Goal: Communication & Community: Share content

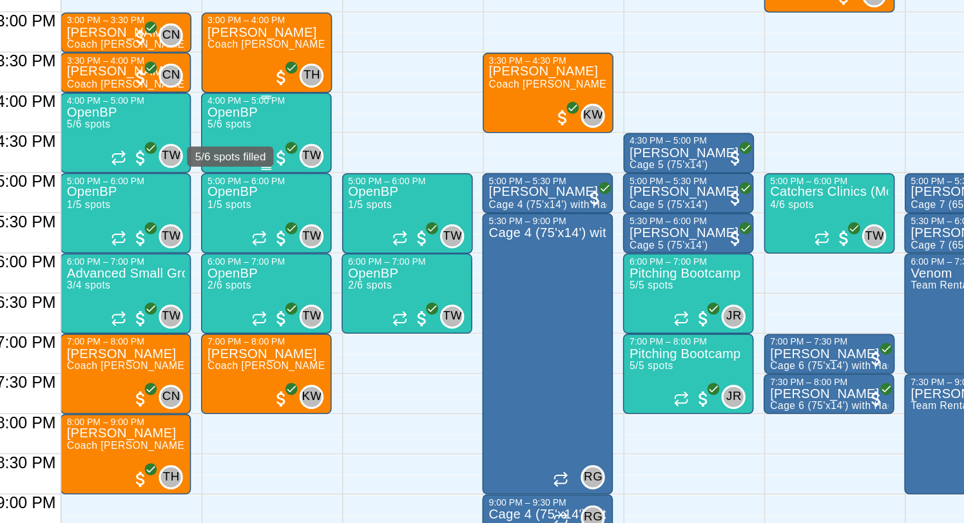
click at [315, 199] on span "5/6 spots" at bounding box center [319, 195] width 28 height 7
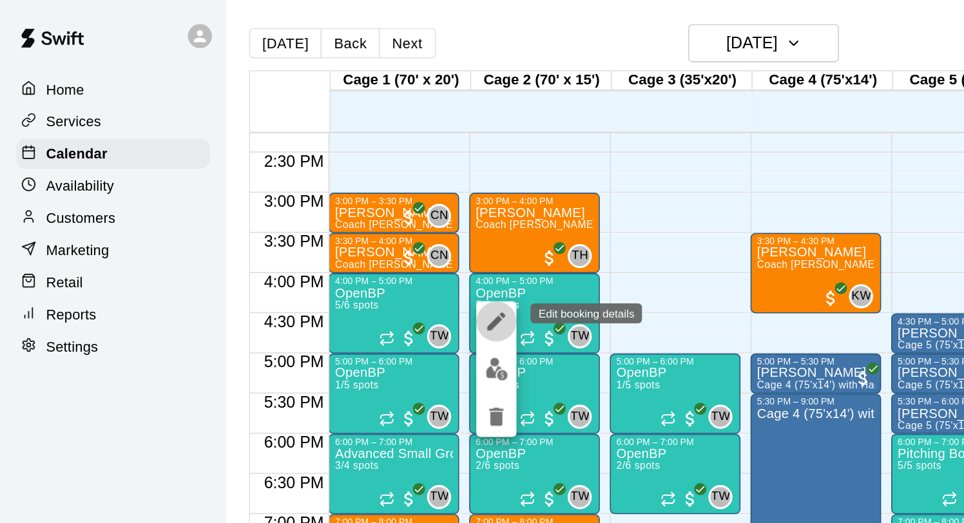
click at [323, 206] on icon "edit" at bounding box center [318, 206] width 15 height 15
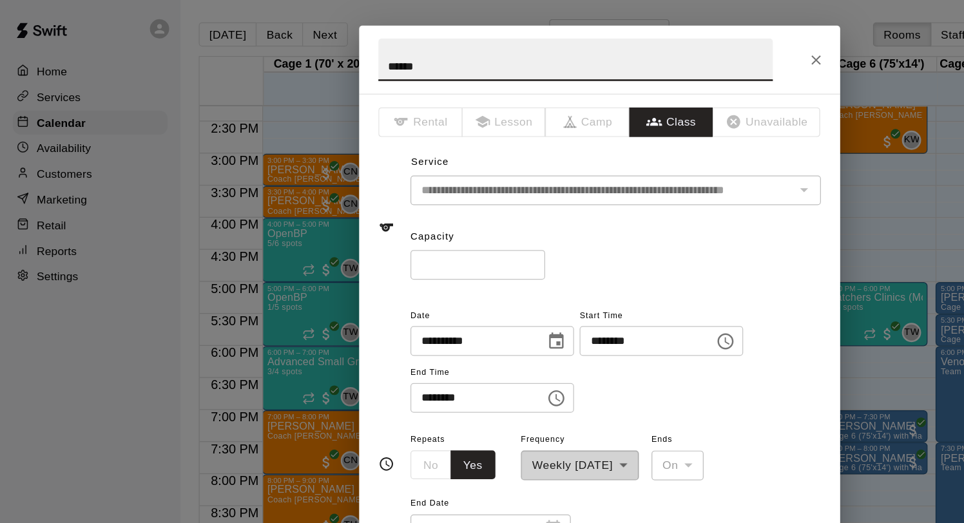
click at [426, 210] on input "*" at bounding box center [384, 213] width 108 height 24
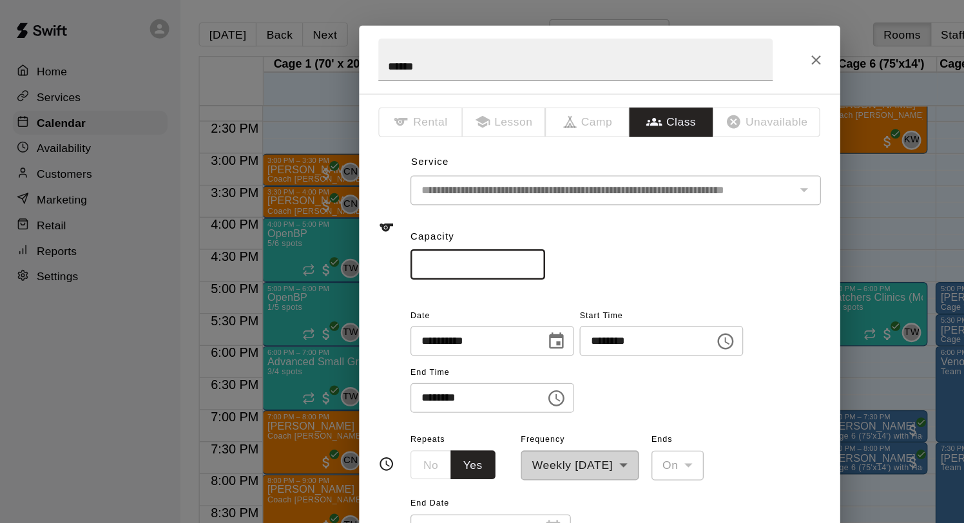
type input "*"
click at [426, 210] on input "*" at bounding box center [384, 213] width 108 height 24
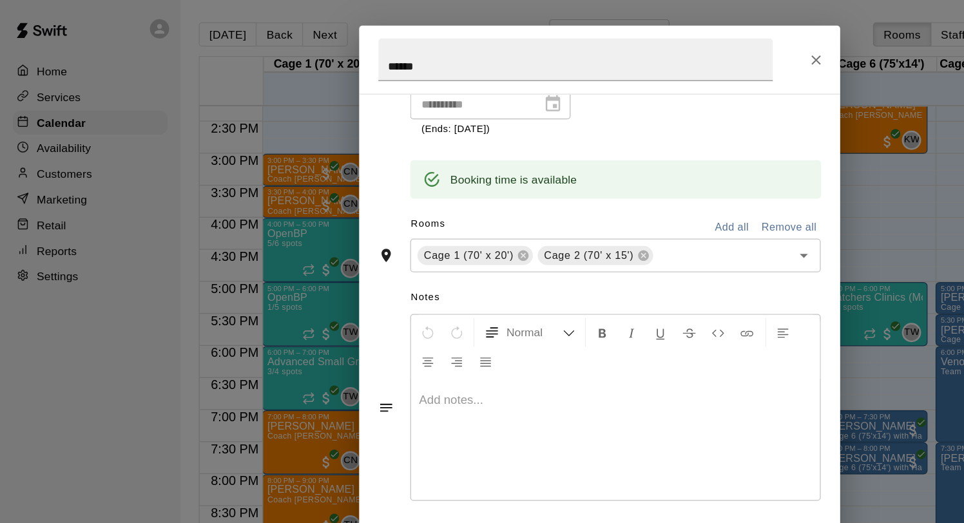
scroll to position [607, 0]
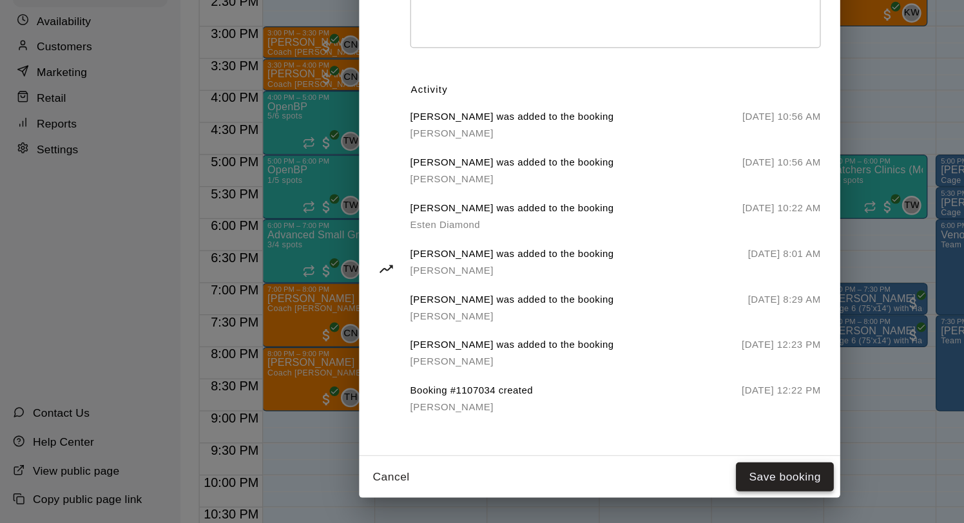
click at [611, 492] on button "Save booking" at bounding box center [631, 486] width 79 height 24
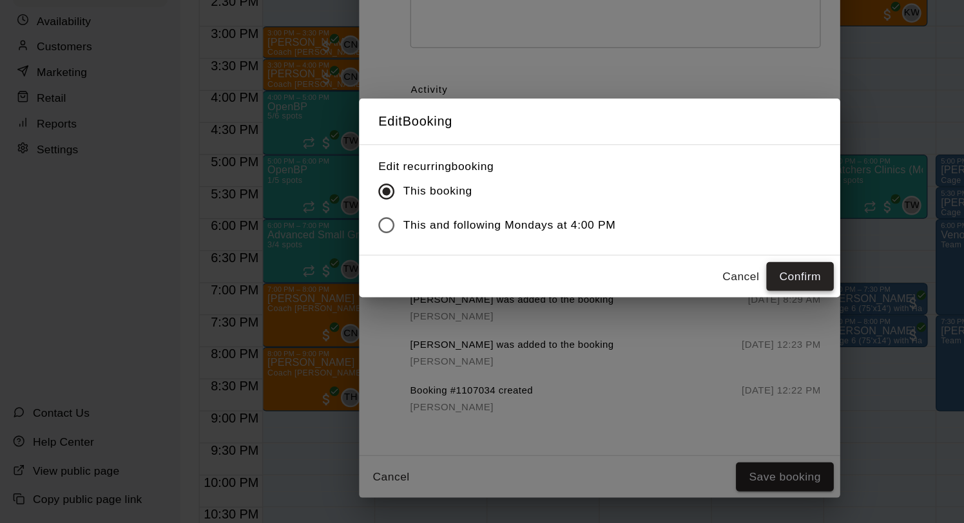
click at [645, 324] on button "Confirm" at bounding box center [643, 325] width 54 height 24
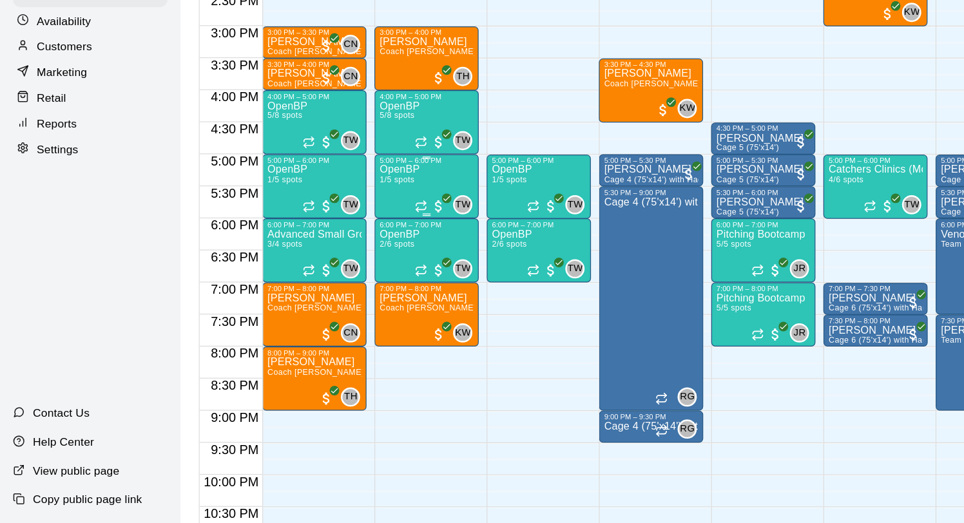
click at [354, 255] on div "OpenBP 1/5 spots TW 0" at bounding box center [343, 496] width 76 height 523
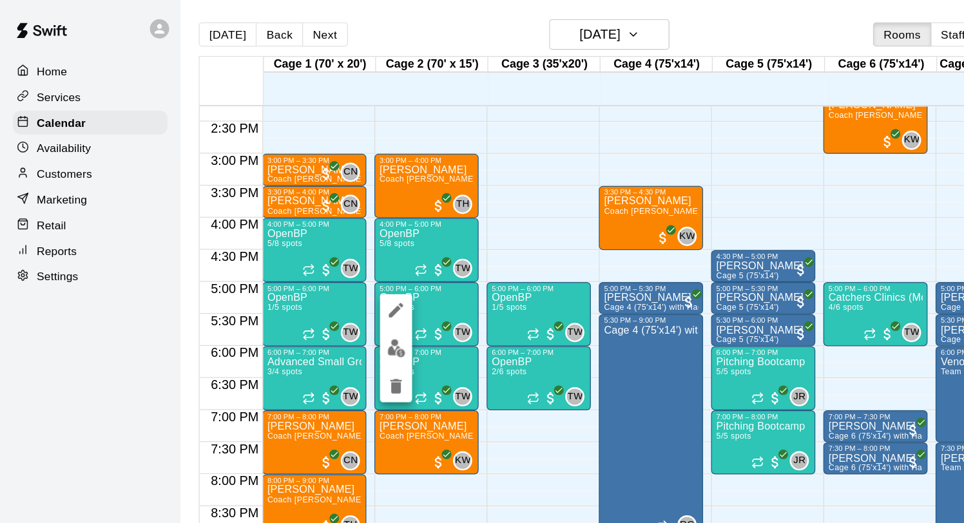
click at [318, 277] on img "edit" at bounding box center [318, 280] width 15 height 15
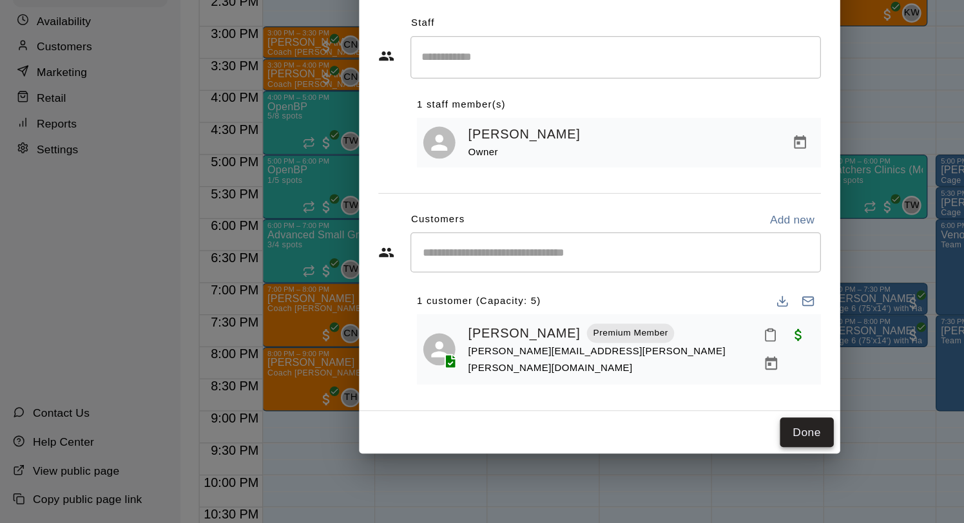
click at [641, 446] on button "Done" at bounding box center [648, 450] width 43 height 24
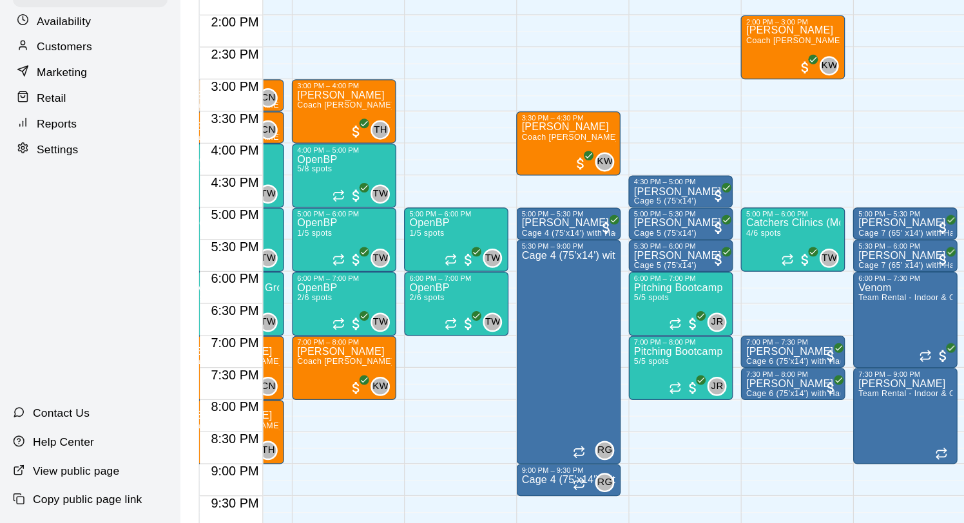
scroll to position [0, 83]
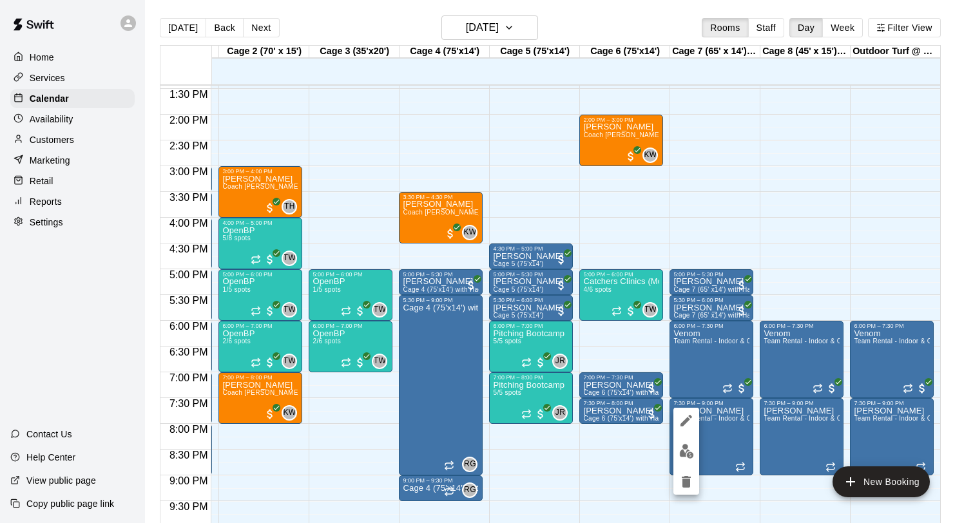
click at [678, 453] on button "edit" at bounding box center [687, 451] width 26 height 25
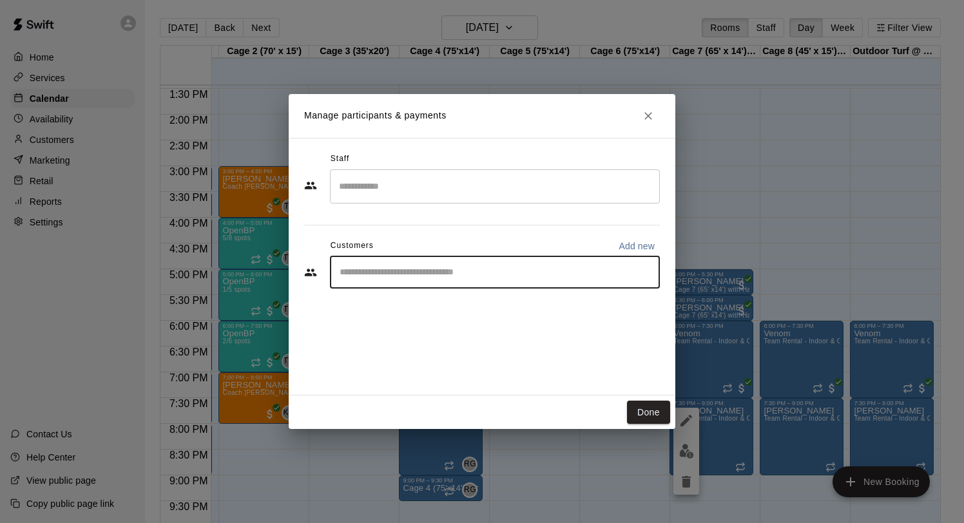
click at [421, 275] on input "Start typing to search customers..." at bounding box center [495, 272] width 318 height 13
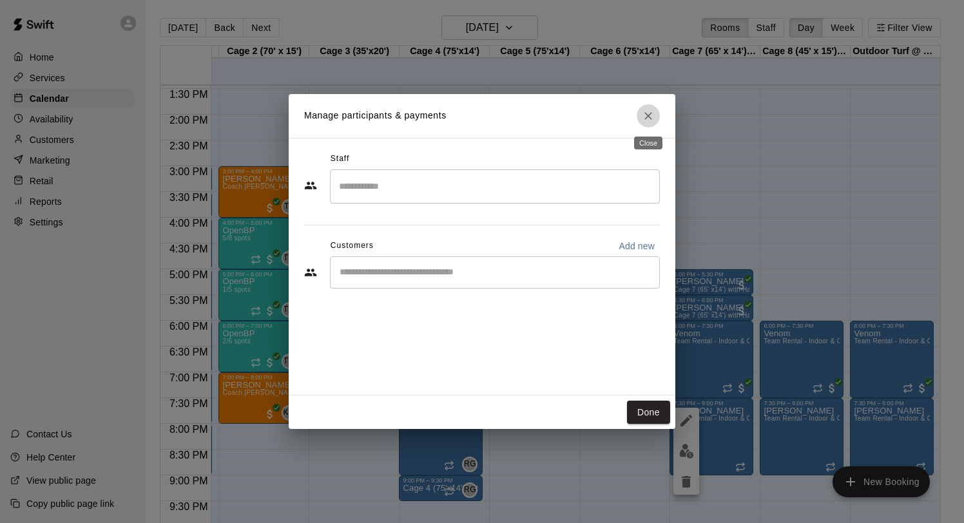
click at [655, 112] on button "Close" at bounding box center [648, 115] width 23 height 23
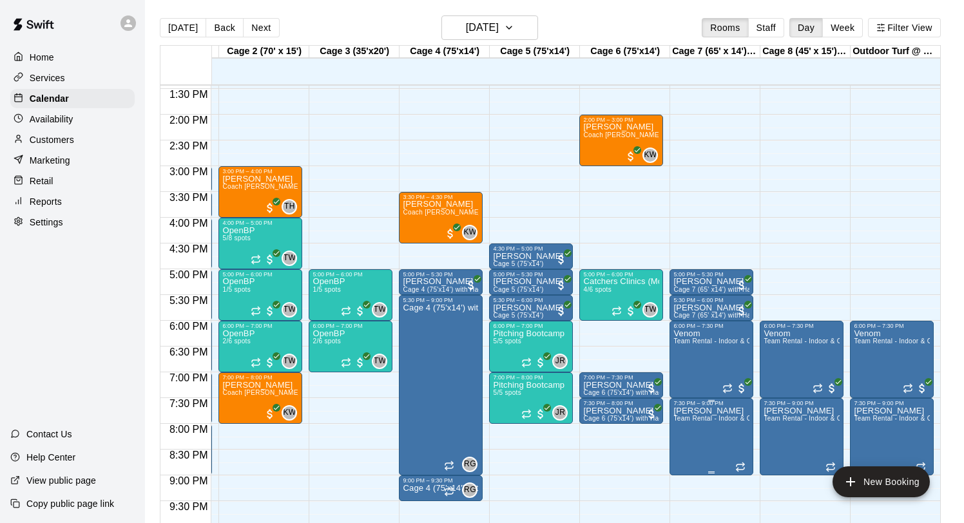
click at [681, 456] on img "edit" at bounding box center [686, 451] width 15 height 15
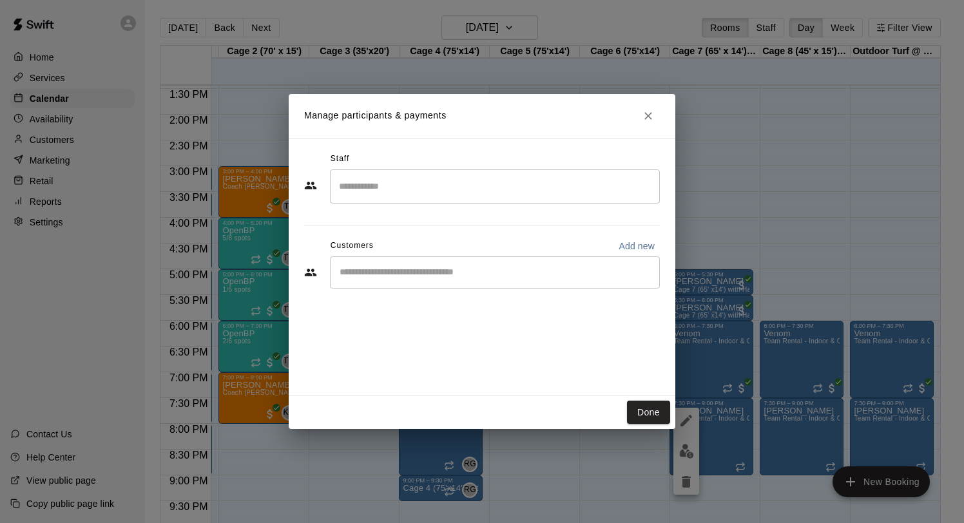
click at [413, 280] on div "​" at bounding box center [495, 273] width 330 height 32
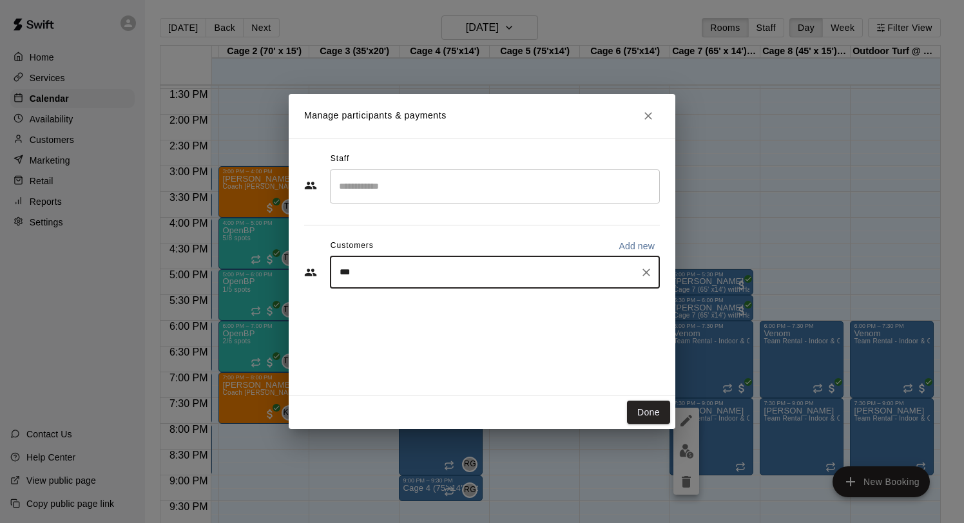
type input "****"
click at [427, 309] on div "Zac Senf - Marucci info@maruccieliteatx.com" at bounding box center [435, 309] width 139 height 28
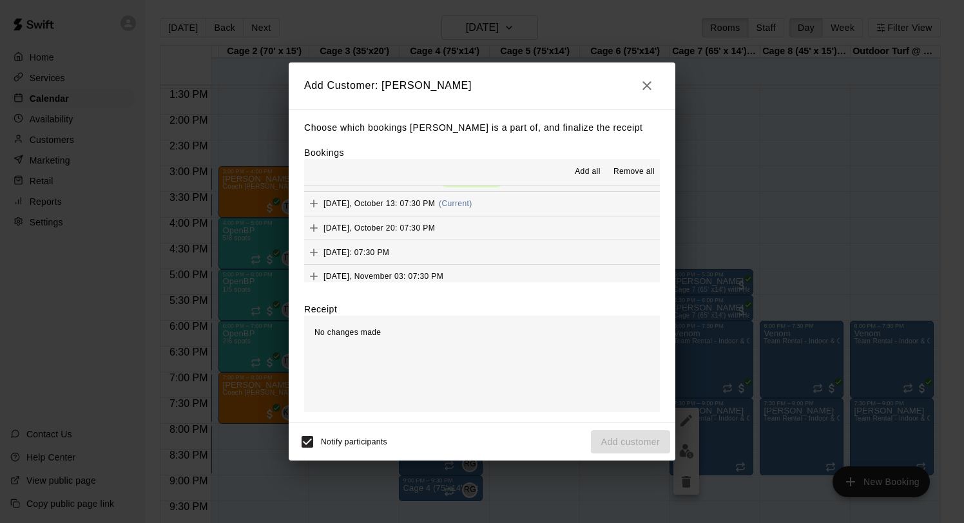
scroll to position [99, 0]
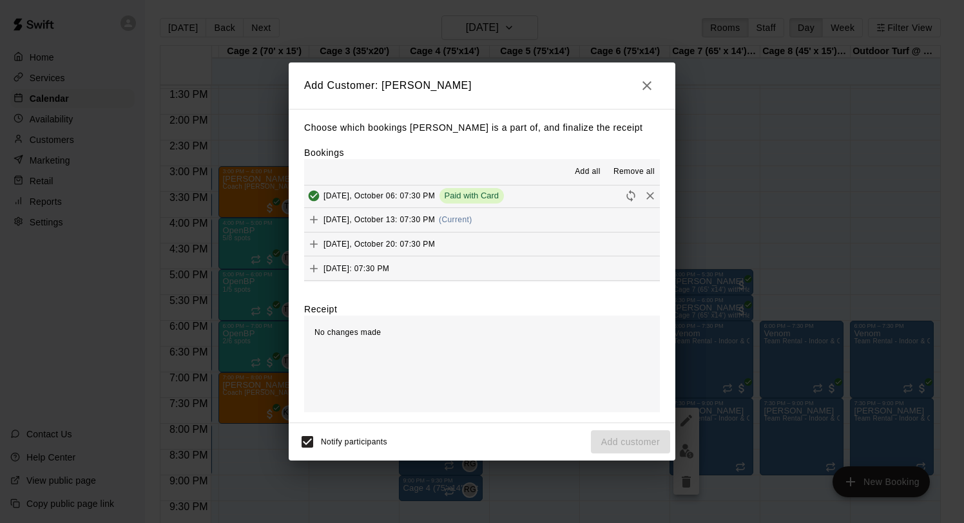
click at [405, 220] on span "Monday, October 13: 07:30 PM" at bounding box center [380, 219] width 112 height 9
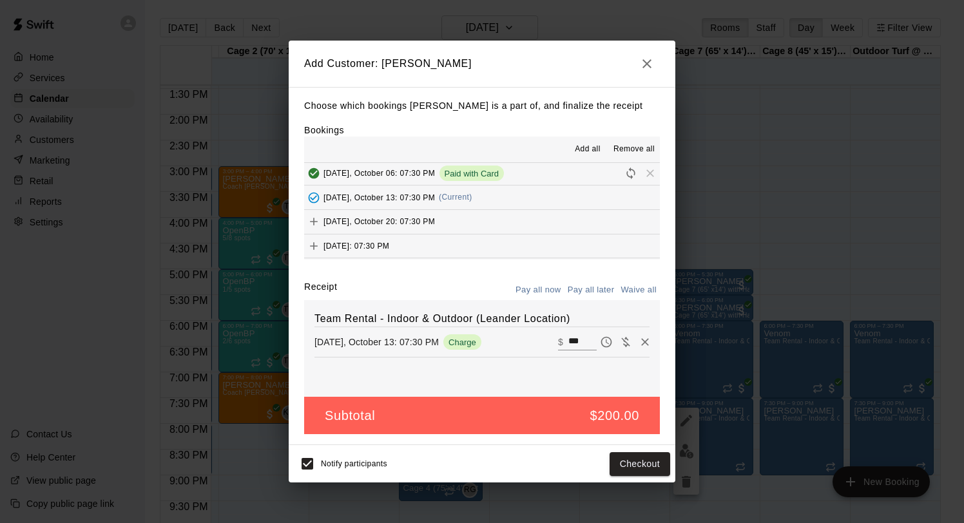
click at [583, 345] on input "***" at bounding box center [583, 342] width 28 height 17
type input "***"
click at [637, 458] on button "Checkout" at bounding box center [640, 464] width 61 height 24
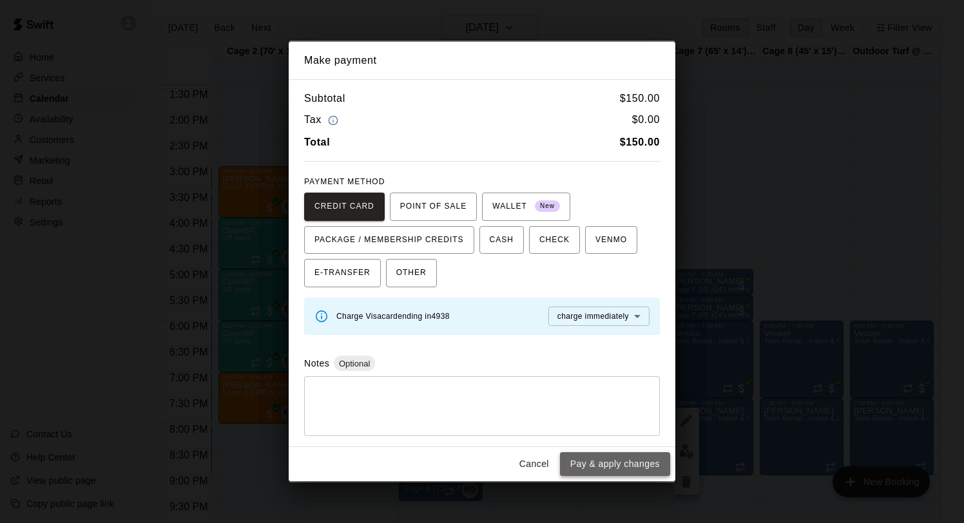
click at [616, 459] on button "Pay & apply changes" at bounding box center [615, 464] width 110 height 24
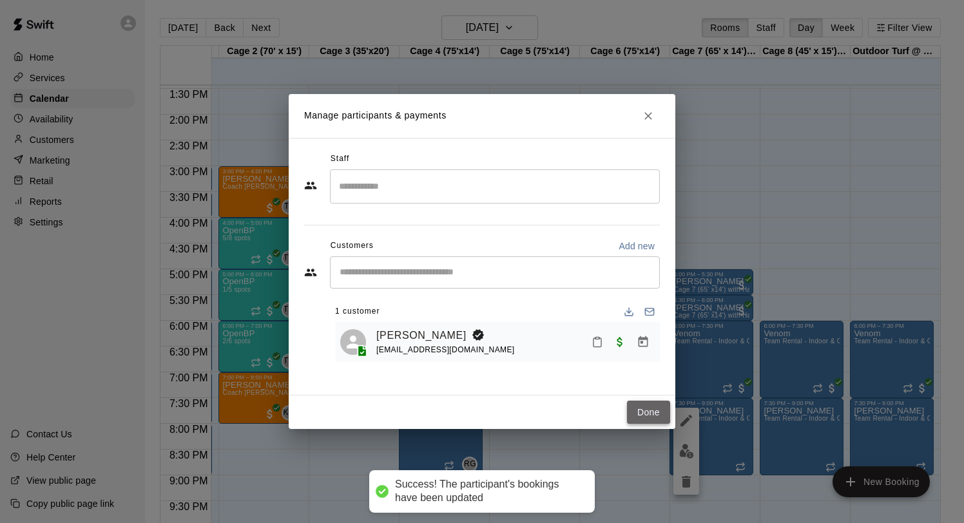
click at [634, 409] on button "Done" at bounding box center [648, 413] width 43 height 24
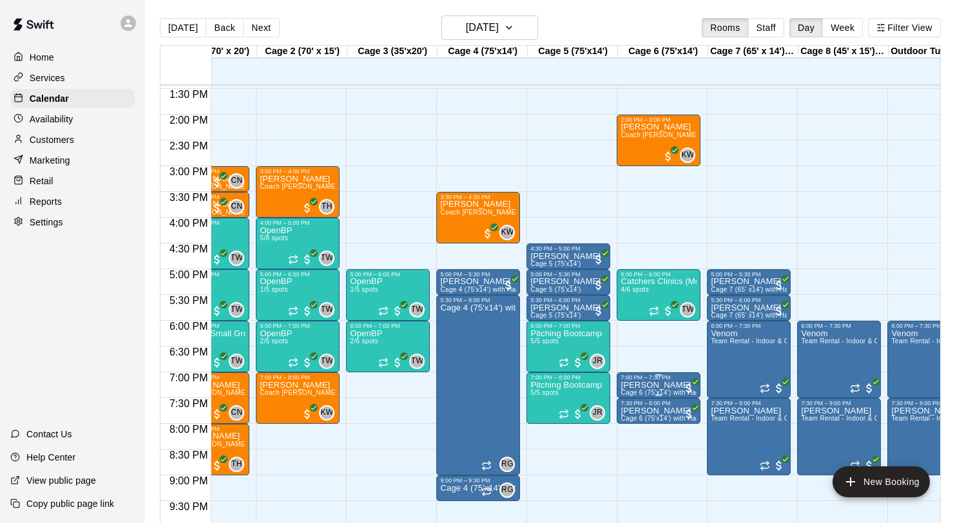
scroll to position [0, 0]
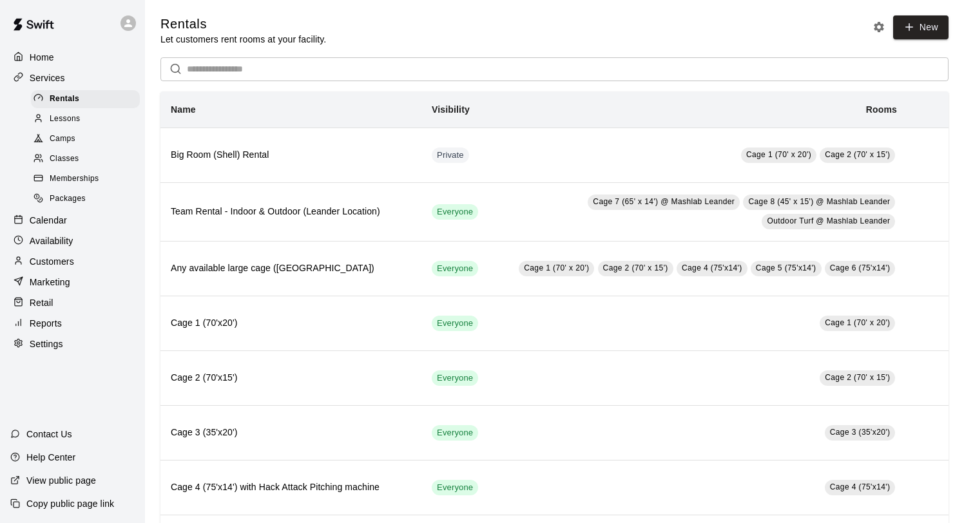
click at [64, 221] on p "Calendar" at bounding box center [48, 220] width 37 height 13
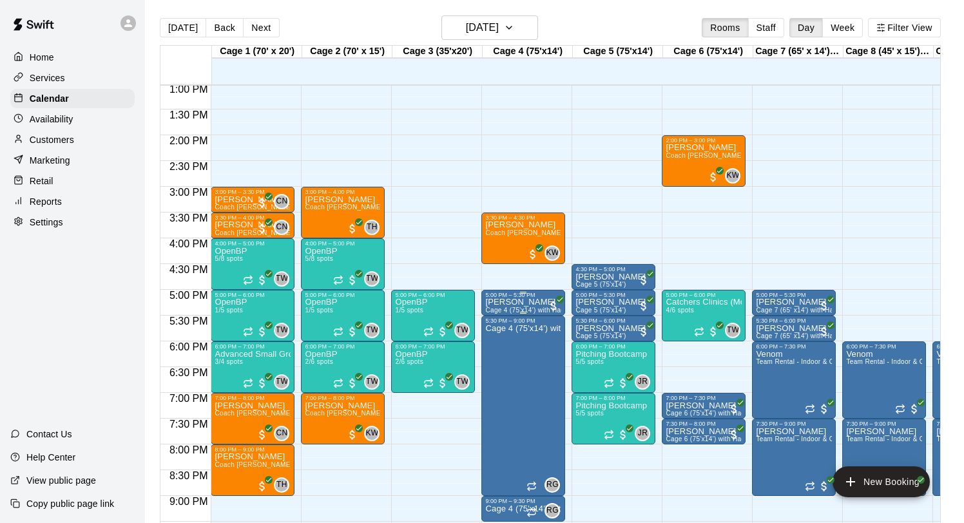
scroll to position [672, 0]
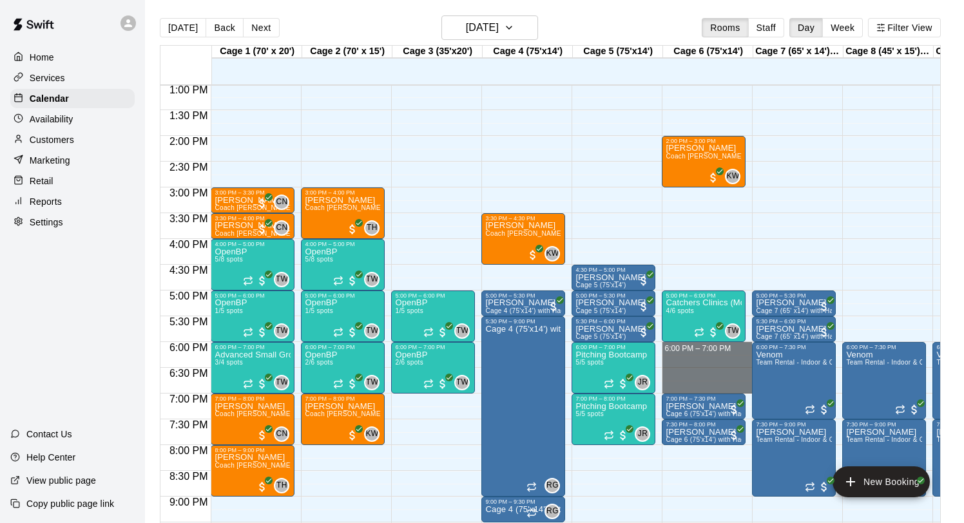
drag, startPoint x: 691, startPoint y: 349, endPoint x: 686, endPoint y: 385, distance: 36.4
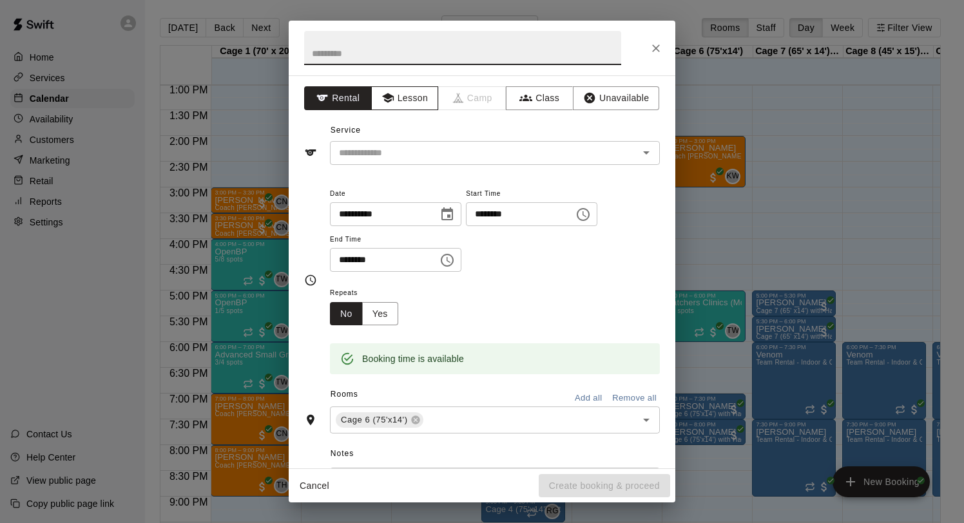
click at [420, 98] on button "Lesson" at bounding box center [405, 98] width 68 height 24
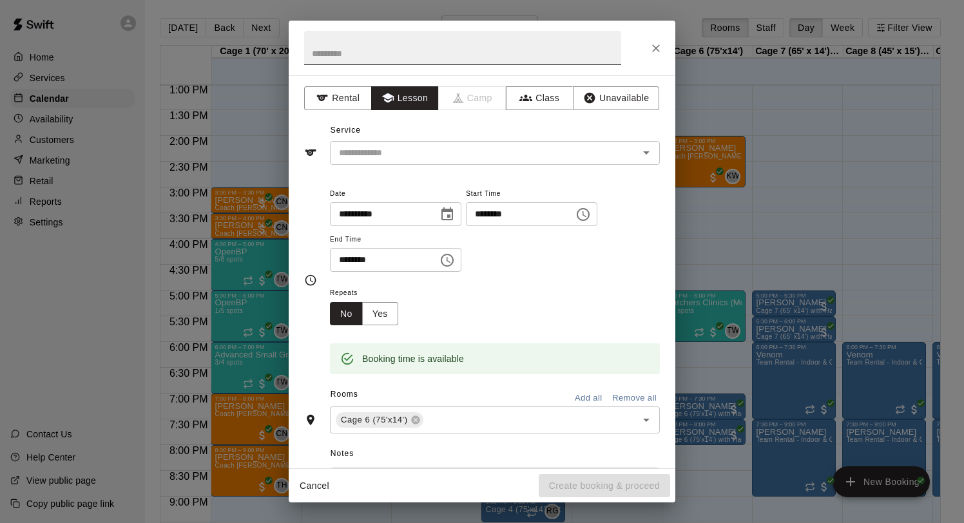
click at [385, 58] on input "text" at bounding box center [462, 48] width 317 height 34
drag, startPoint x: 344, startPoint y: 56, endPoint x: 285, endPoint y: 52, distance: 58.8
click at [285, 52] on div "**********" at bounding box center [482, 261] width 964 height 523
type input "******"
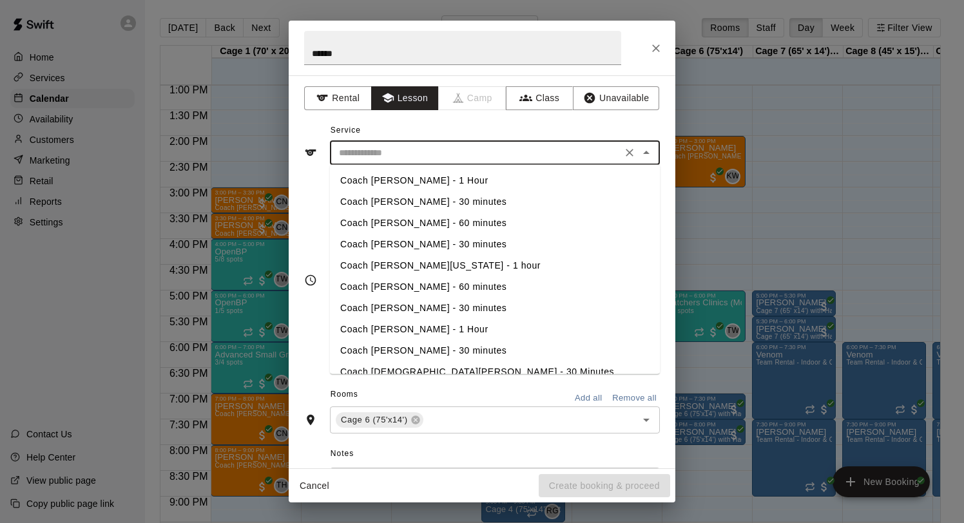
click at [365, 155] on input "text" at bounding box center [476, 153] width 284 height 16
click at [420, 262] on li "Coach Kelan Washington - 1 hour" at bounding box center [495, 265] width 330 height 21
type input "**********"
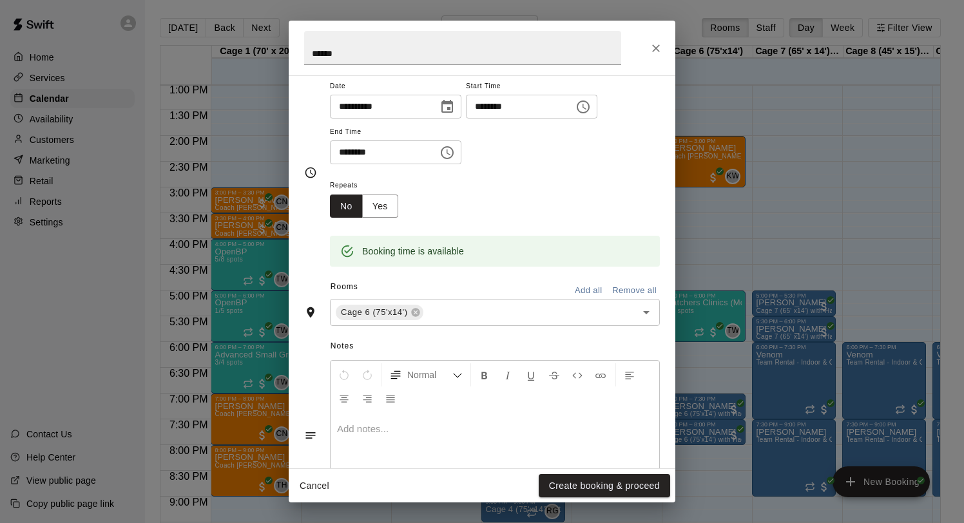
scroll to position [0, 0]
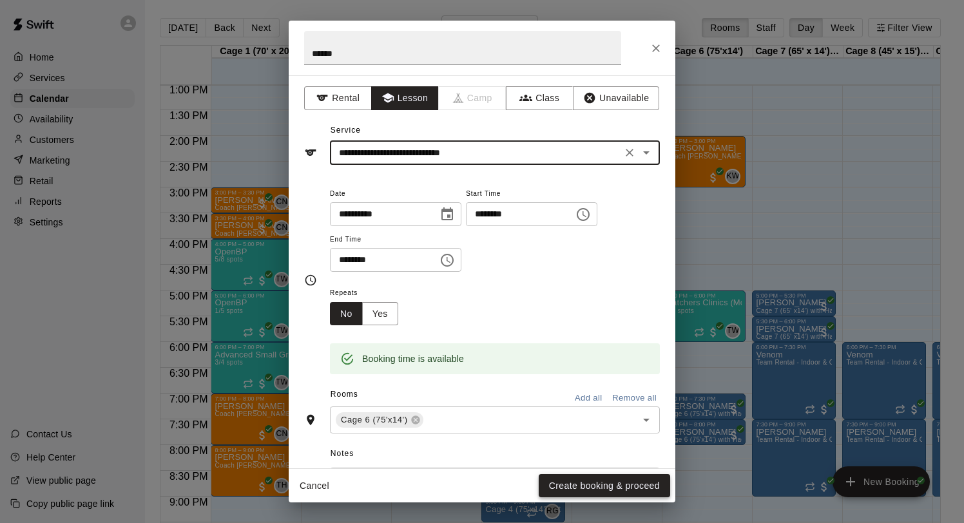
click at [623, 483] on button "Create booking & proceed" at bounding box center [604, 486] width 131 height 24
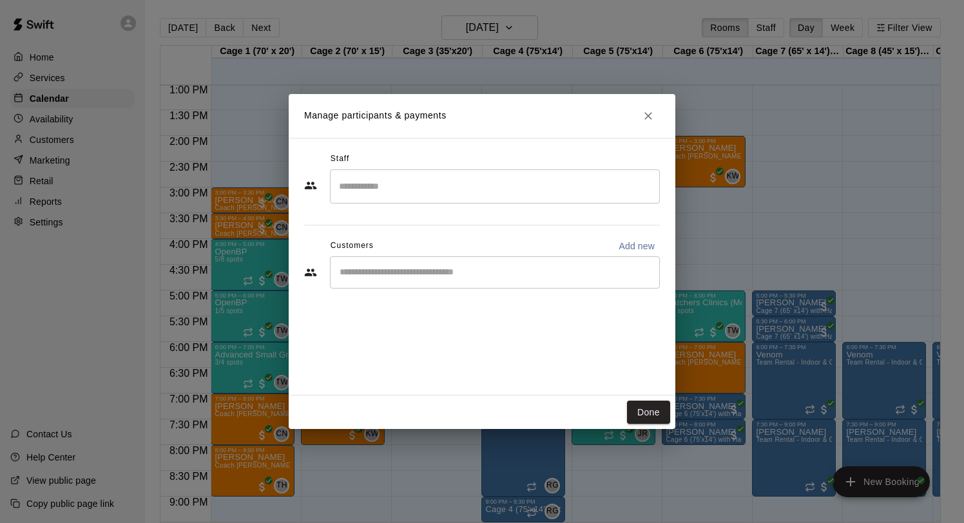
click at [433, 197] on input "Search staff" at bounding box center [495, 186] width 318 height 23
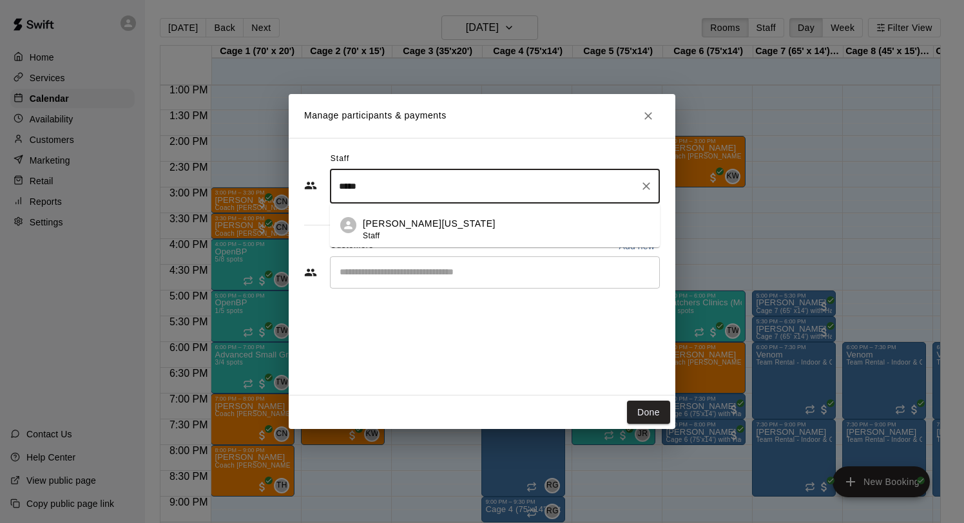
click at [451, 226] on div "Kelan Washington Staff" at bounding box center [506, 229] width 287 height 25
type input "*****"
click at [441, 277] on input "Start typing to search customers..." at bounding box center [495, 272] width 318 height 13
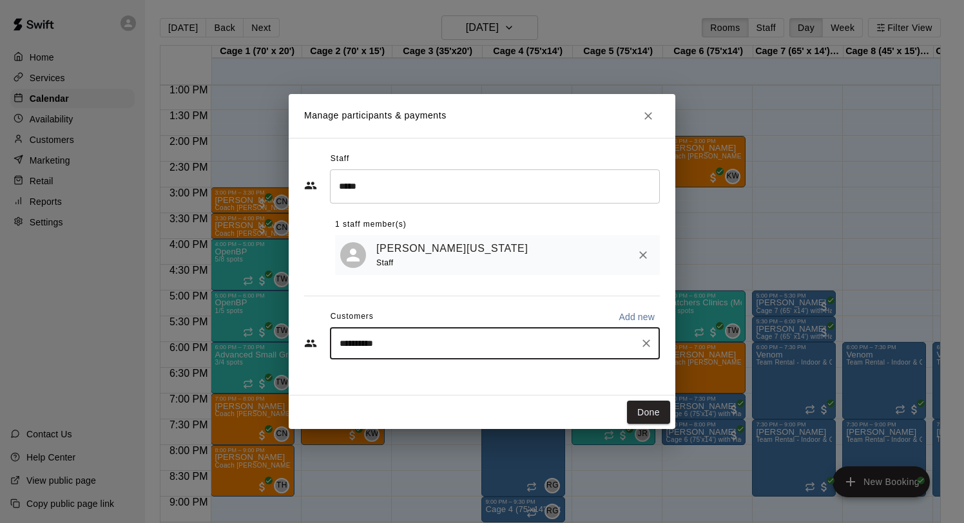
type input "**********"
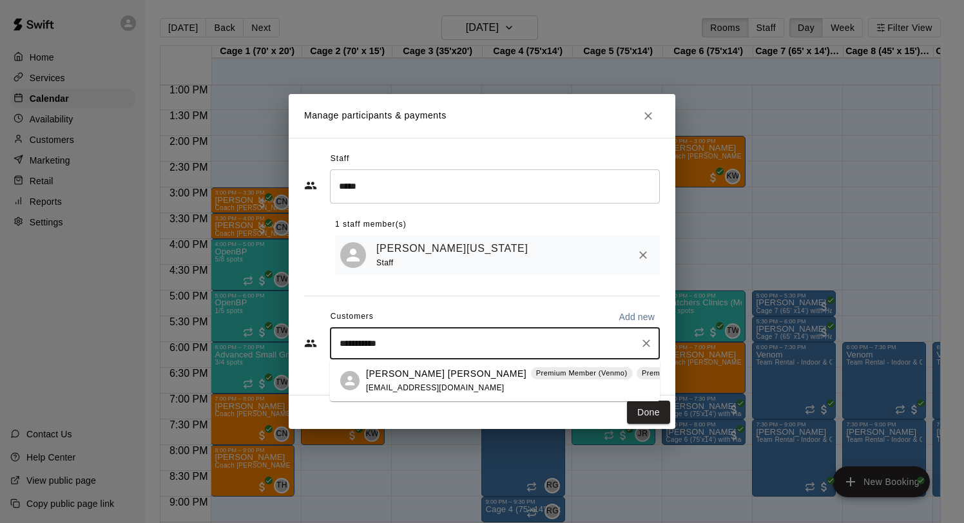
click at [398, 378] on p "Cannon Wyss" at bounding box center [446, 374] width 160 height 14
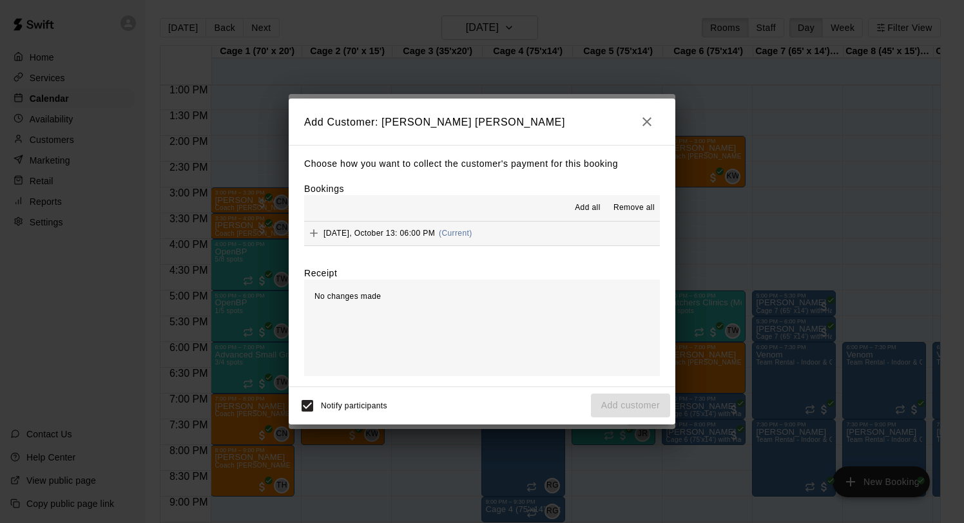
click at [395, 235] on span "Monday, October 13: 06:00 PM" at bounding box center [380, 233] width 112 height 9
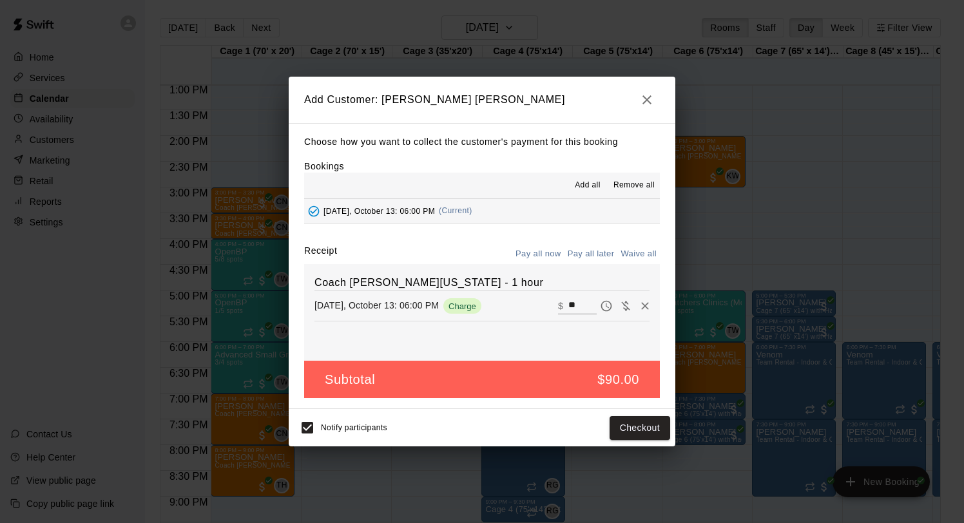
click at [638, 248] on button "Waive all" at bounding box center [639, 254] width 43 height 20
type input "*"
click at [638, 425] on button "Add customer" at bounding box center [630, 428] width 79 height 24
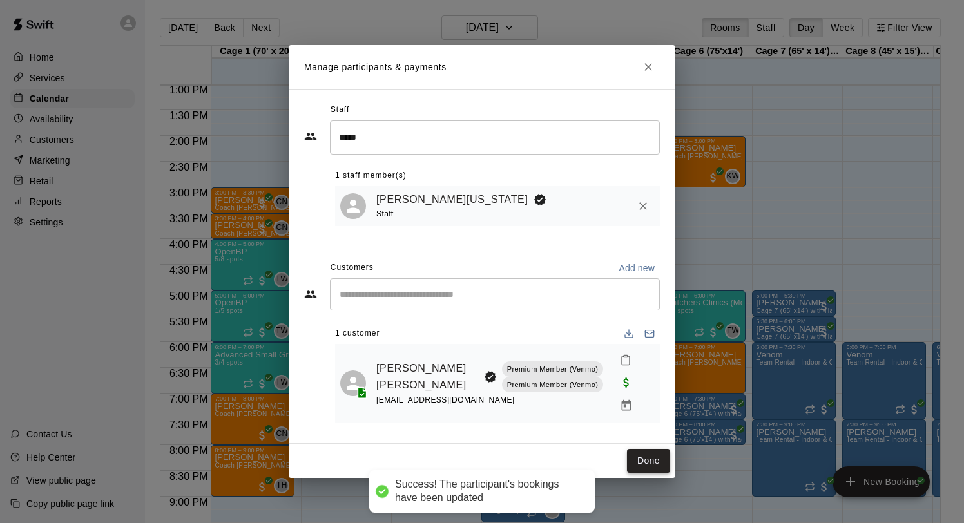
click at [645, 449] on button "Done" at bounding box center [648, 461] width 43 height 24
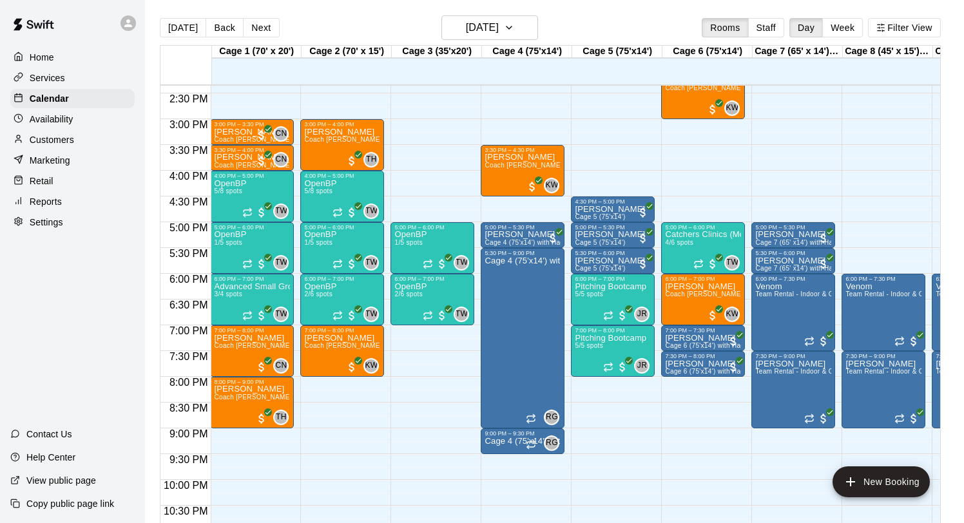
scroll to position [741, 1]
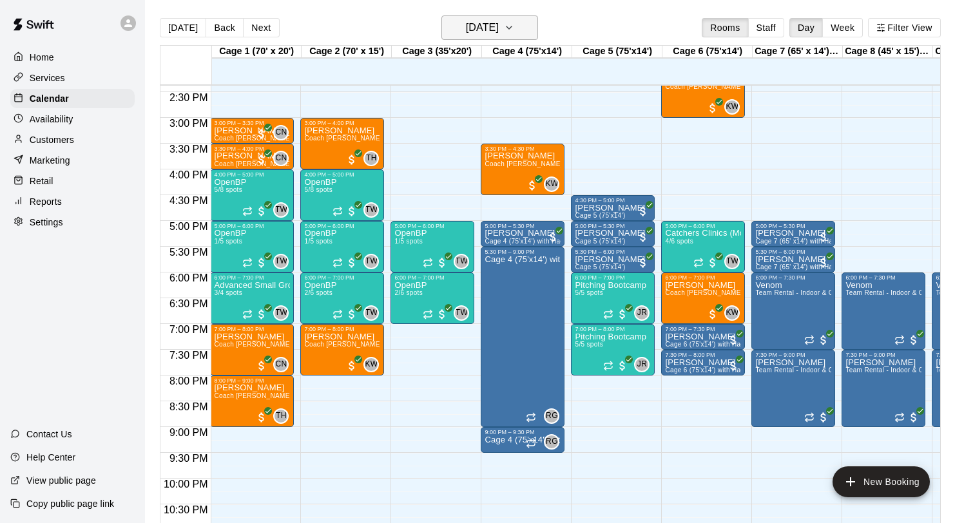
click at [469, 19] on h6 "Monday Oct 13" at bounding box center [482, 28] width 33 height 18
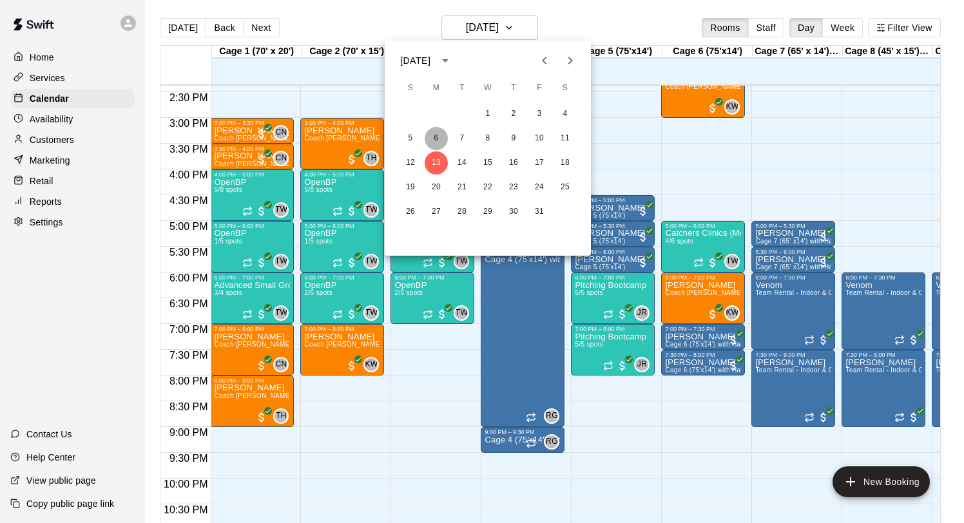
click at [433, 139] on button "6" at bounding box center [436, 138] width 23 height 23
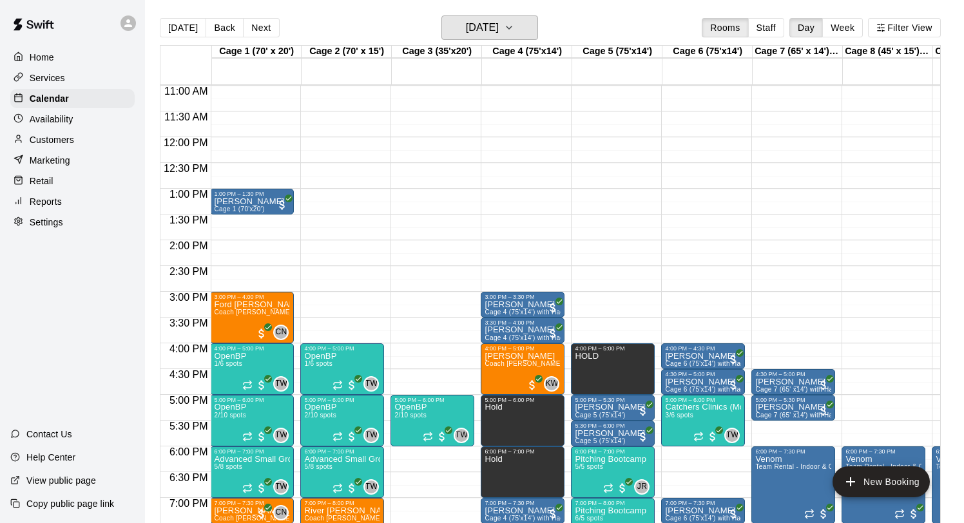
scroll to position [523, 1]
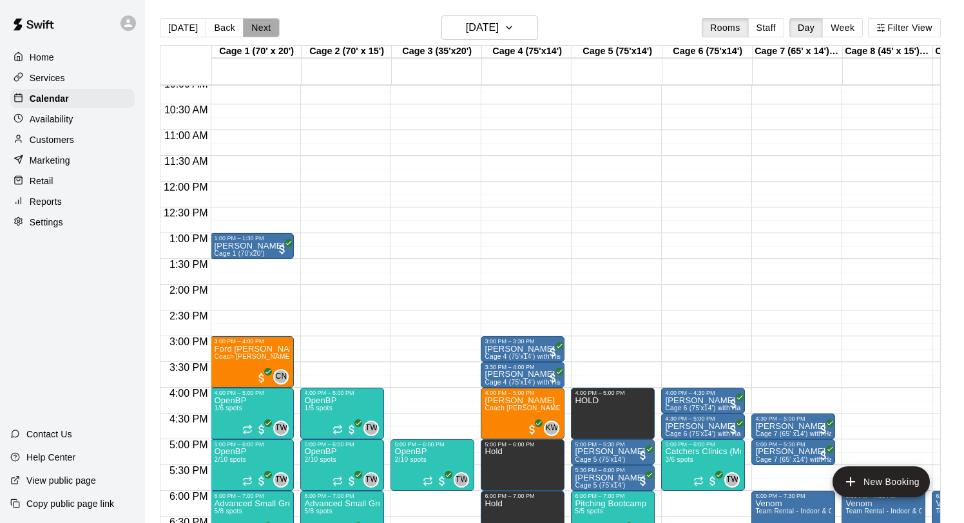
click at [260, 25] on button "Next" at bounding box center [261, 27] width 36 height 19
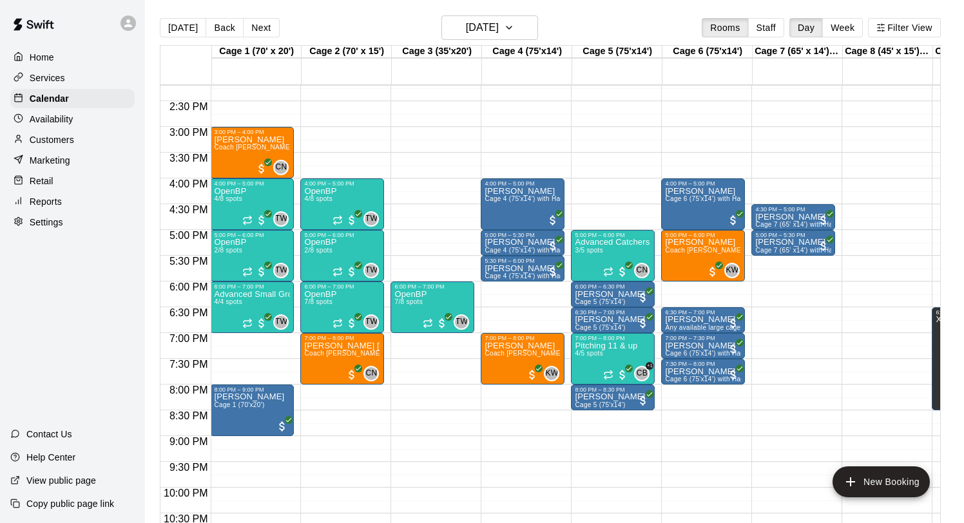
scroll to position [734, 1]
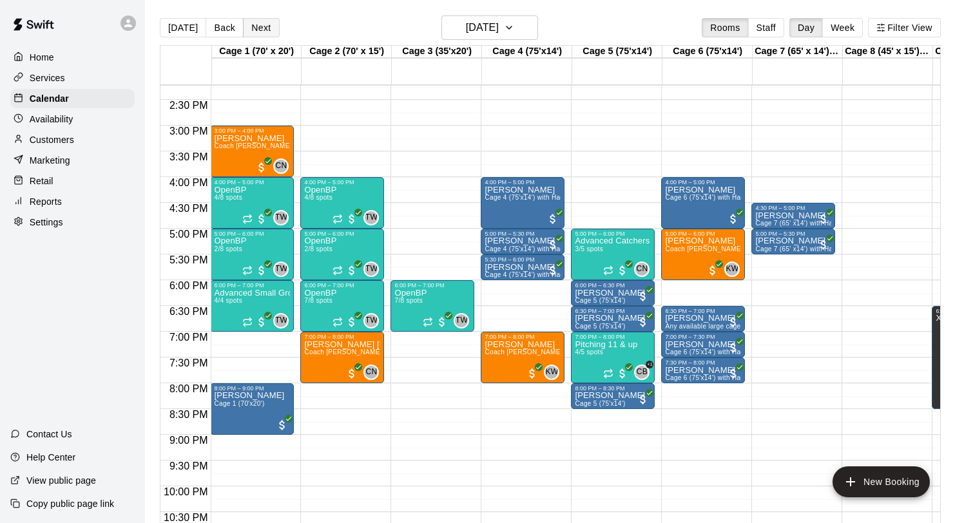
click at [251, 23] on button "Next" at bounding box center [261, 27] width 36 height 19
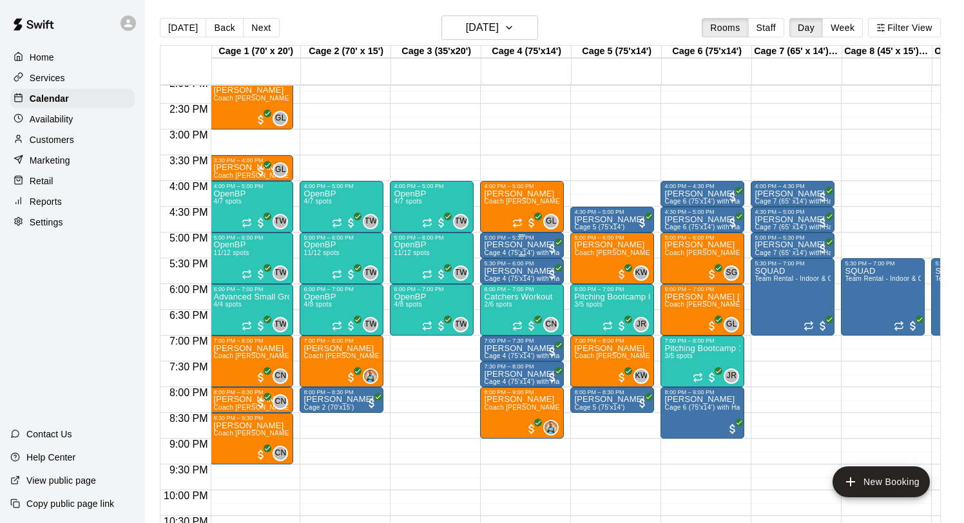
scroll to position [732, 1]
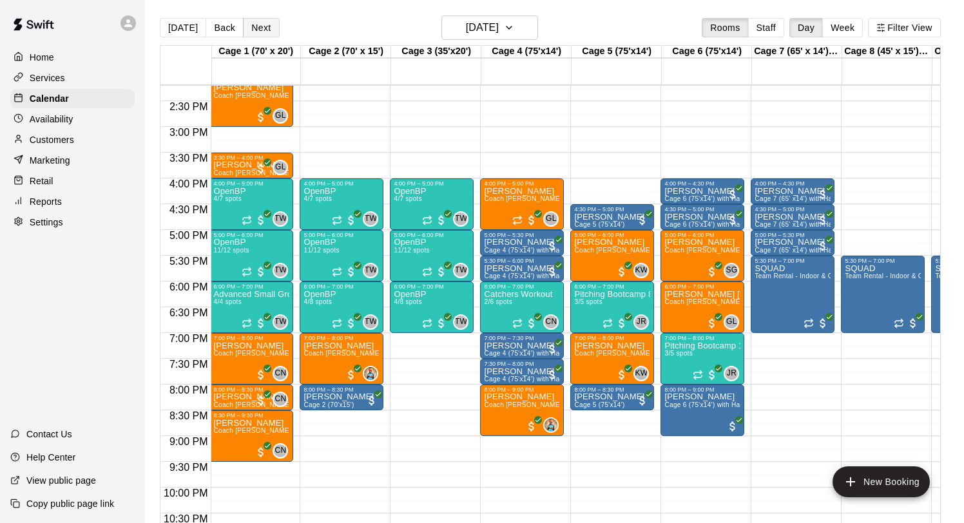
click at [257, 28] on button "Next" at bounding box center [261, 27] width 36 height 19
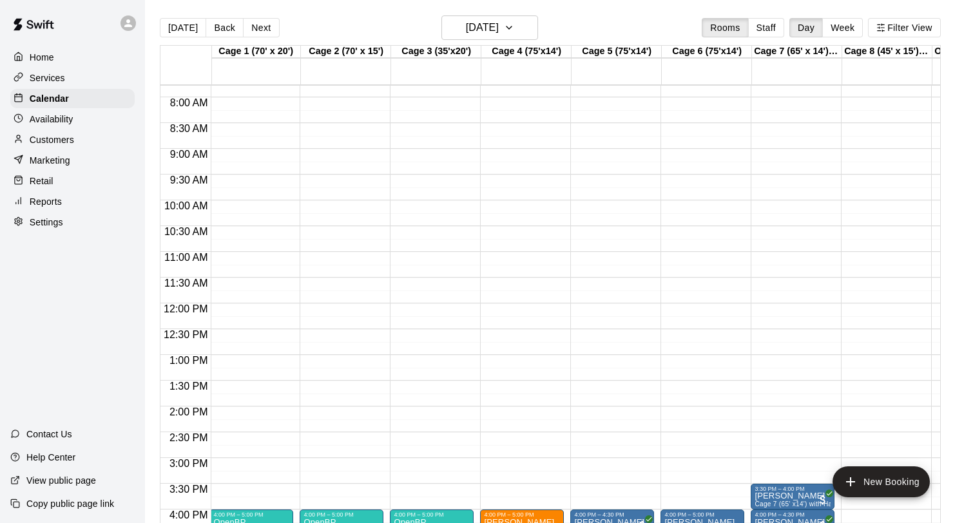
scroll to position [399, 1]
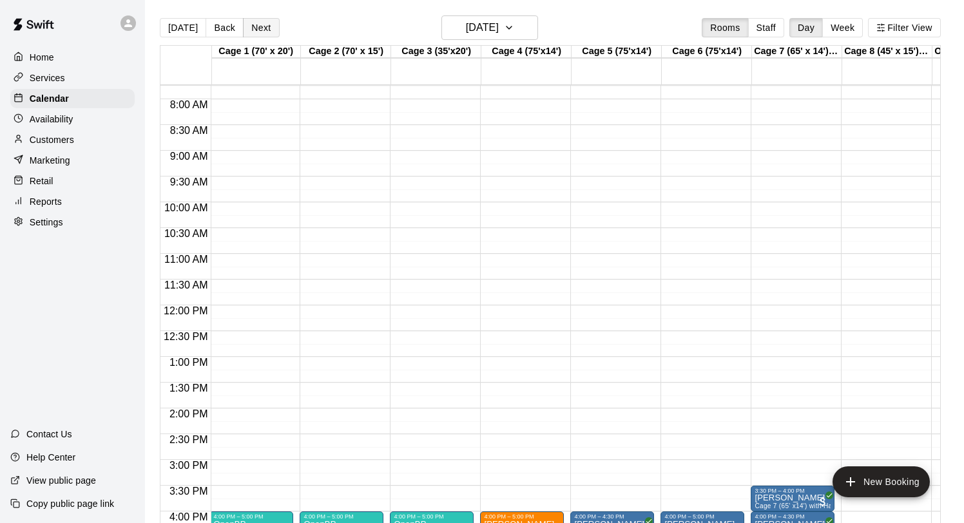
click at [255, 32] on button "Next" at bounding box center [261, 27] width 36 height 19
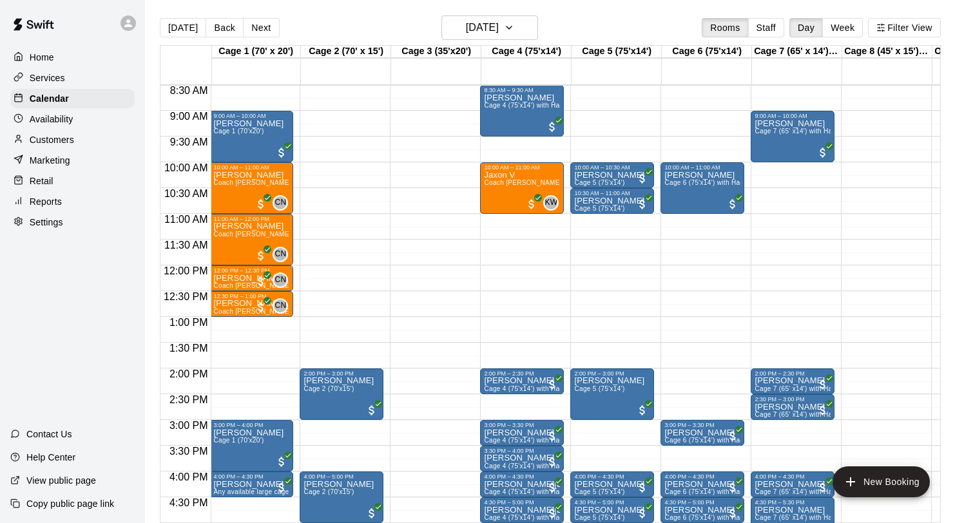
scroll to position [438, 1]
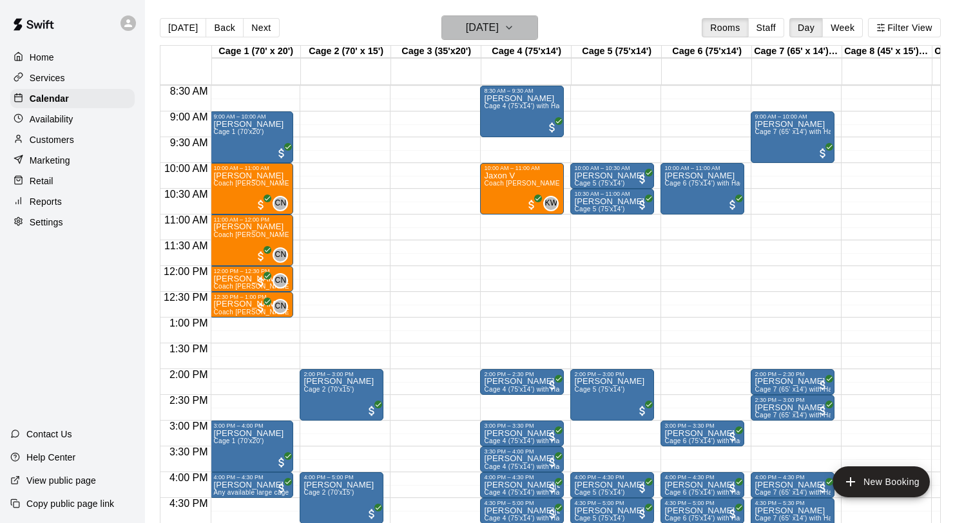
click at [498, 31] on h6 "Friday Oct 10" at bounding box center [482, 28] width 33 height 18
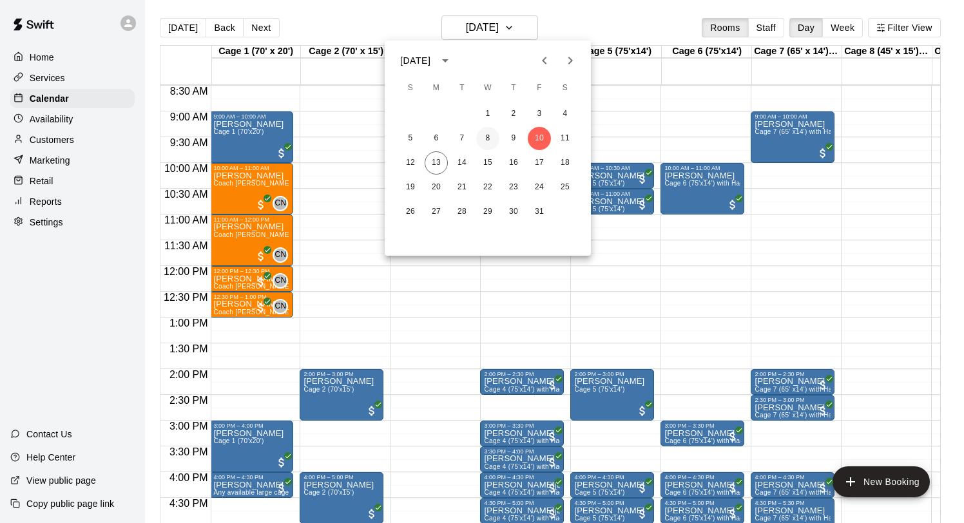
click at [489, 139] on button "8" at bounding box center [487, 138] width 23 height 23
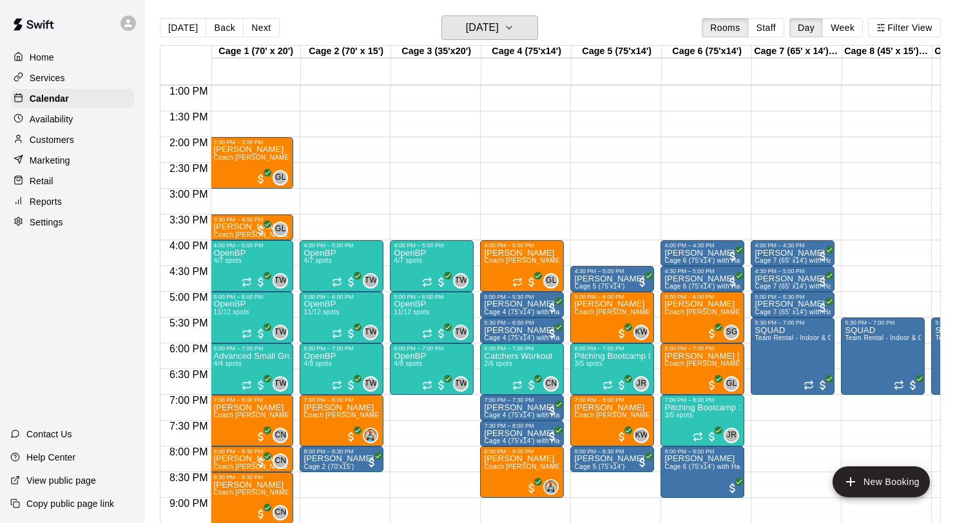
scroll to position [757, 1]
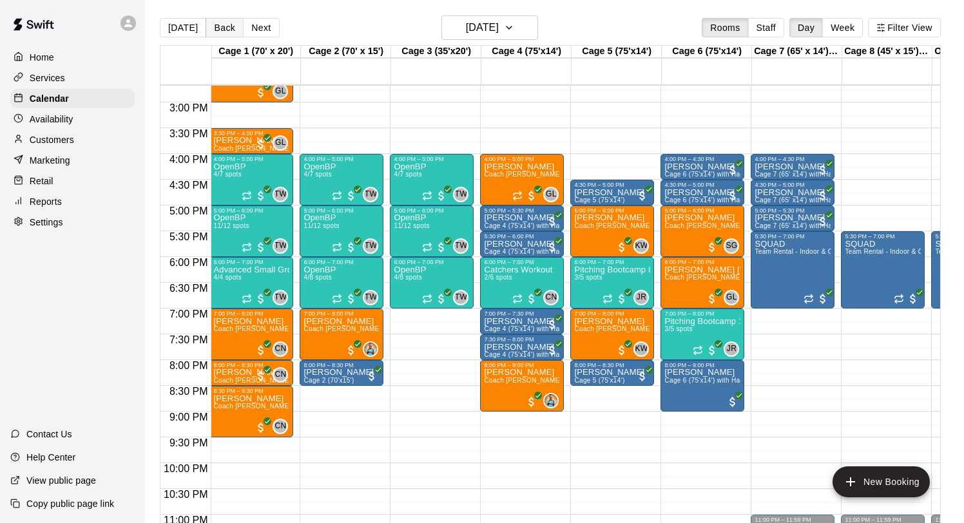
click at [224, 28] on button "Back" at bounding box center [225, 27] width 38 height 19
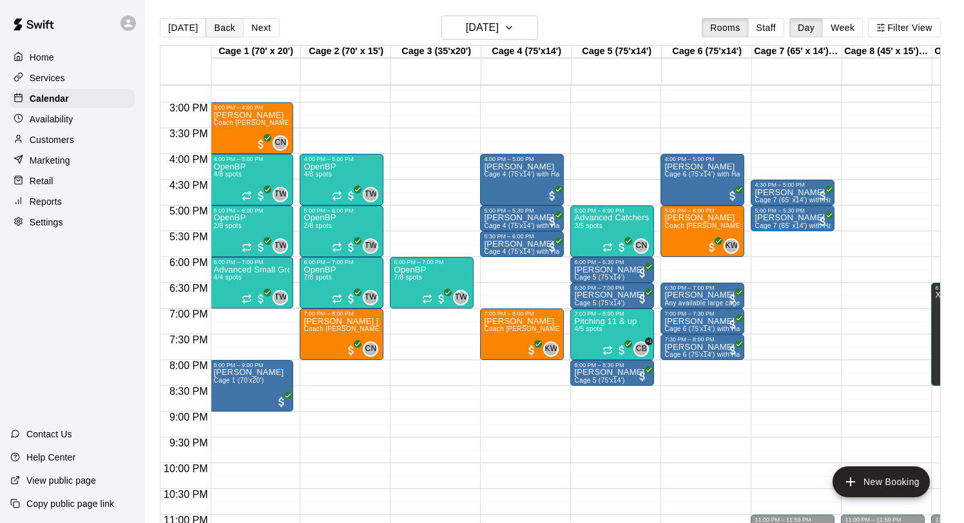
click at [215, 25] on button "Back" at bounding box center [225, 27] width 38 height 19
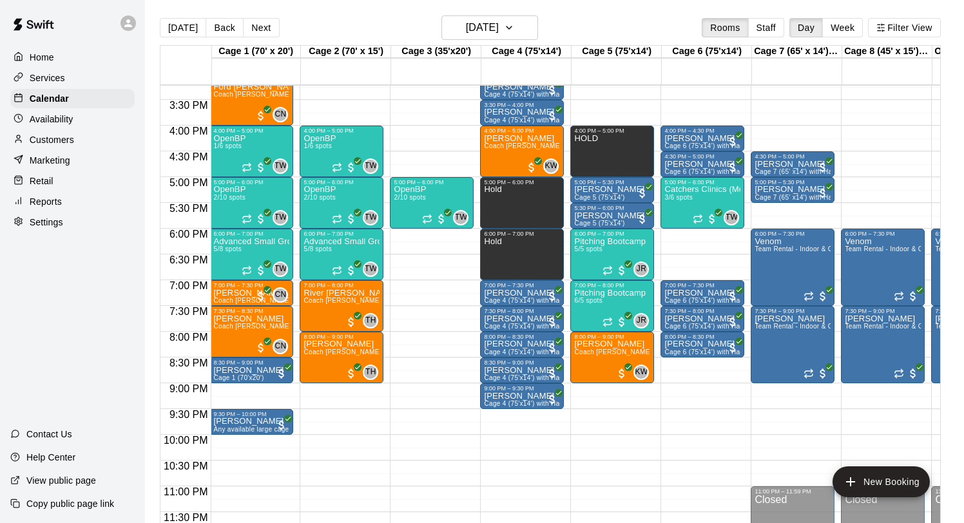
scroll to position [0, 0]
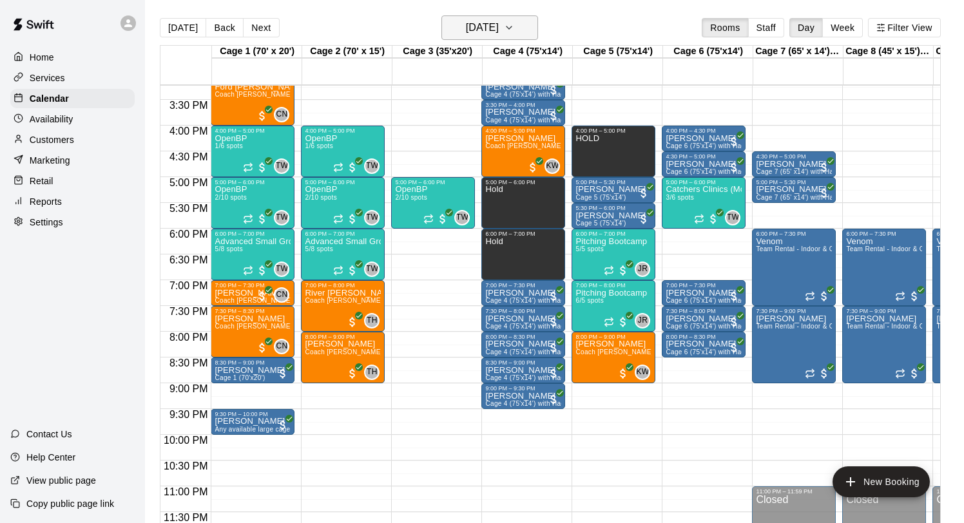
click at [466, 32] on h6 "Monday Oct 06" at bounding box center [482, 28] width 33 height 18
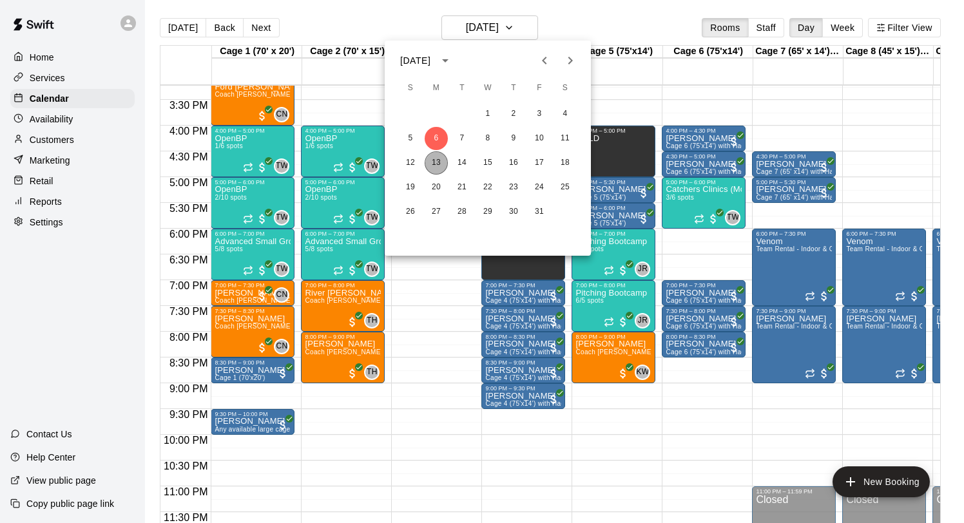
click at [440, 161] on button "13" at bounding box center [436, 162] width 23 height 23
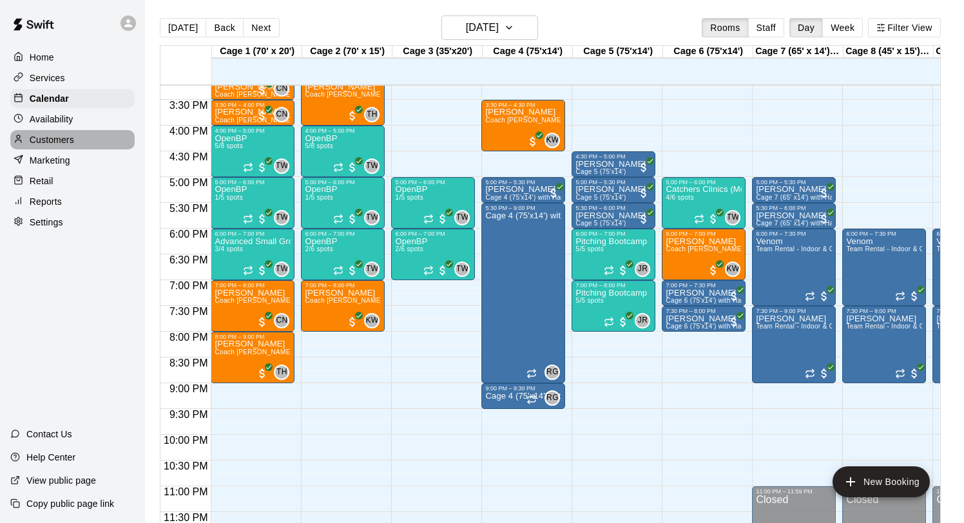
click at [58, 139] on p "Customers" at bounding box center [52, 139] width 44 height 13
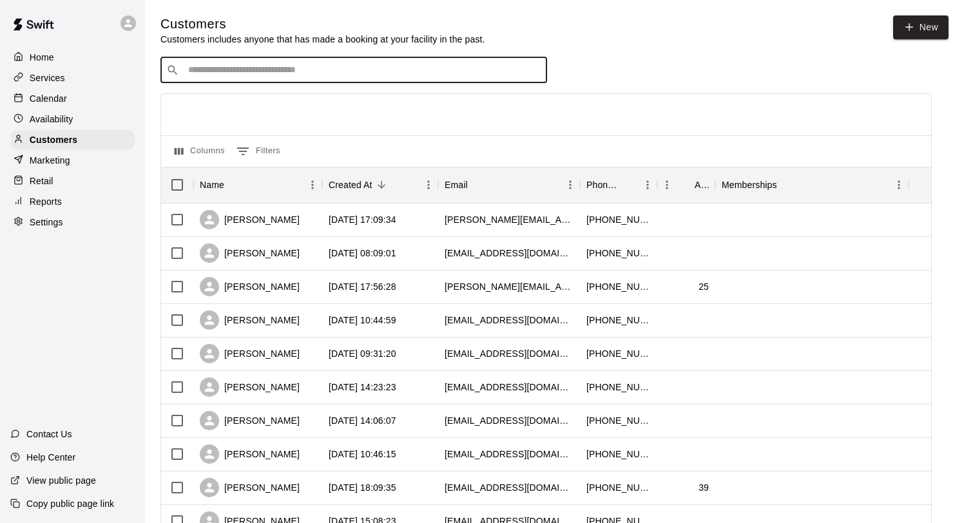
click at [228, 75] on input "Search customers by name or email" at bounding box center [362, 70] width 357 height 13
type input "*****"
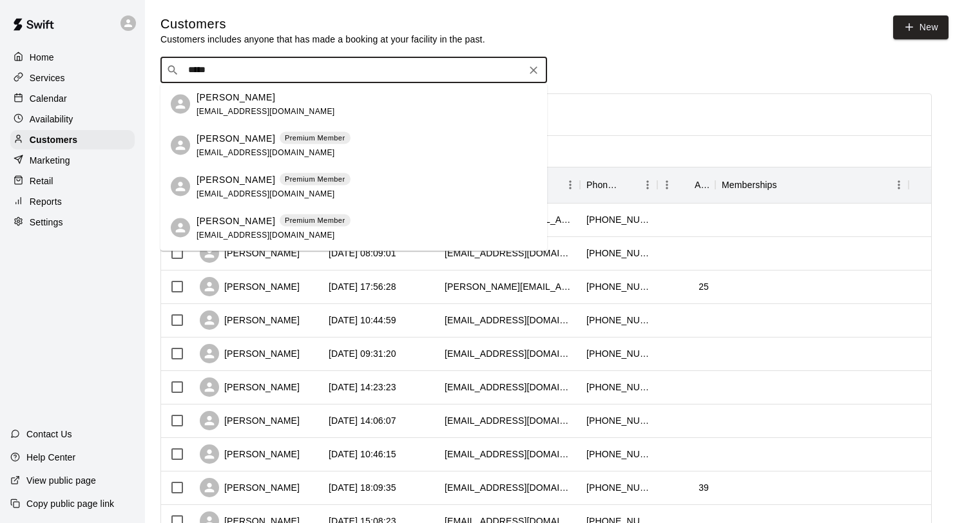
click at [222, 182] on p "Beau Lacey" at bounding box center [236, 180] width 79 height 14
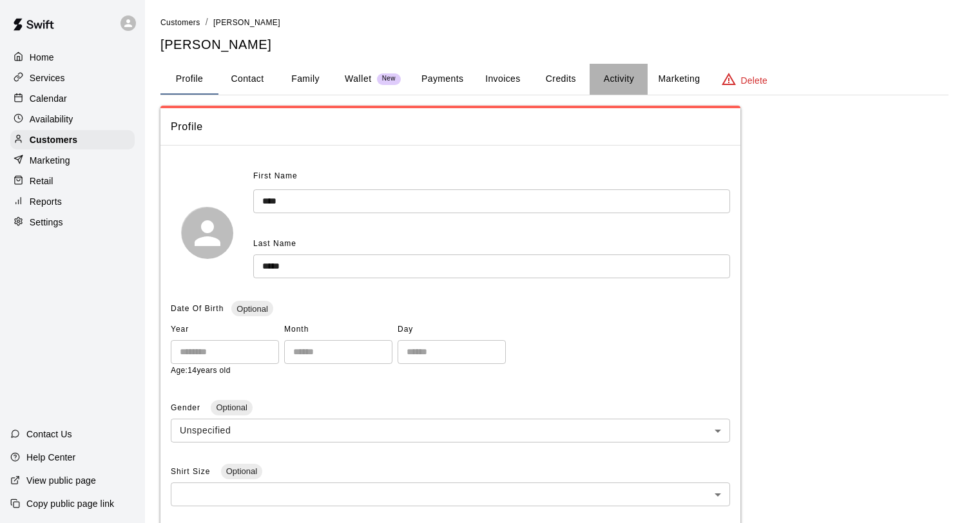
click at [621, 78] on button "Activity" at bounding box center [619, 79] width 58 height 31
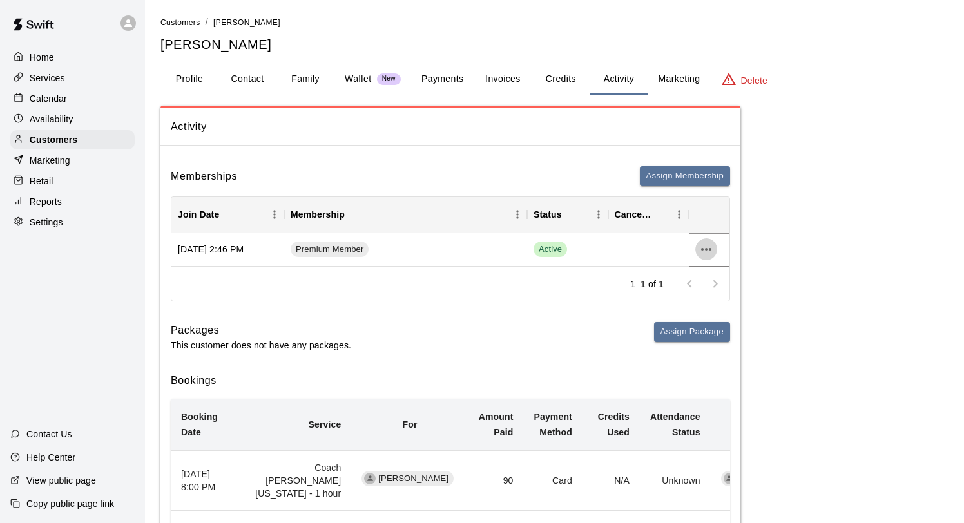
click at [701, 249] on icon "more actions" at bounding box center [706, 249] width 15 height 15
click at [723, 299] on li "Cancel" at bounding box center [731, 297] width 73 height 21
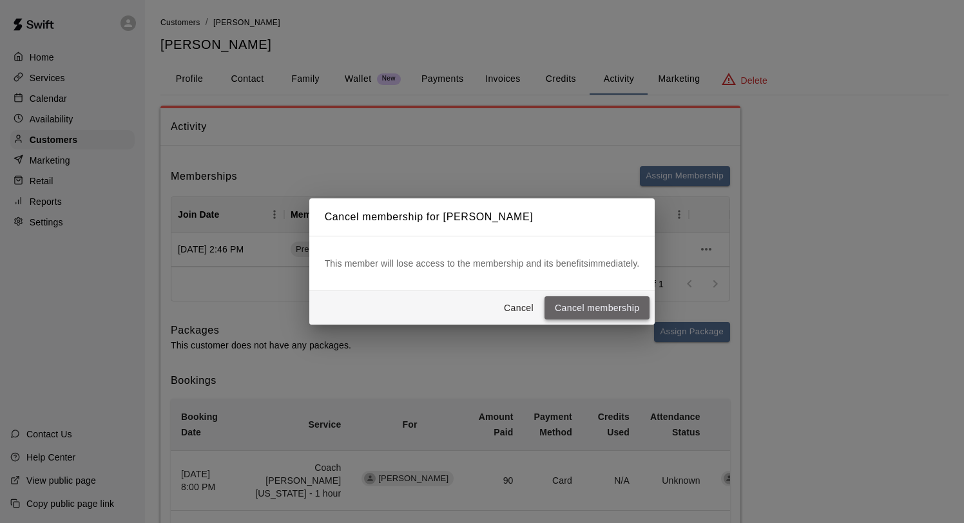
click at [611, 312] on button "Cancel membership" at bounding box center [597, 309] width 105 height 24
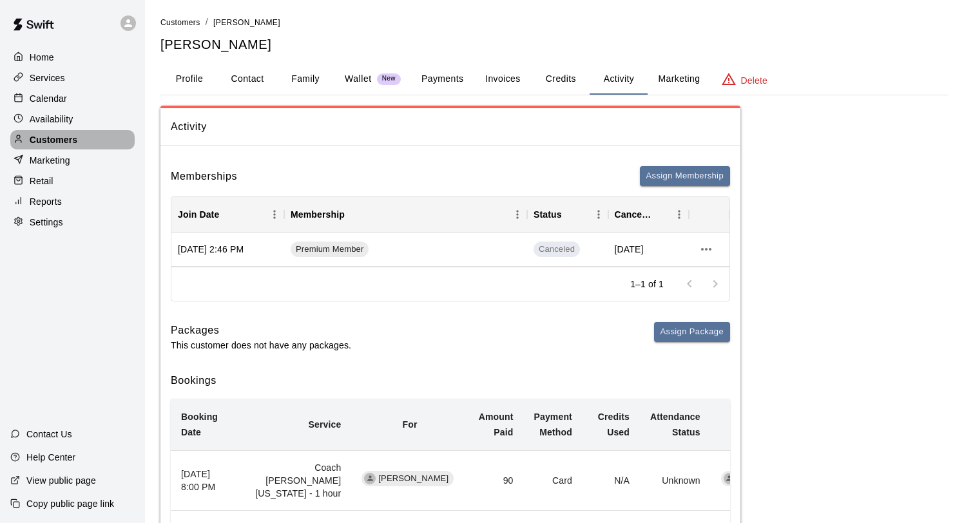
click at [56, 137] on p "Customers" at bounding box center [54, 139] width 48 height 13
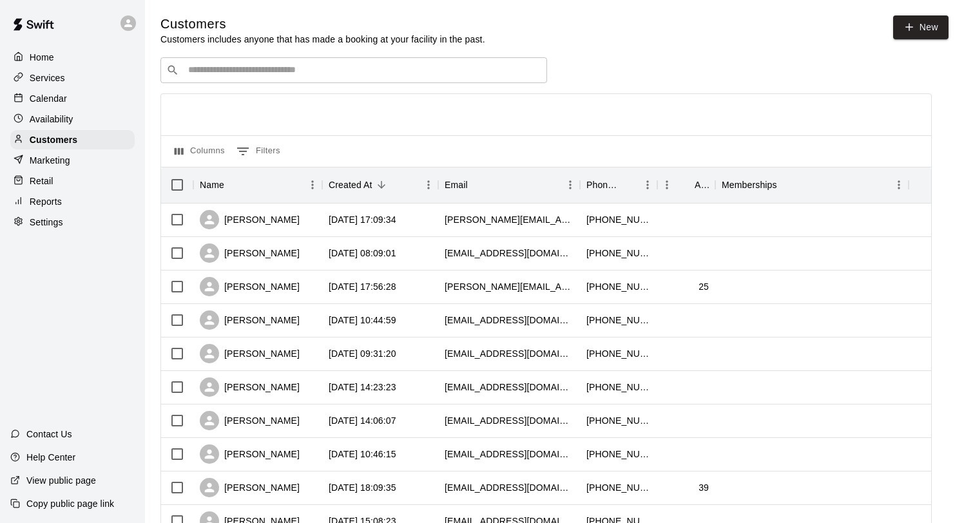
click at [202, 66] on input "Search customers by name or email" at bounding box center [362, 70] width 357 height 13
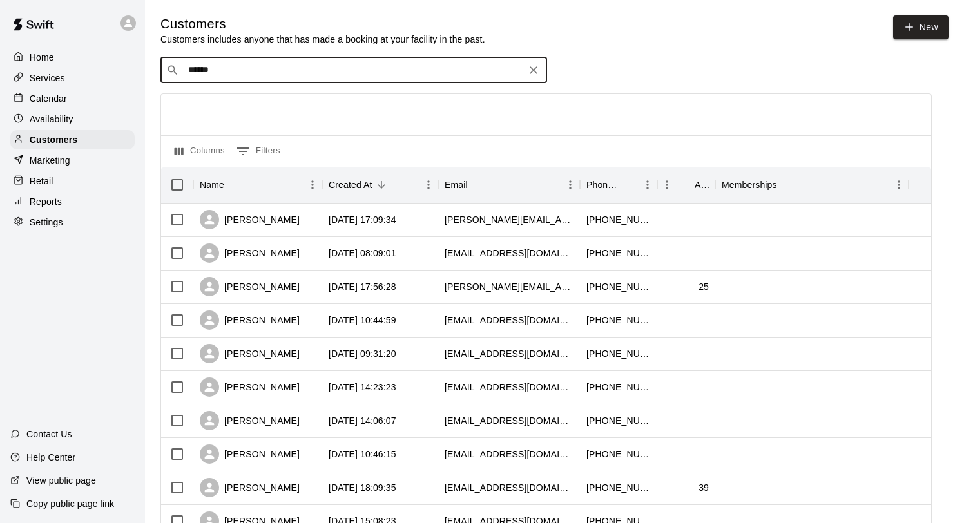
type input "******"
click at [54, 98] on p "Calendar" at bounding box center [48, 98] width 37 height 13
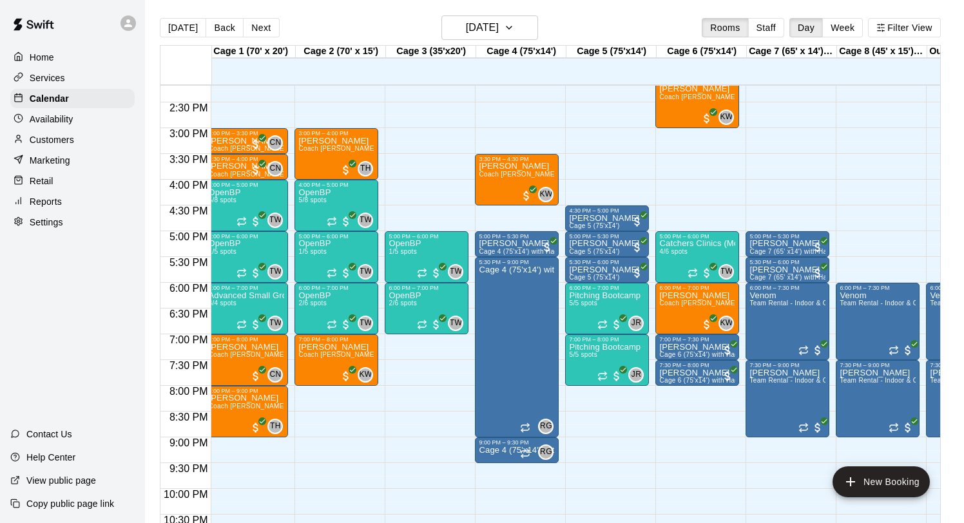
scroll to position [716, 6]
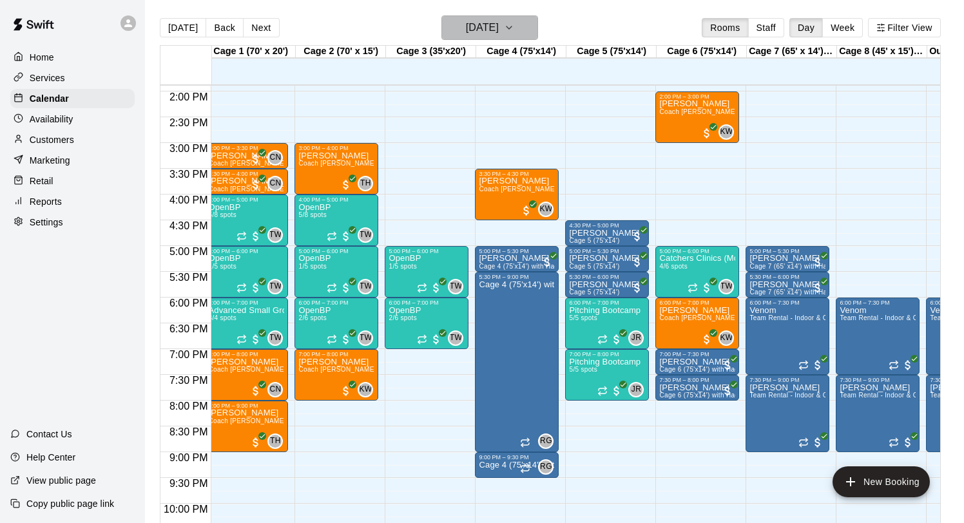
click at [471, 34] on h6 "Monday Oct 13" at bounding box center [482, 28] width 33 height 18
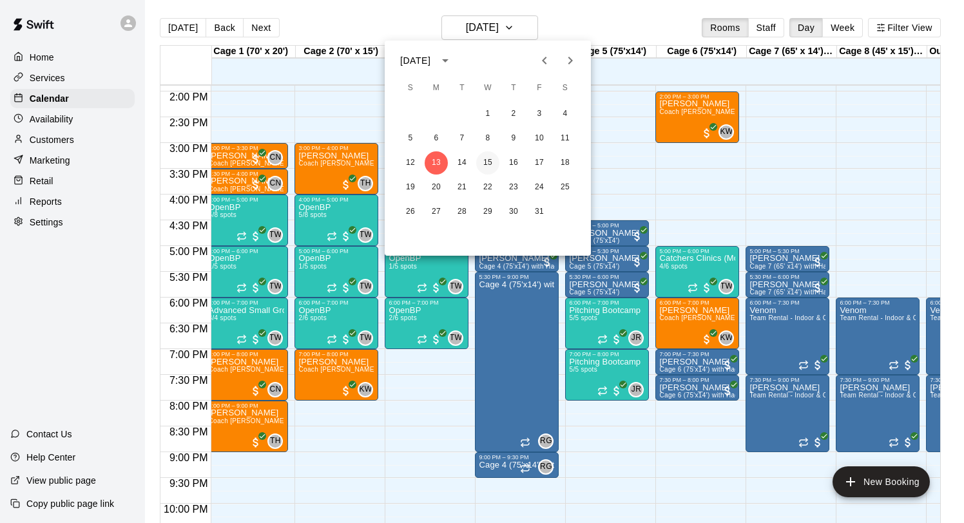
click at [487, 164] on button "15" at bounding box center [487, 162] width 23 height 23
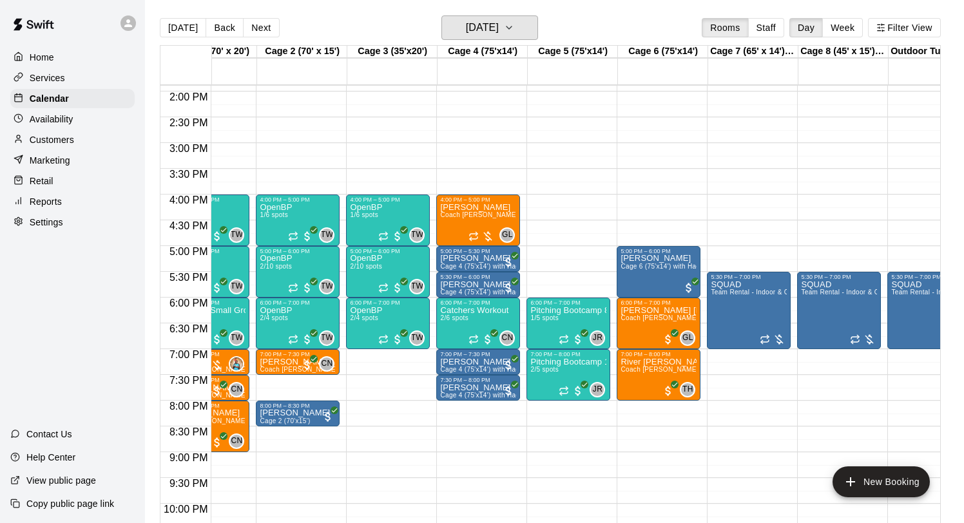
scroll to position [0, 83]
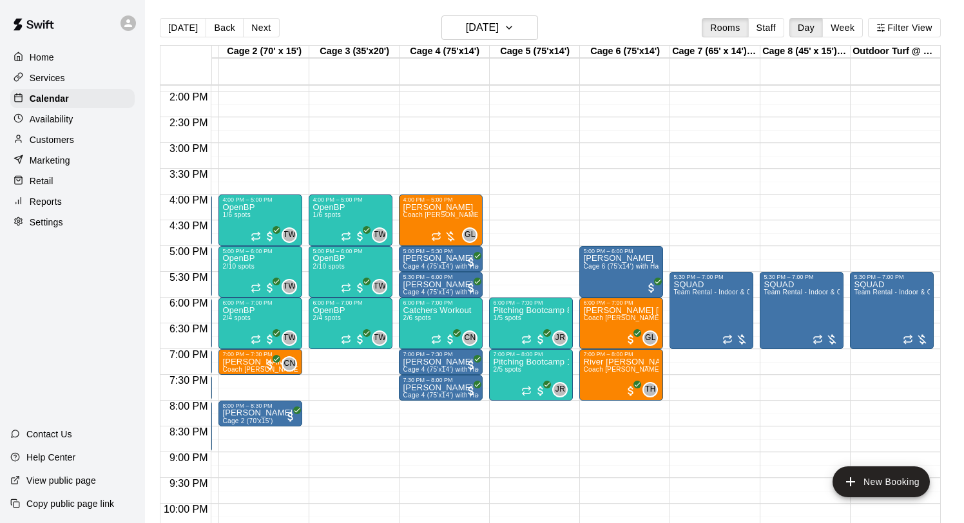
drag, startPoint x: 678, startPoint y: 352, endPoint x: 683, endPoint y: 420, distance: 68.5
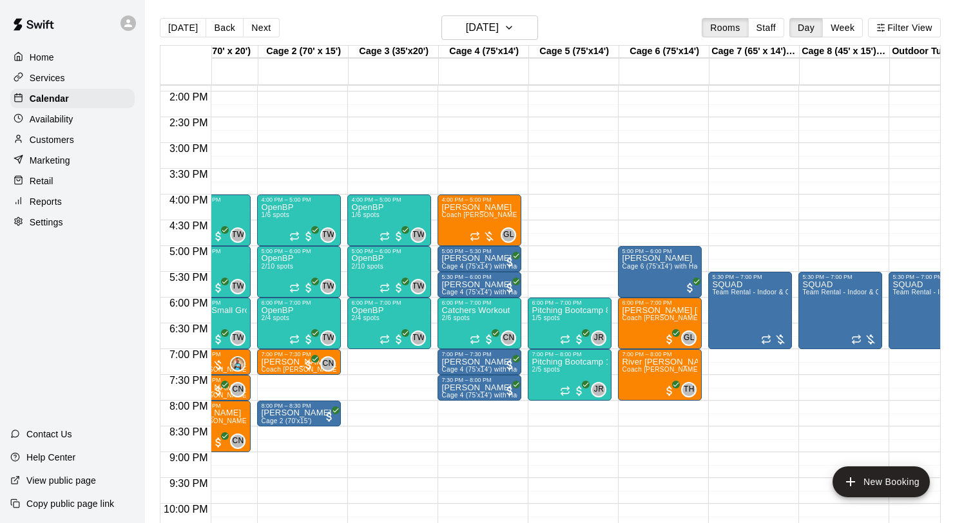
scroll to position [0, 0]
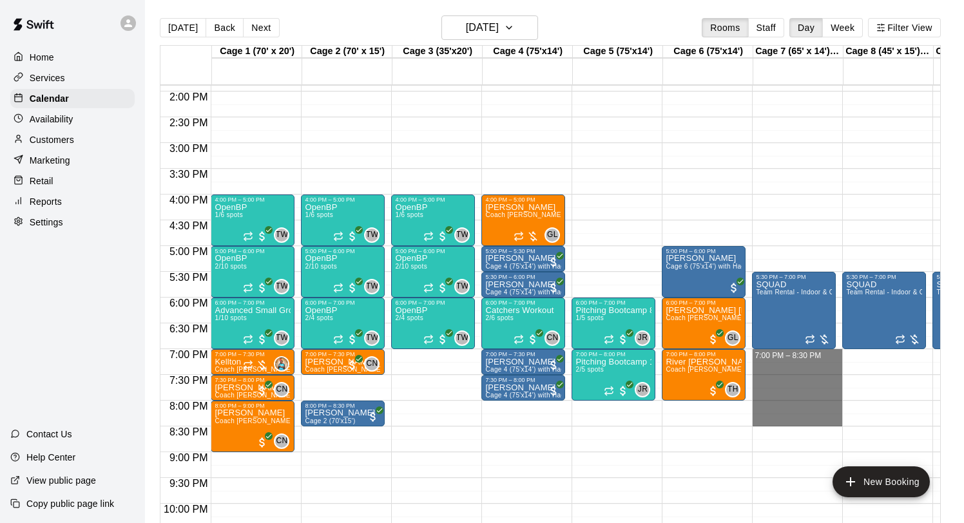
drag, startPoint x: 764, startPoint y: 354, endPoint x: 765, endPoint y: 420, distance: 66.4
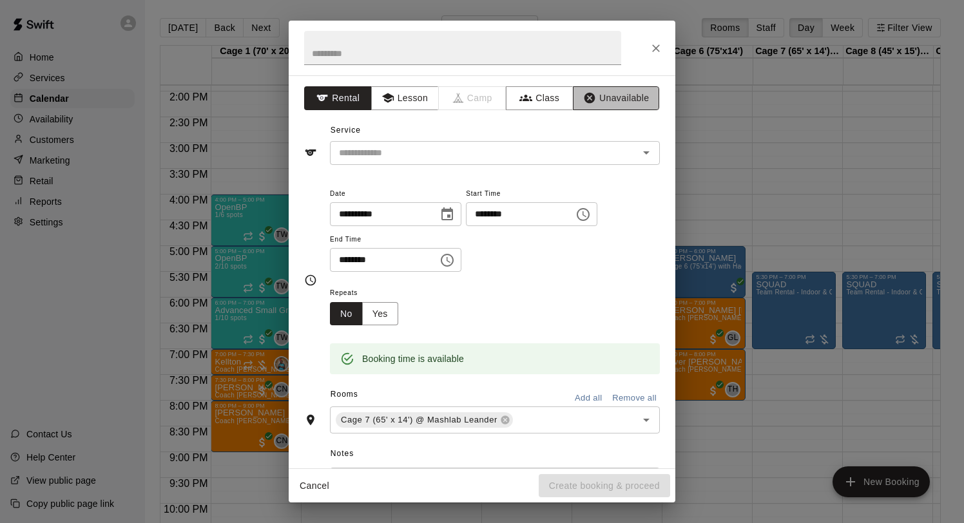
click at [603, 106] on button "Unavailable" at bounding box center [616, 98] width 86 height 24
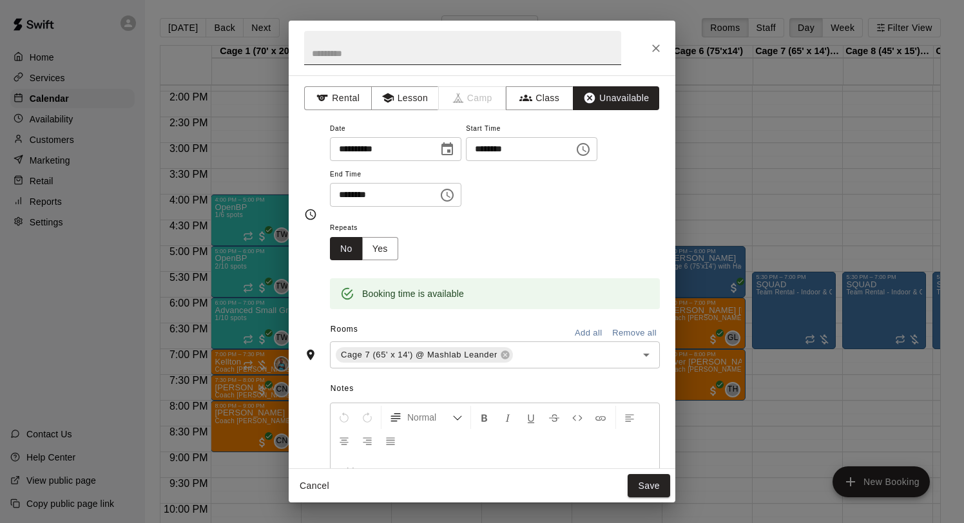
click at [390, 57] on input "text" at bounding box center [462, 48] width 317 height 34
type input "**********"
click at [639, 477] on button "Save" at bounding box center [649, 486] width 43 height 24
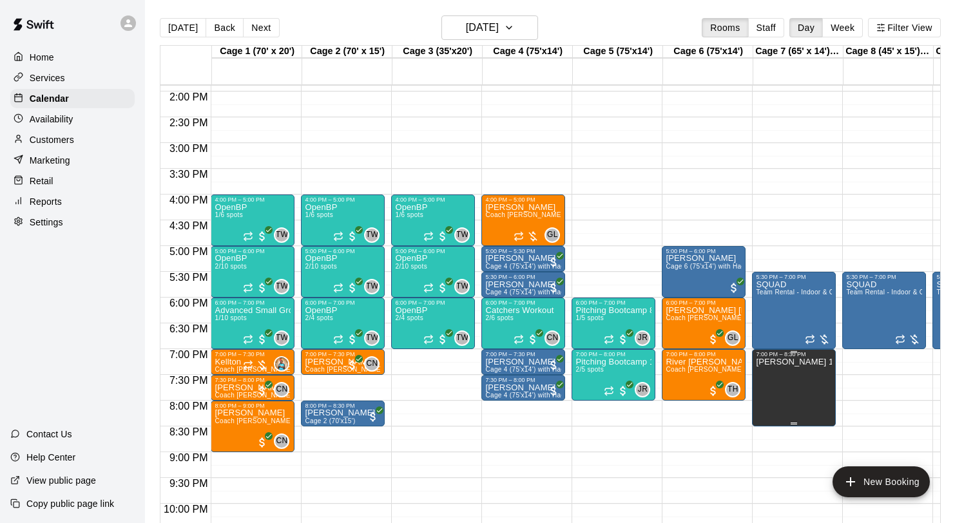
click at [767, 373] on icon "edit" at bounding box center [770, 371] width 12 height 12
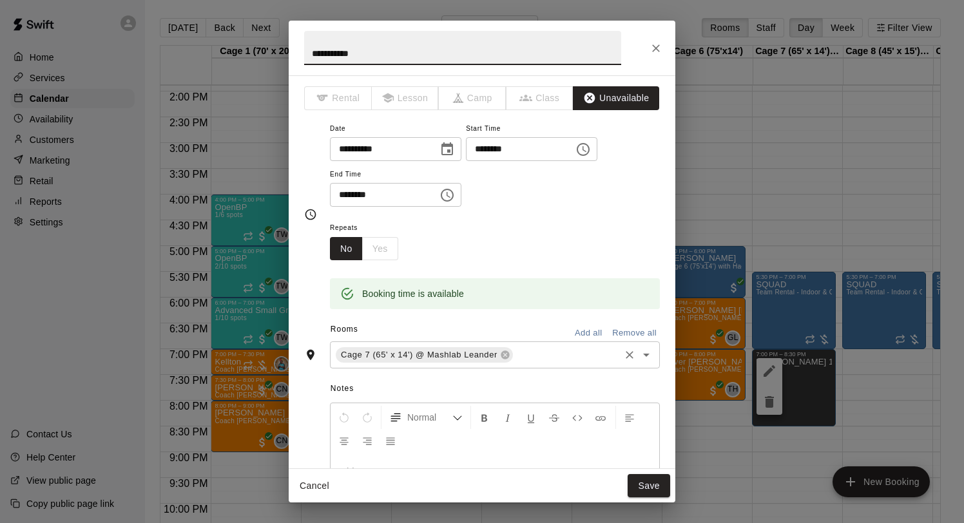
click at [550, 354] on input "text" at bounding box center [566, 355] width 103 height 16
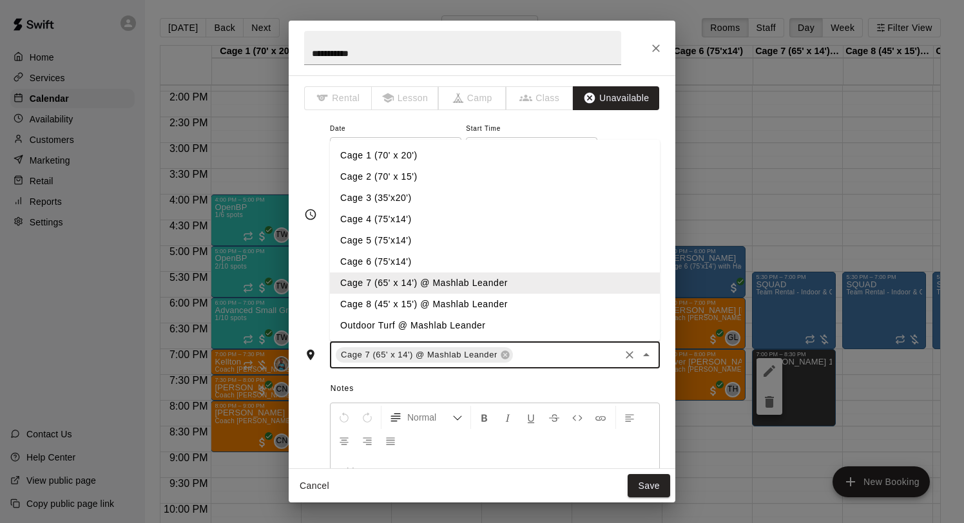
click at [466, 306] on li "Cage 8 (45' x 15') @ Mashlab Leander" at bounding box center [495, 304] width 330 height 21
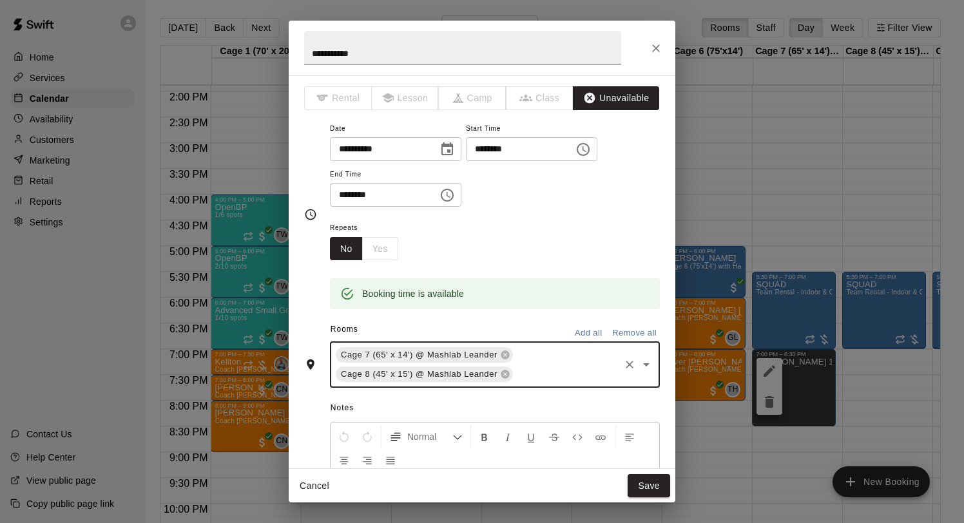
click at [552, 380] on input "text" at bounding box center [566, 375] width 103 height 16
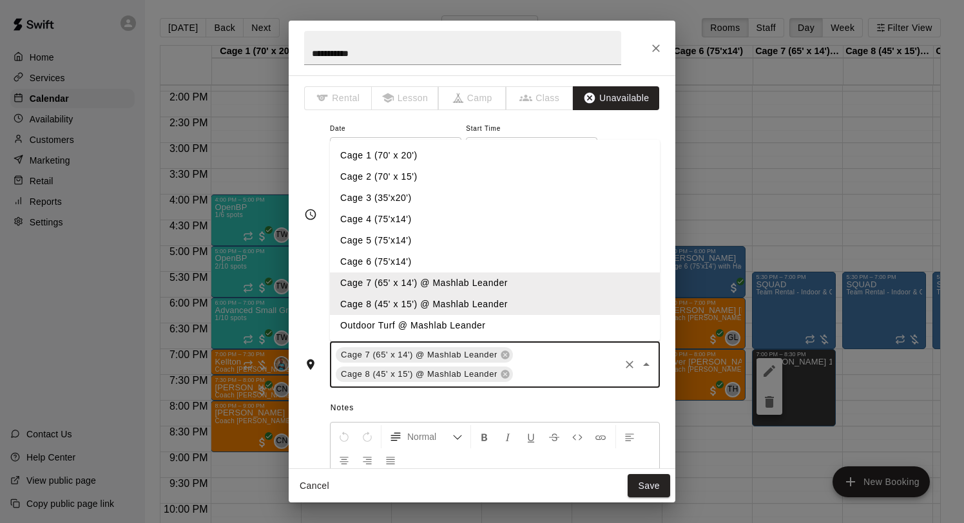
click at [480, 329] on li "Outdoor Turf @ Mashlab Leander" at bounding box center [495, 325] width 330 height 21
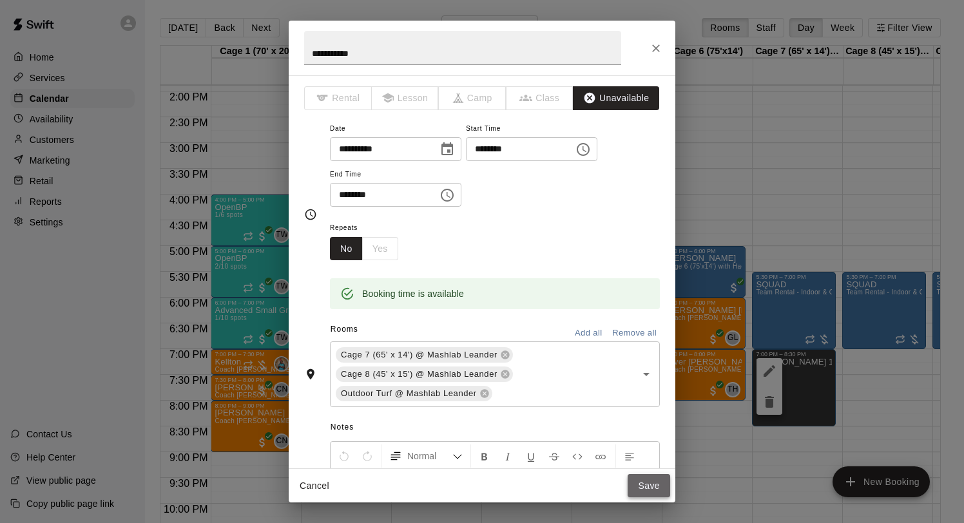
click at [641, 487] on button "Save" at bounding box center [649, 486] width 43 height 24
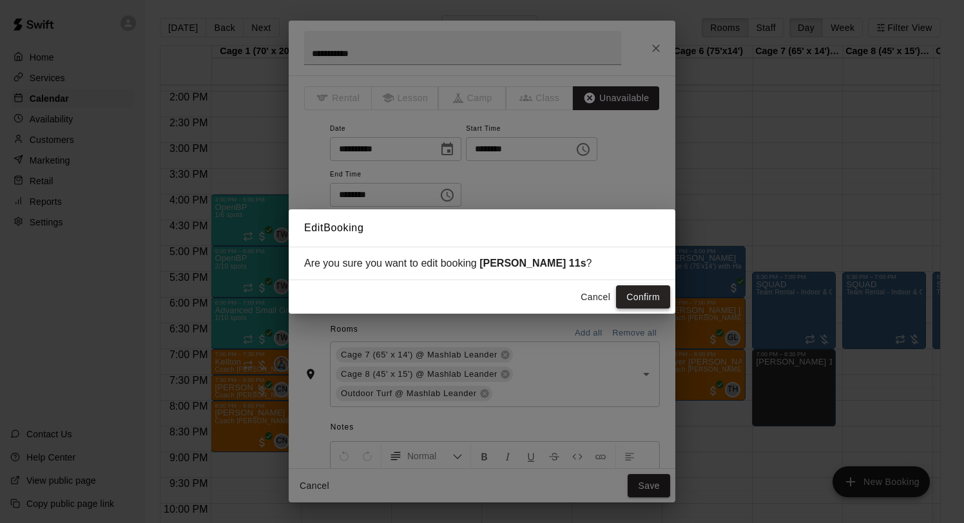
click at [637, 295] on button "Confirm" at bounding box center [643, 298] width 54 height 24
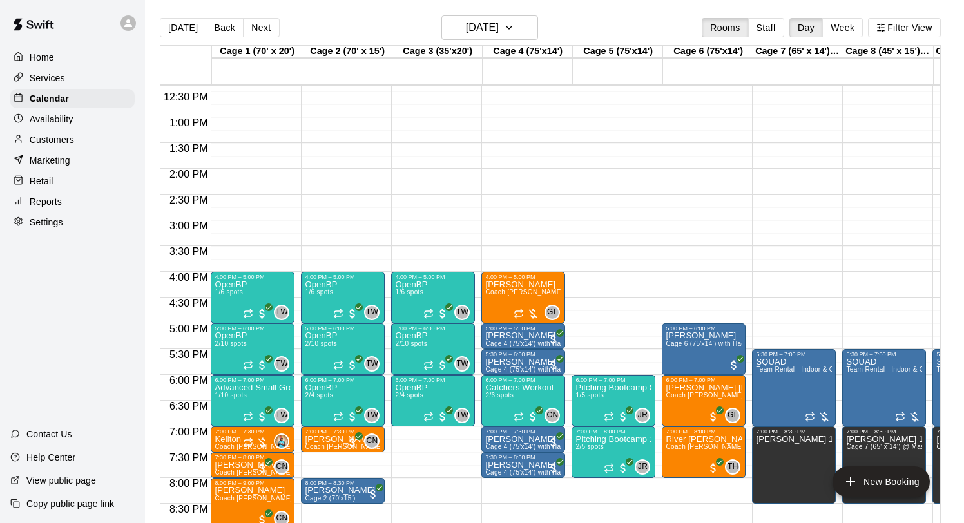
scroll to position [646, 0]
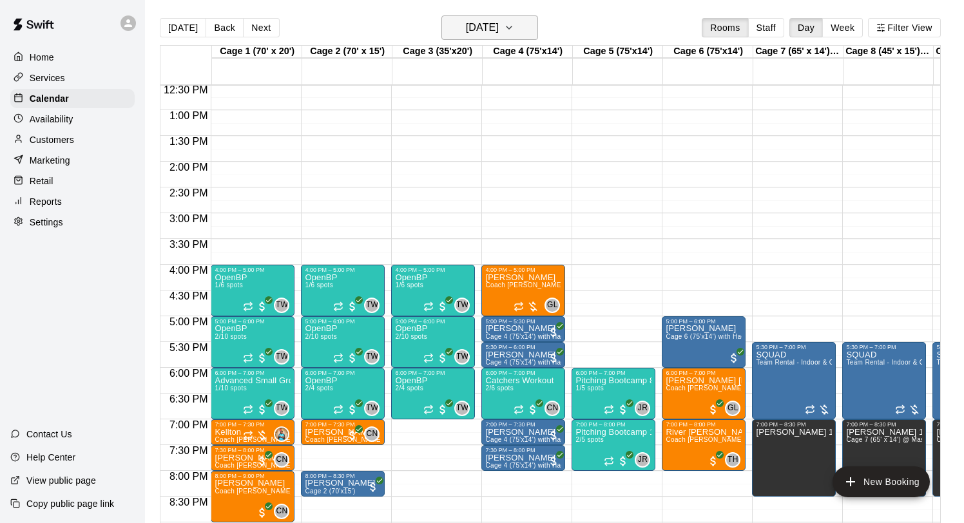
click at [466, 28] on h6 "Wednesday Oct 15" at bounding box center [482, 28] width 33 height 18
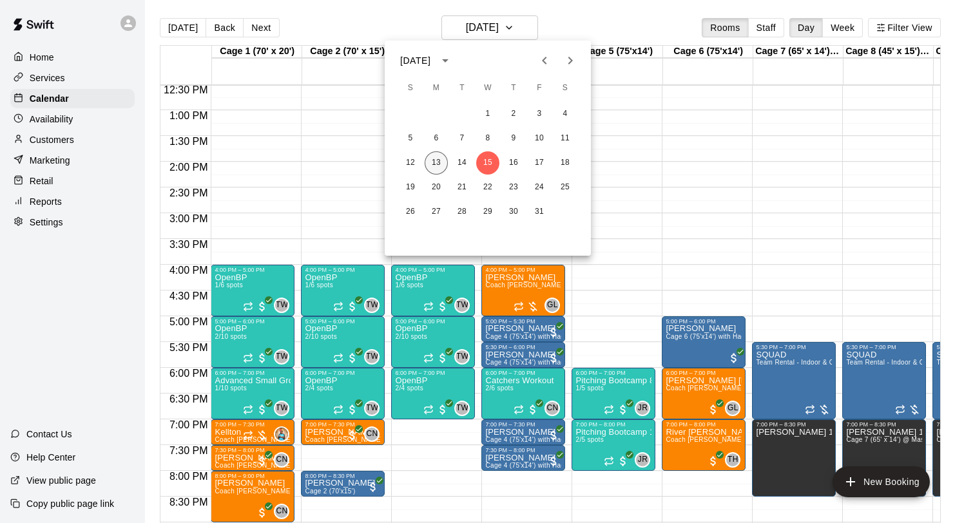
click at [431, 167] on button "13" at bounding box center [436, 162] width 23 height 23
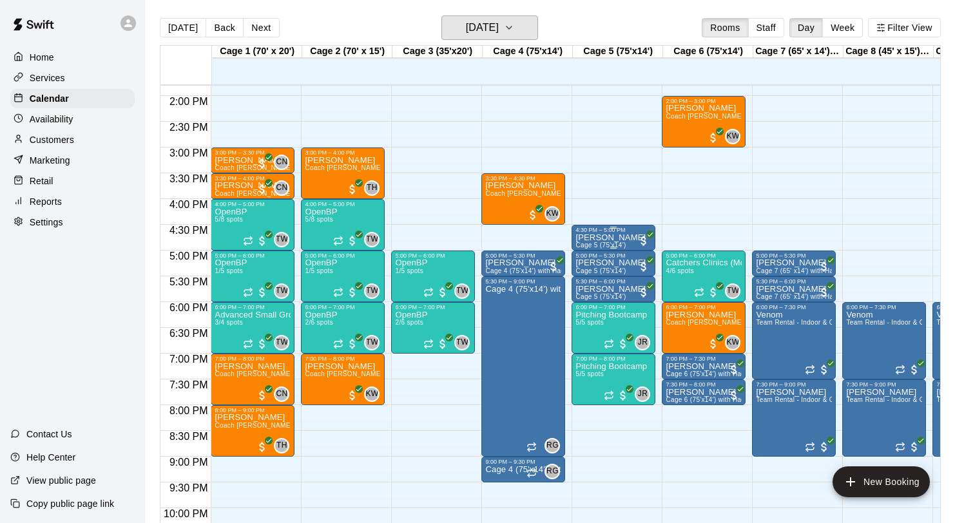
scroll to position [714, 0]
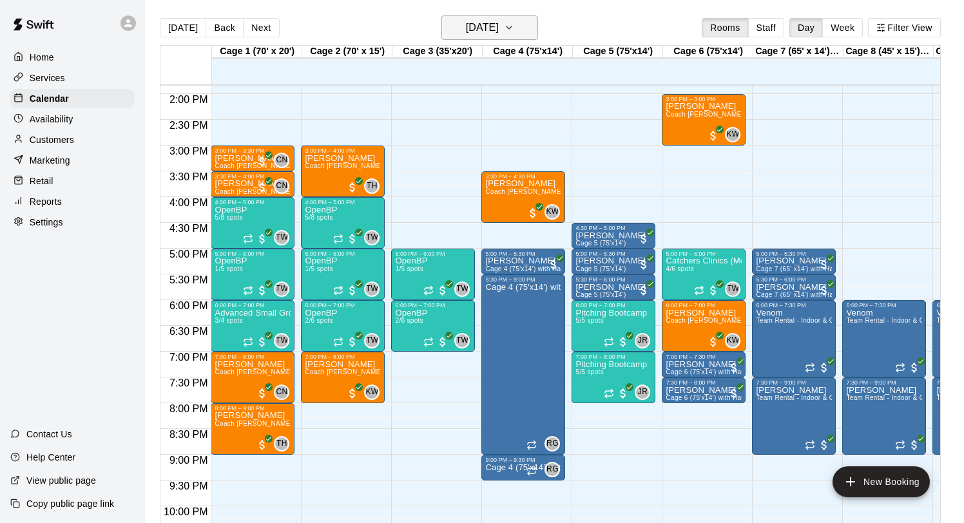
click at [489, 19] on h6 "Monday Oct 13" at bounding box center [482, 28] width 33 height 18
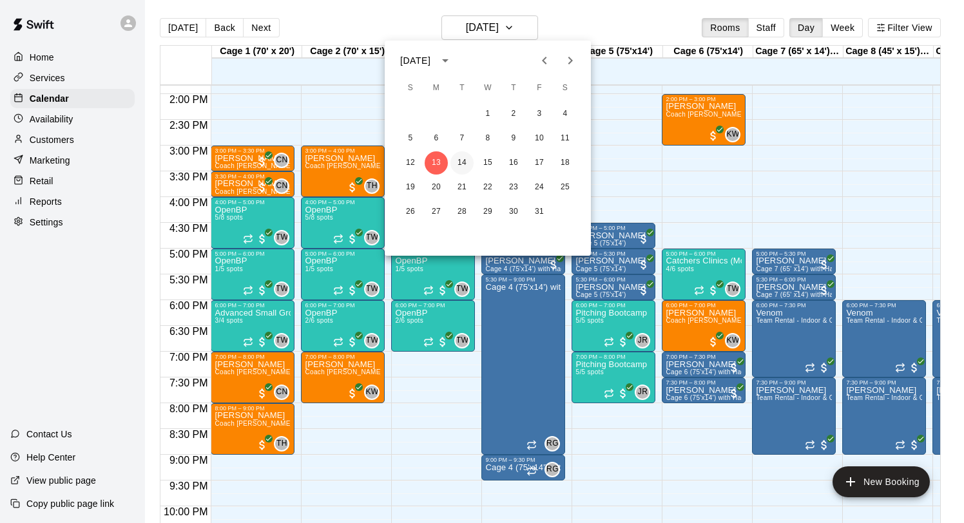
click at [463, 160] on button "14" at bounding box center [462, 162] width 23 height 23
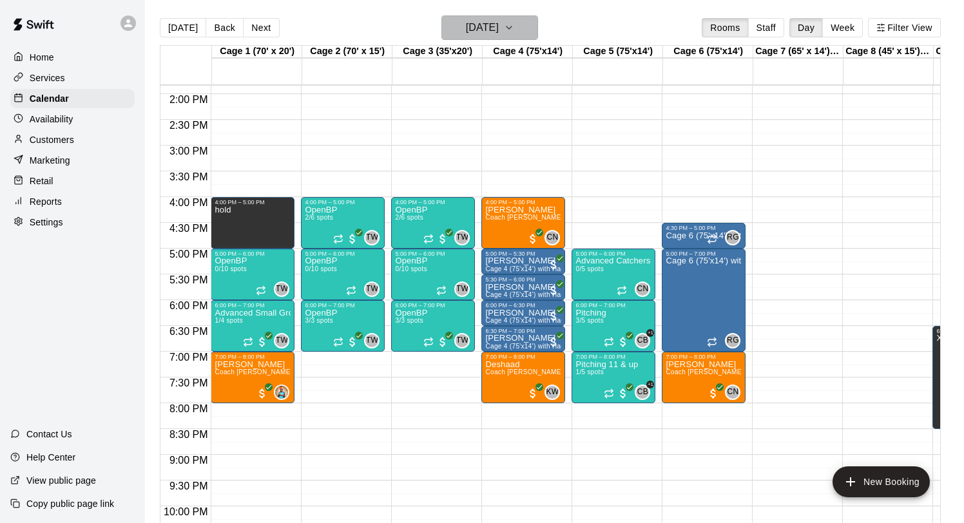
click at [465, 15] on button "Tuesday Oct 14" at bounding box center [490, 27] width 97 height 24
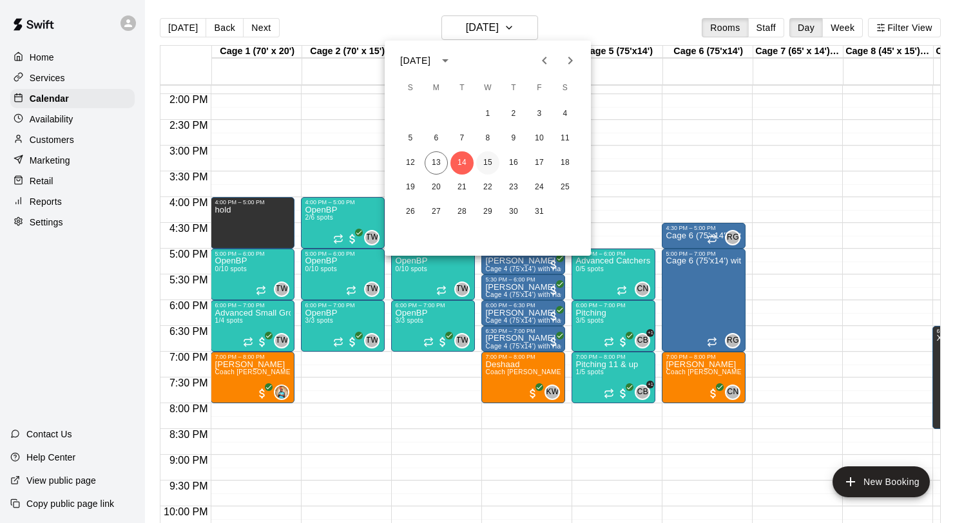
click at [491, 163] on button "15" at bounding box center [487, 162] width 23 height 23
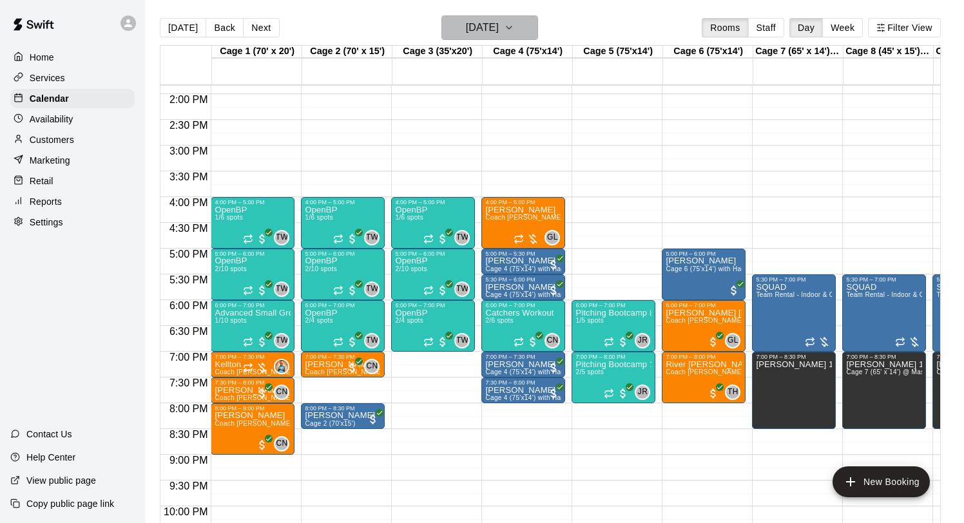
click at [480, 23] on h6 "Wednesday Oct 15" at bounding box center [482, 28] width 33 height 18
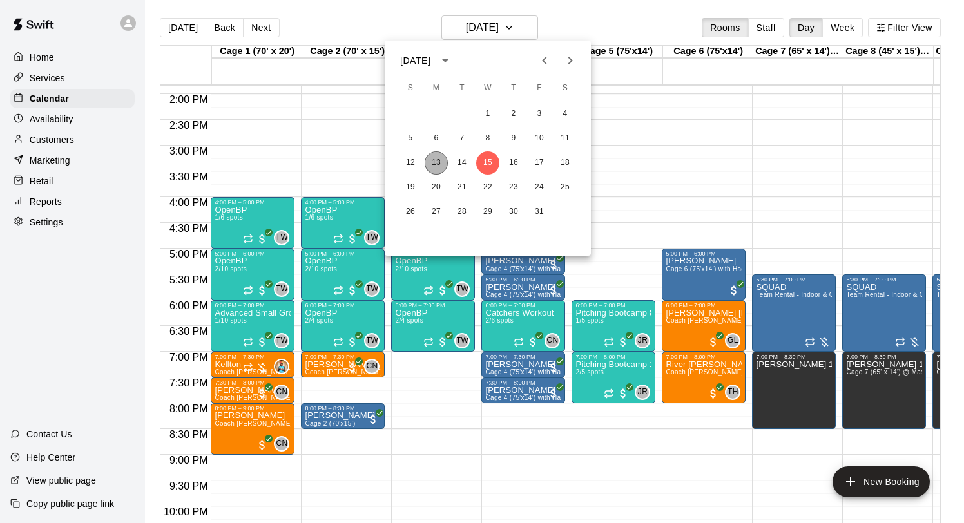
click at [438, 159] on button "13" at bounding box center [436, 162] width 23 height 23
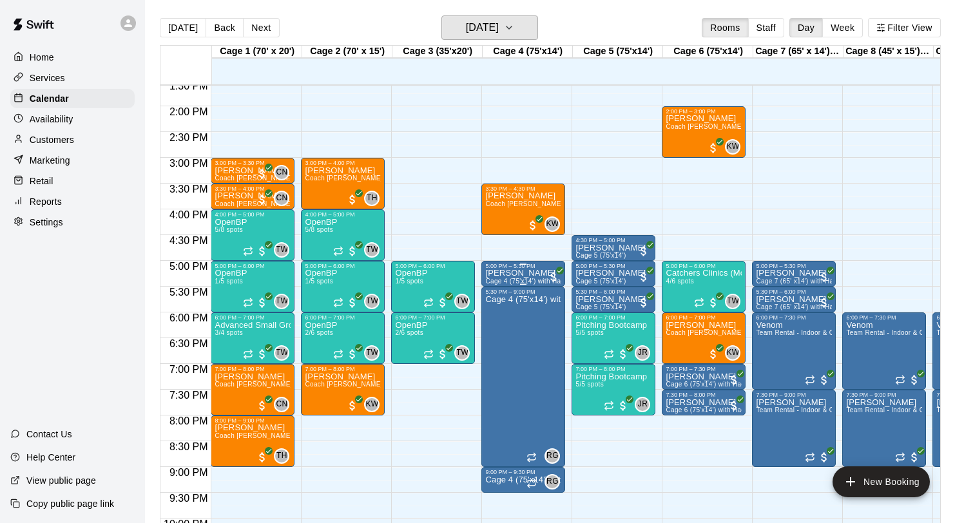
scroll to position [703, 0]
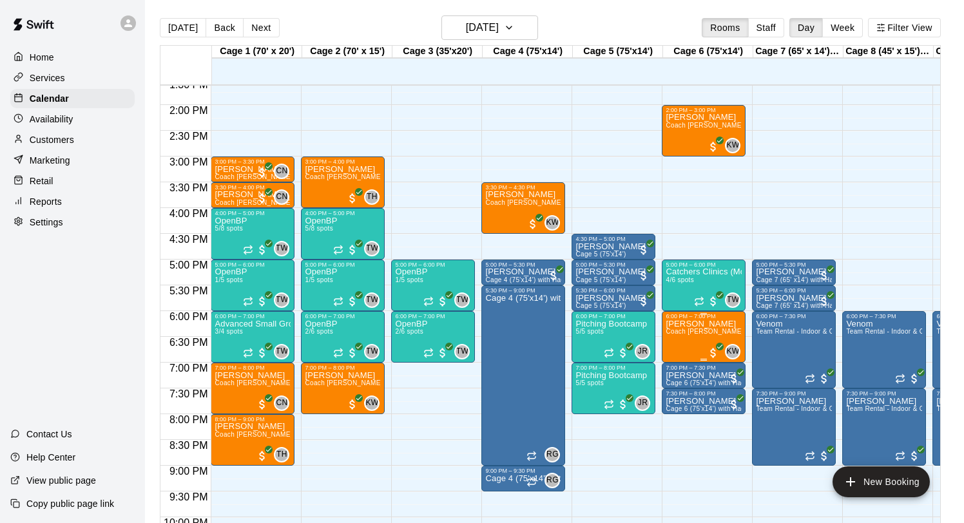
click at [674, 356] on img "edit" at bounding box center [679, 363] width 15 height 15
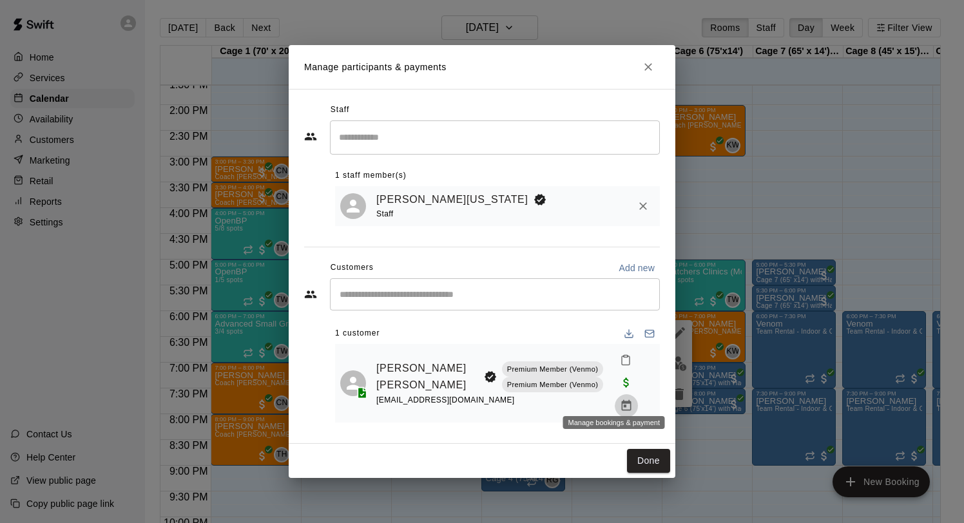
click at [622, 400] on icon "Manage bookings & payment" at bounding box center [627, 405] width 10 height 11
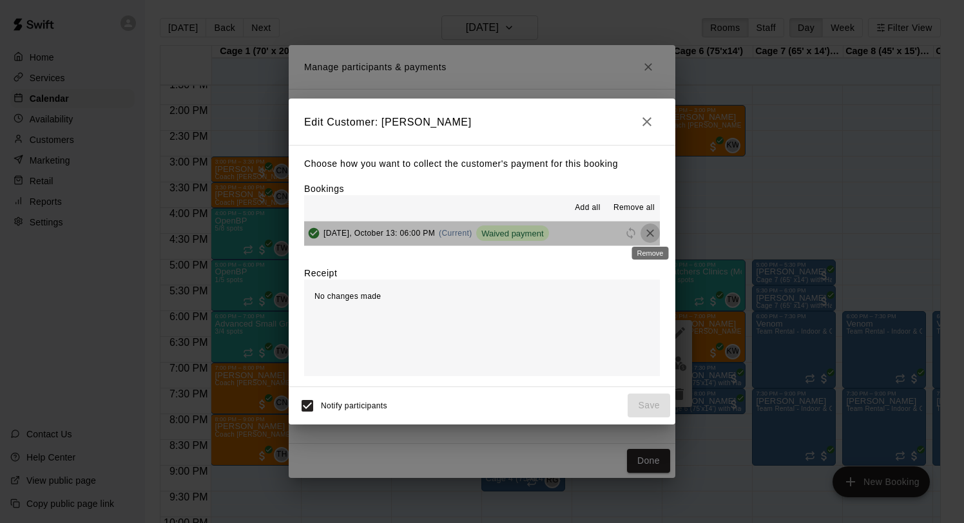
click at [652, 228] on icon "Remove" at bounding box center [650, 233] width 13 height 13
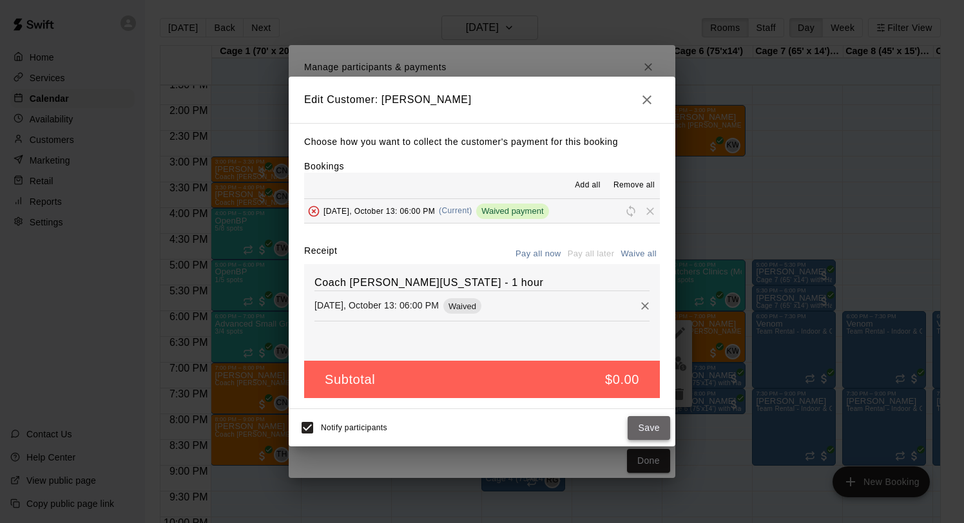
click at [650, 422] on button "Save" at bounding box center [649, 428] width 43 height 24
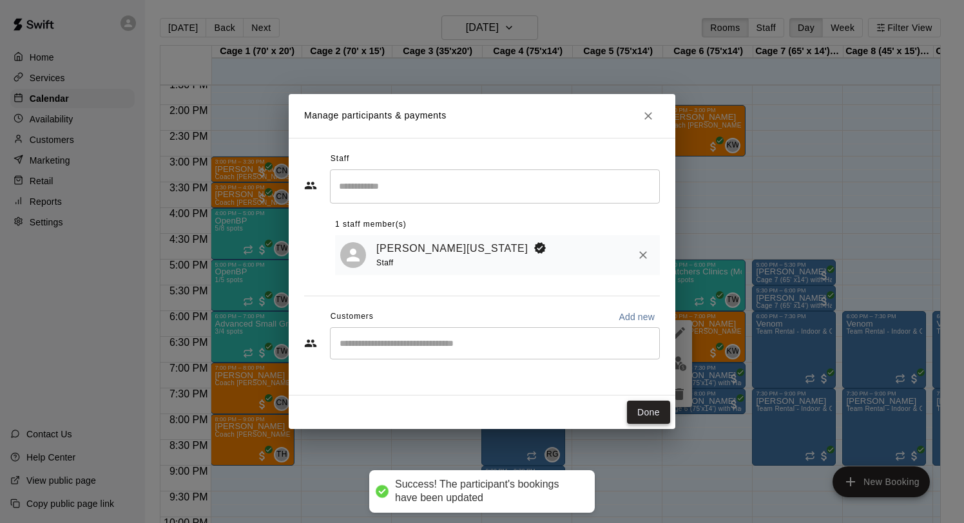
click at [647, 411] on button "Done" at bounding box center [648, 413] width 43 height 24
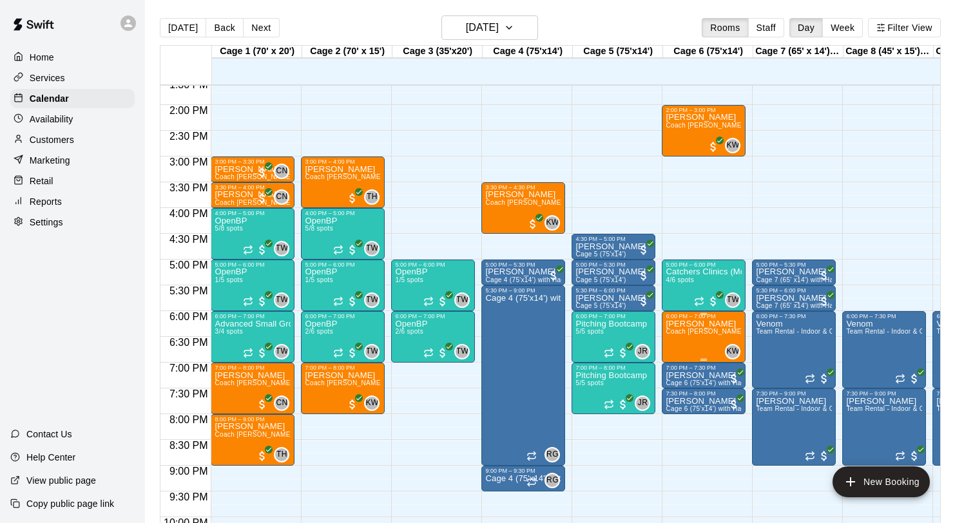
click at [678, 384] on button "delete" at bounding box center [679, 395] width 26 height 26
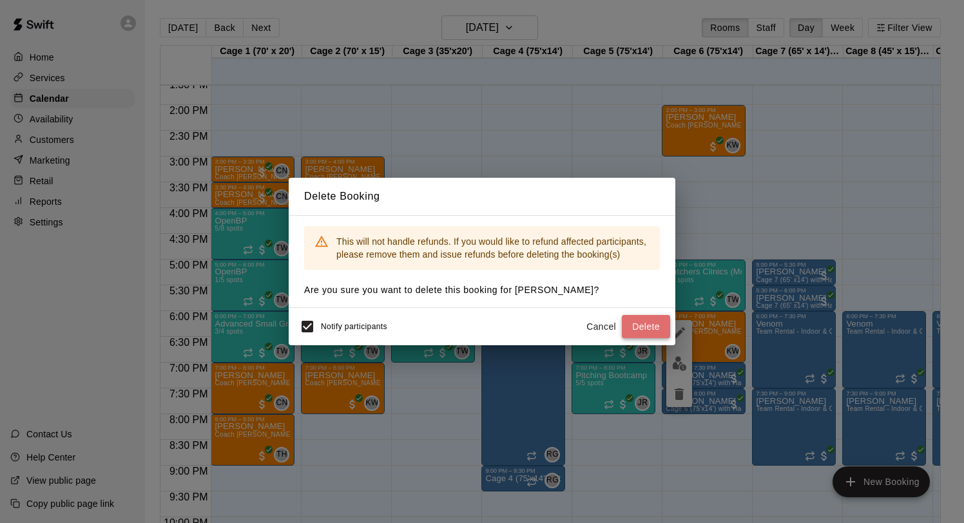
click at [635, 327] on button "Delete" at bounding box center [646, 327] width 48 height 24
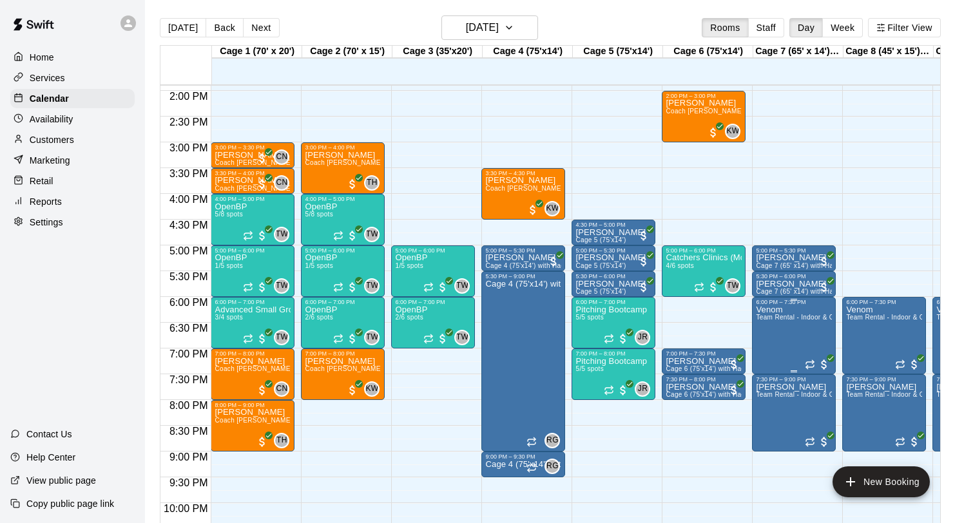
scroll to position [725, 0]
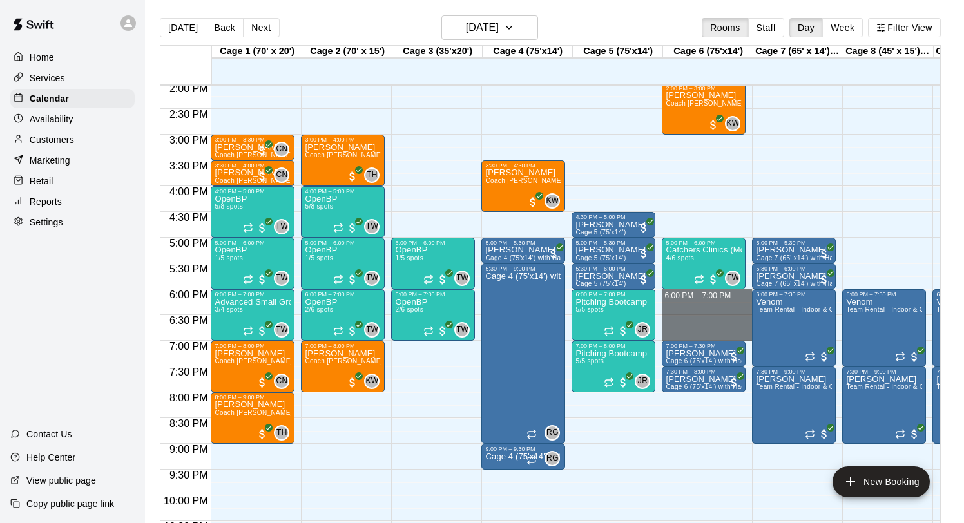
drag, startPoint x: 688, startPoint y: 293, endPoint x: 681, endPoint y: 338, distance: 45.7
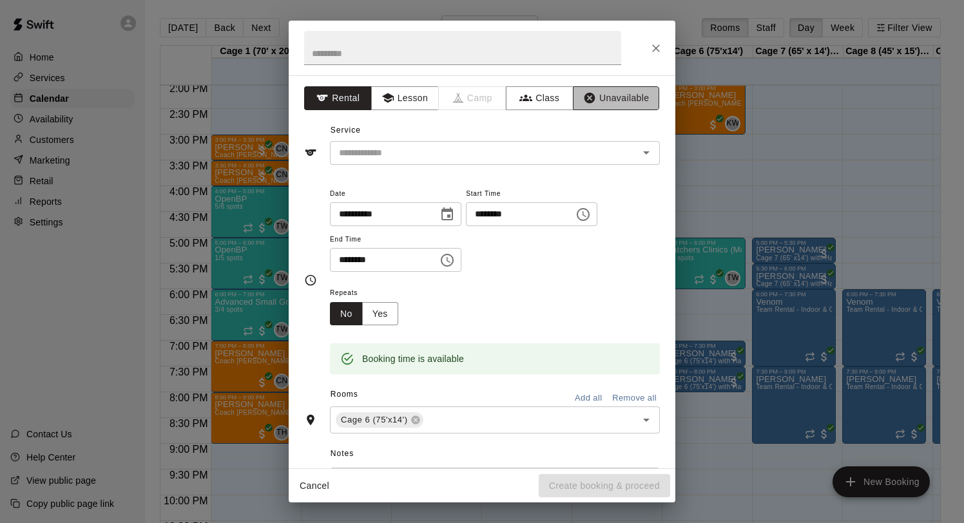
click at [620, 97] on button "Unavailable" at bounding box center [616, 98] width 86 height 24
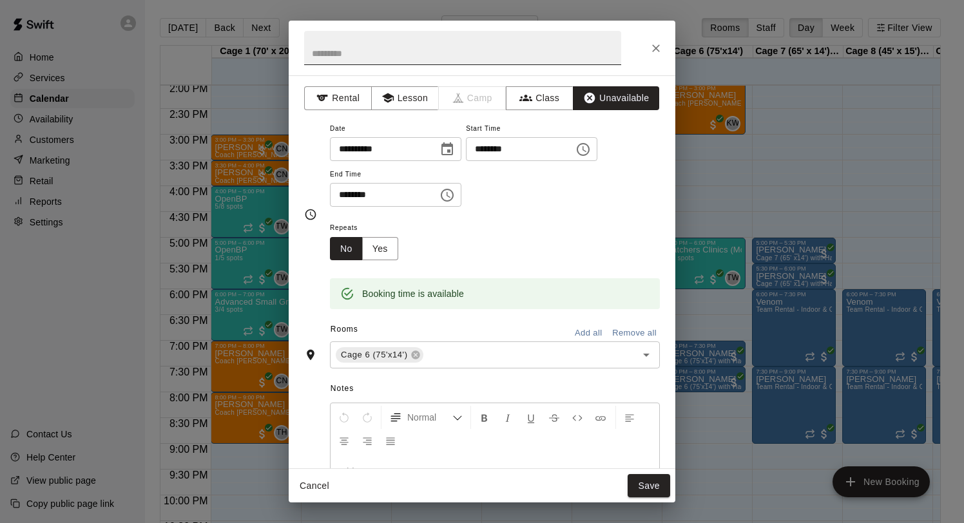
click at [364, 55] on input "text" at bounding box center [462, 48] width 317 height 34
type input "****"
click at [649, 478] on button "Save" at bounding box center [649, 486] width 43 height 24
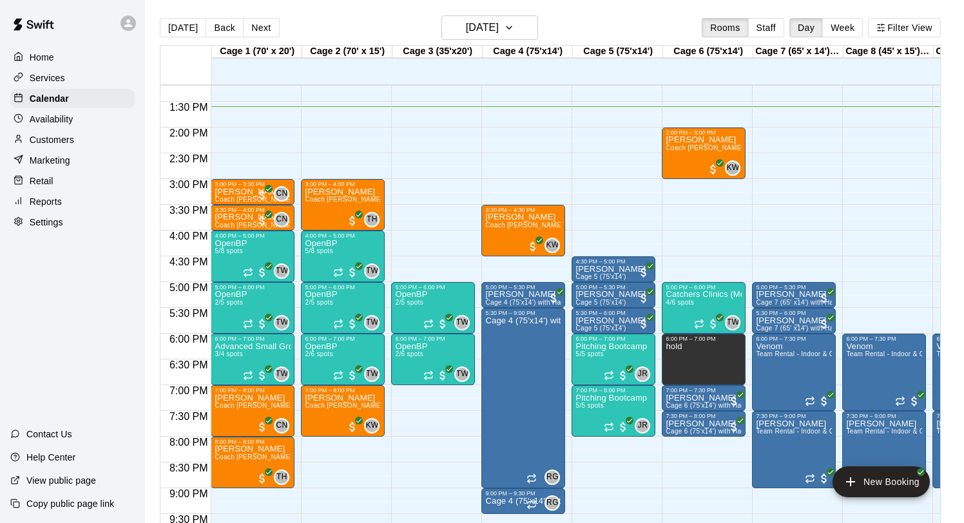
scroll to position [679, 0]
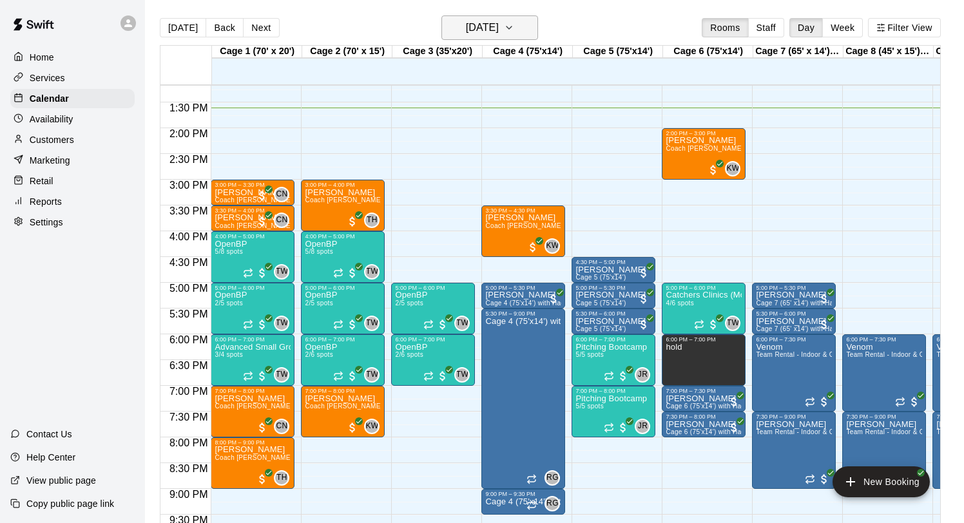
click at [466, 31] on h6 "Monday Oct 13" at bounding box center [482, 28] width 33 height 18
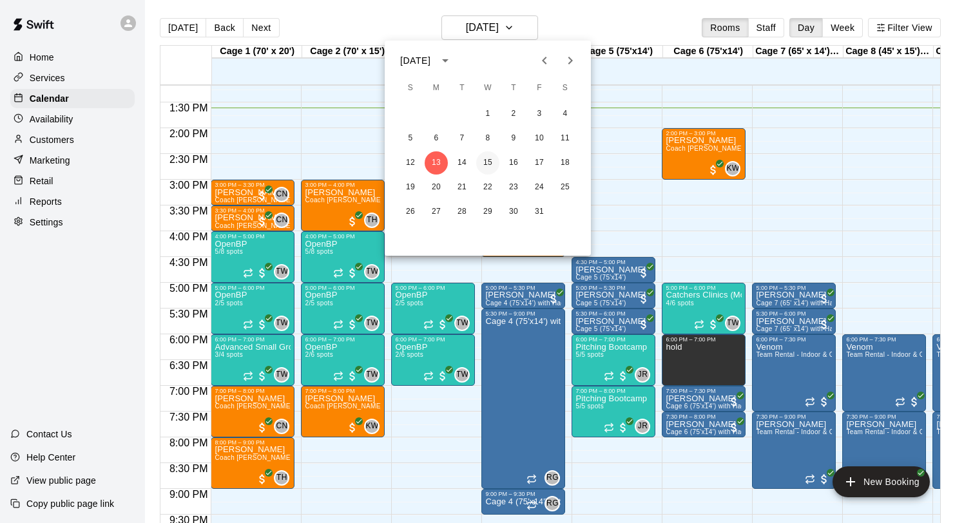
click at [495, 162] on button "15" at bounding box center [487, 162] width 23 height 23
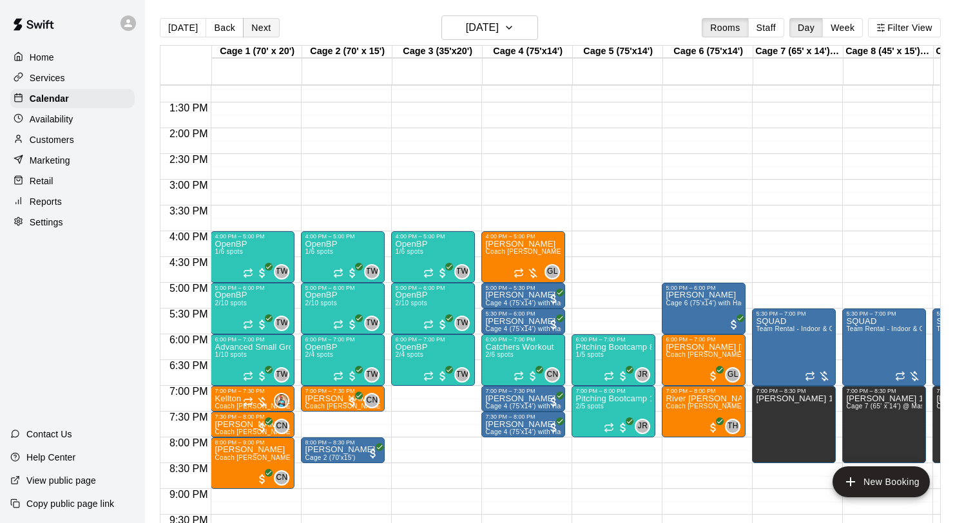
click at [258, 28] on button "Next" at bounding box center [261, 27] width 36 height 19
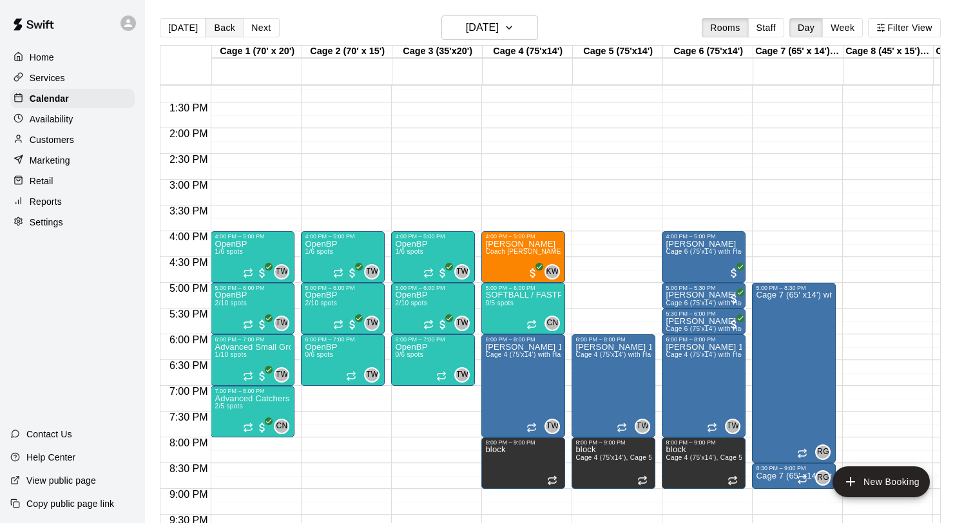
click at [228, 32] on button "Back" at bounding box center [225, 27] width 38 height 19
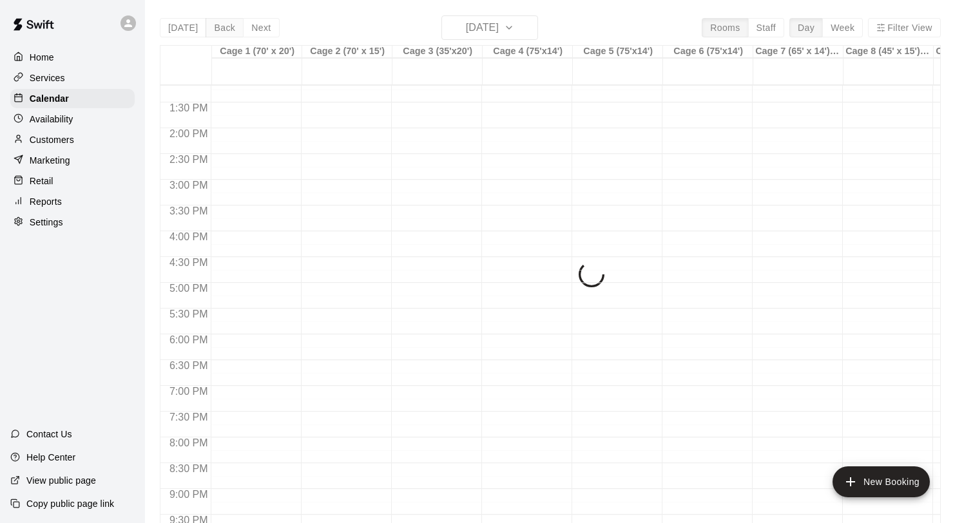
click at [228, 32] on div "Today Back Next Wednesday Oct 15 Rooms Staff Day Week Filter View Cage 1 (70' x…" at bounding box center [550, 276] width 781 height 523
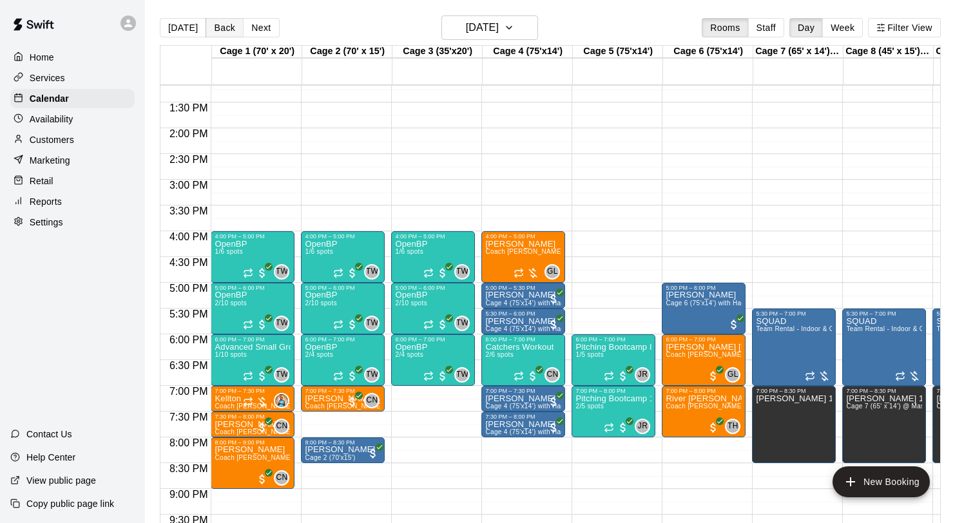
click at [228, 32] on button "Back" at bounding box center [225, 27] width 38 height 19
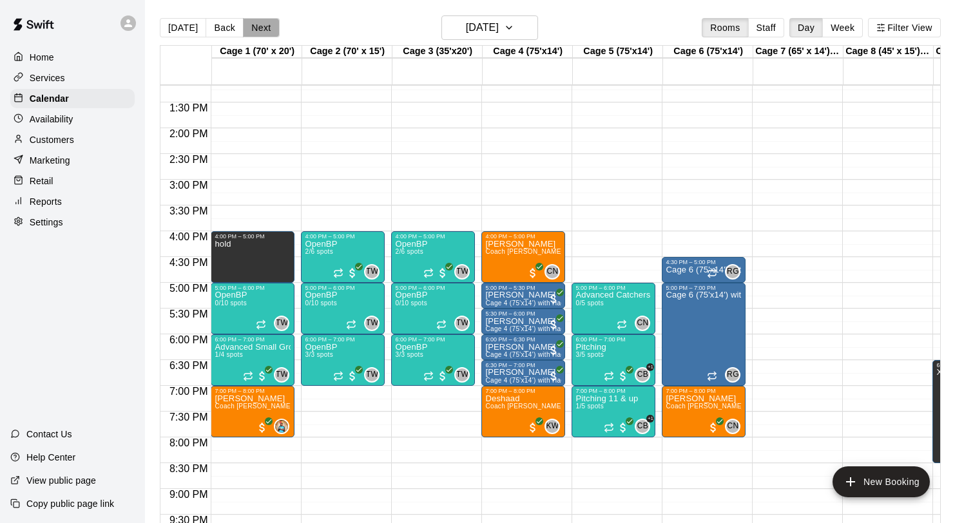
click at [258, 28] on button "Next" at bounding box center [261, 27] width 36 height 19
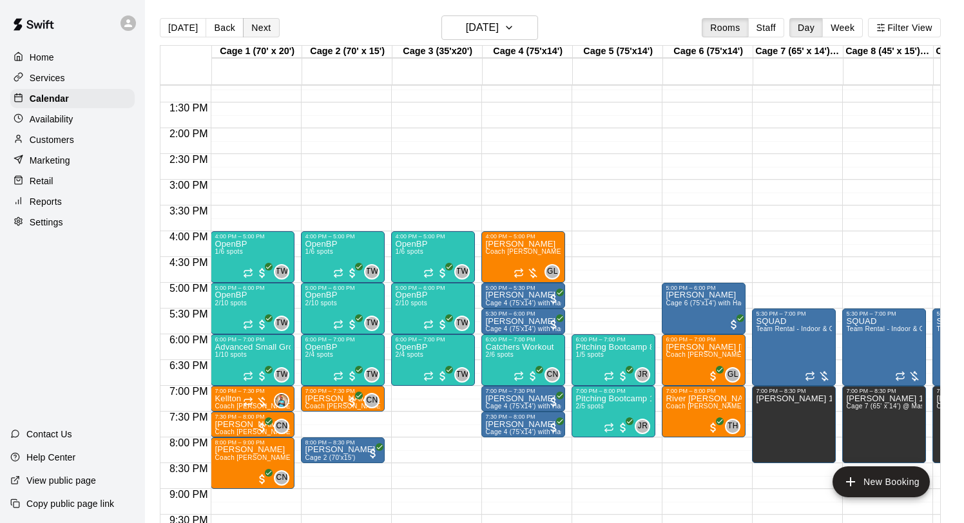
click at [258, 28] on button "Next" at bounding box center [261, 27] width 36 height 19
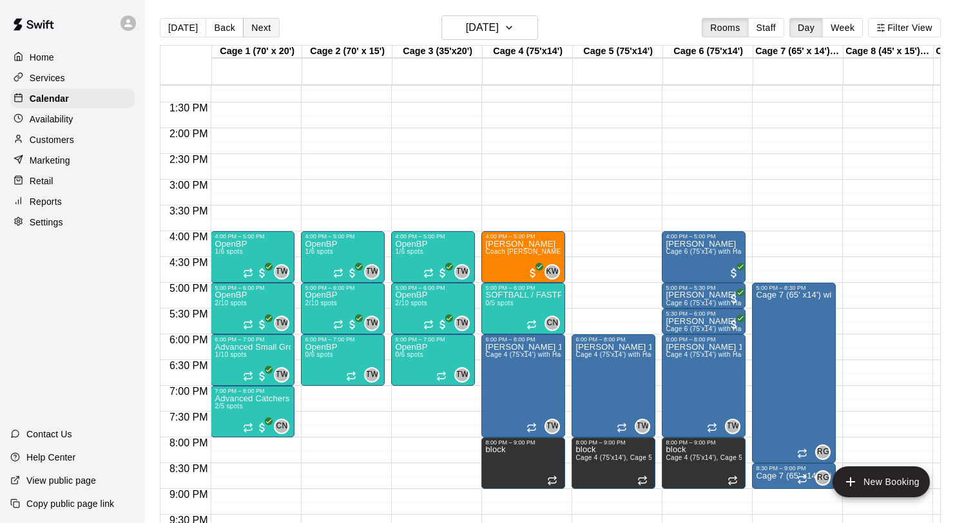
click at [258, 28] on button "Next" at bounding box center [261, 27] width 36 height 19
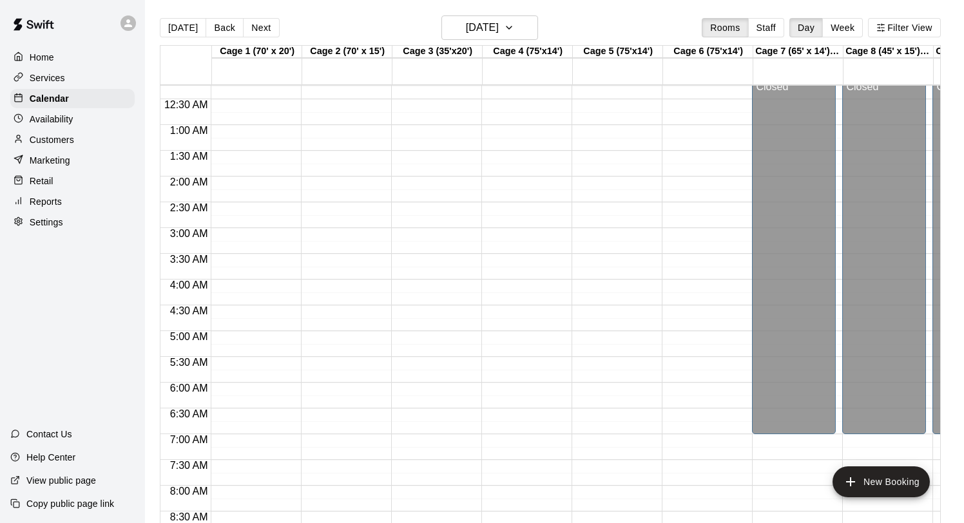
scroll to position [0, 0]
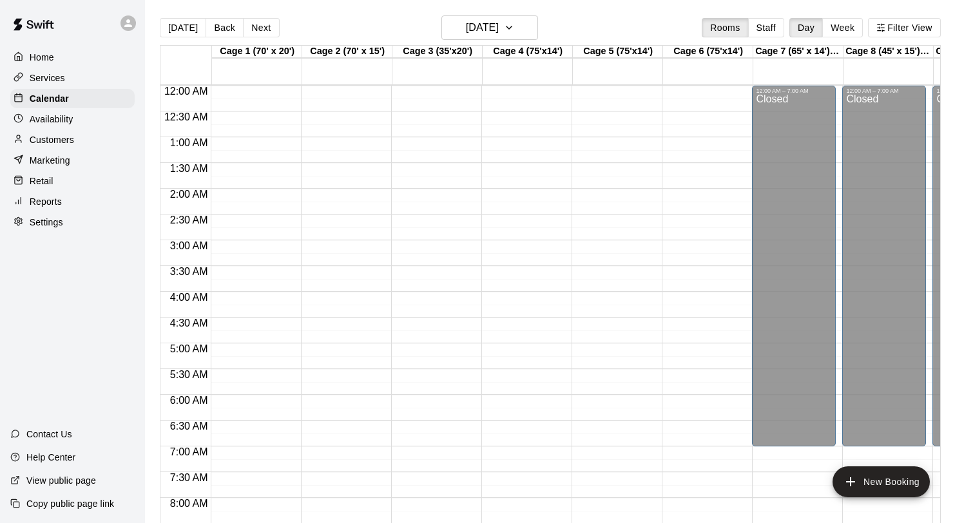
click at [79, 82] on div "Services" at bounding box center [72, 77] width 124 height 19
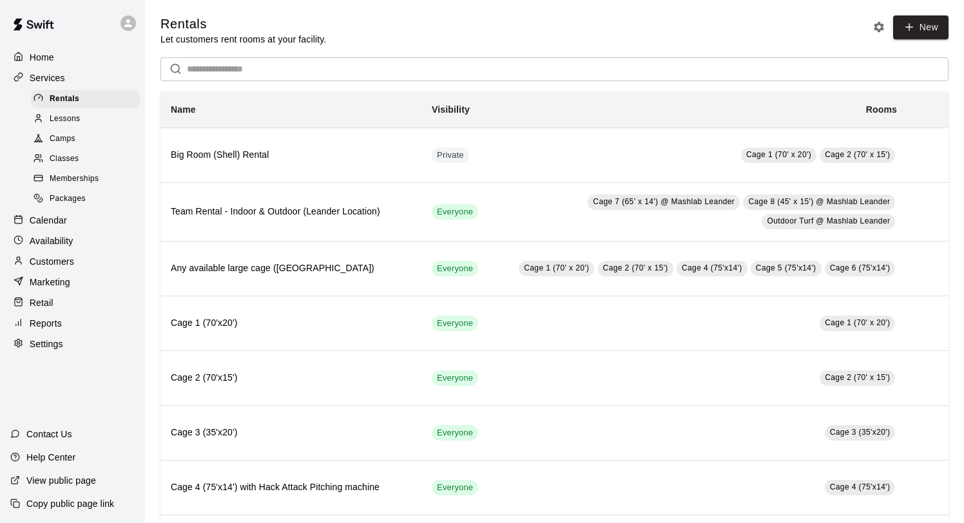
click at [73, 117] on span "Lessons" at bounding box center [65, 119] width 31 height 13
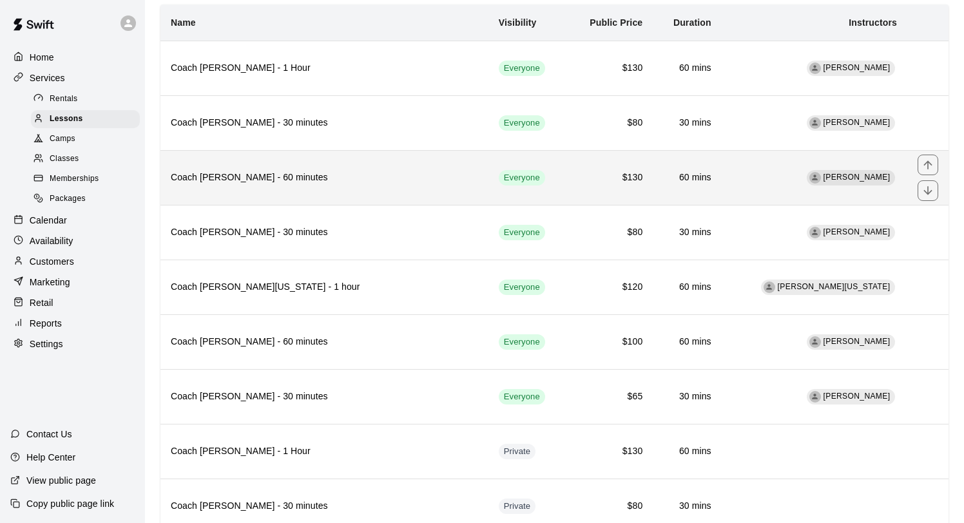
scroll to position [97, 0]
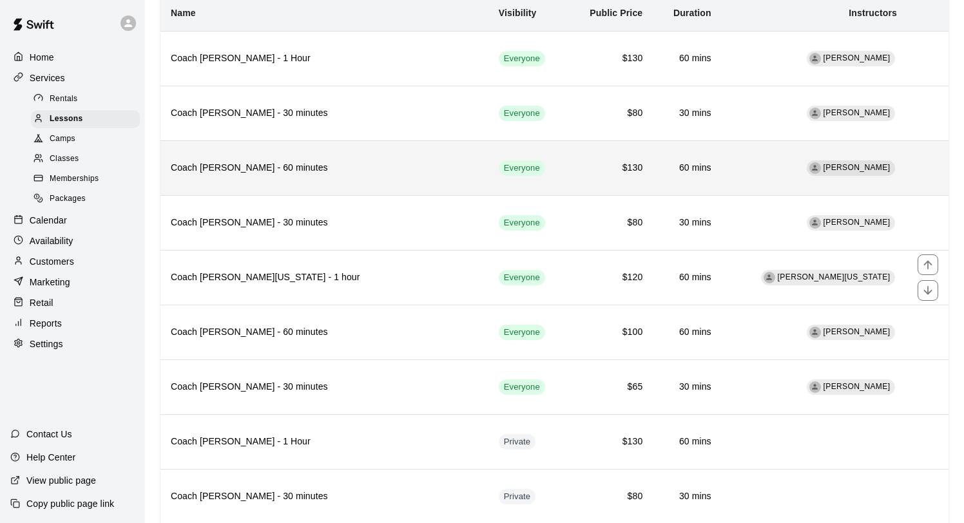
click at [342, 278] on h6 "Coach Kelan Washington - 1 hour" at bounding box center [324, 278] width 307 height 14
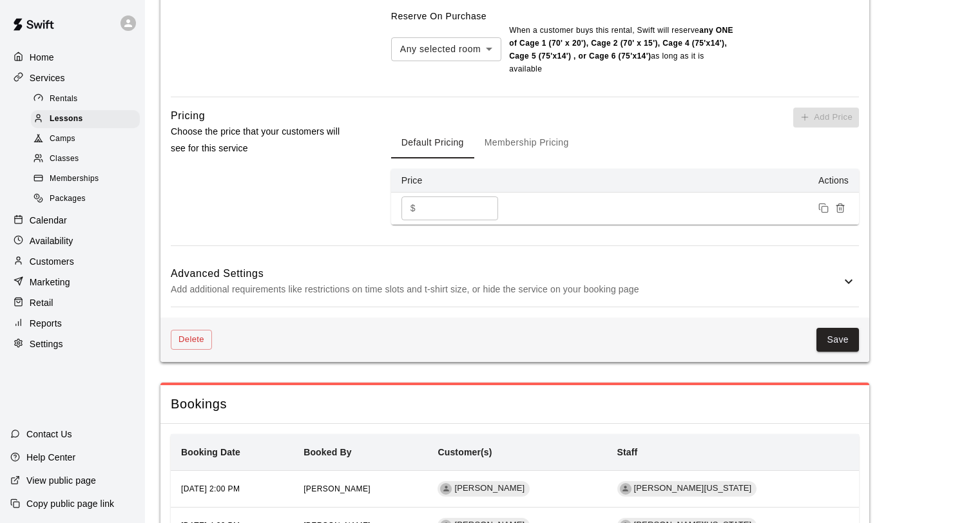
scroll to position [1086, 0]
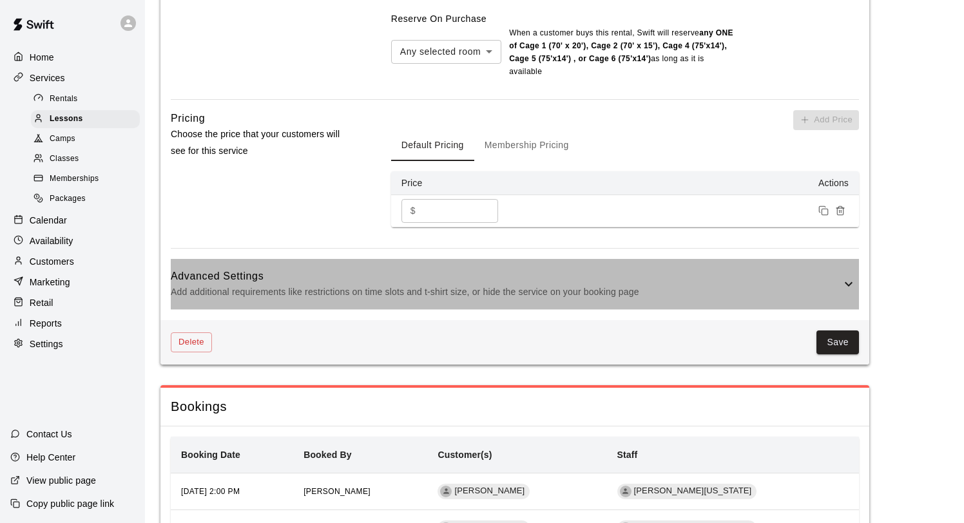
click at [851, 292] on icon at bounding box center [848, 284] width 15 height 15
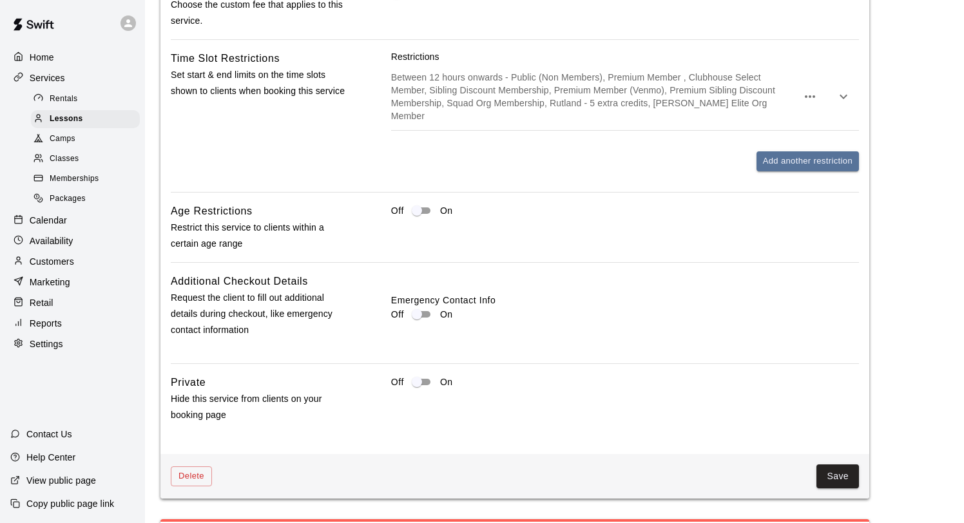
scroll to position [1512, 0]
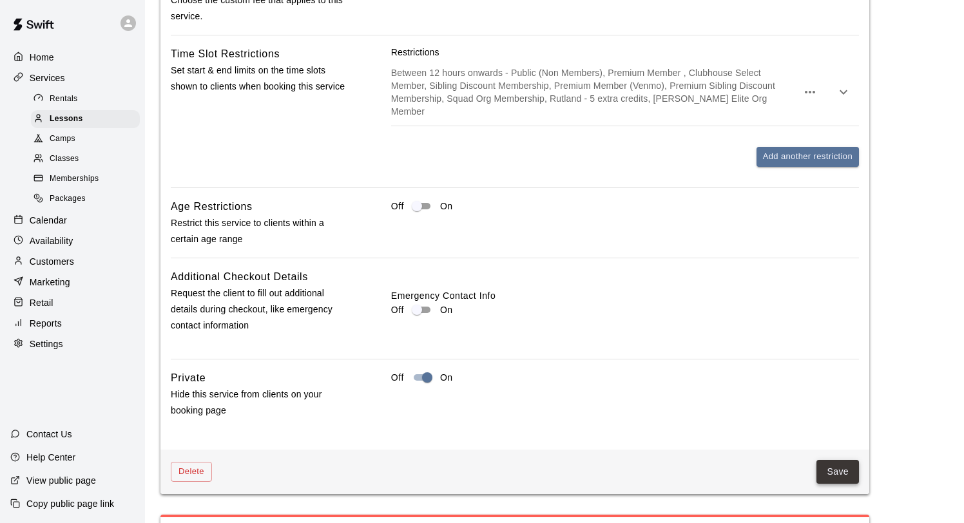
click at [843, 466] on button "Save" at bounding box center [838, 472] width 43 height 24
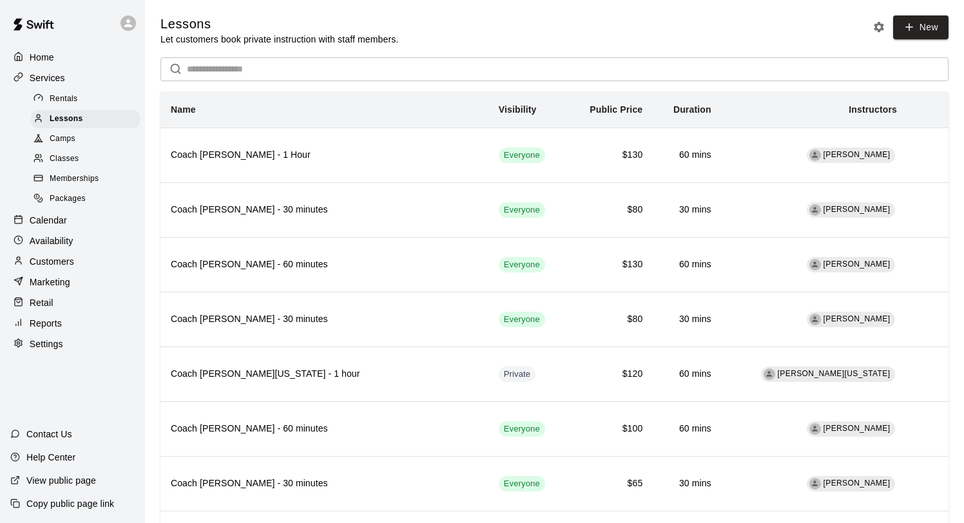
click at [63, 221] on p "Calendar" at bounding box center [48, 220] width 37 height 13
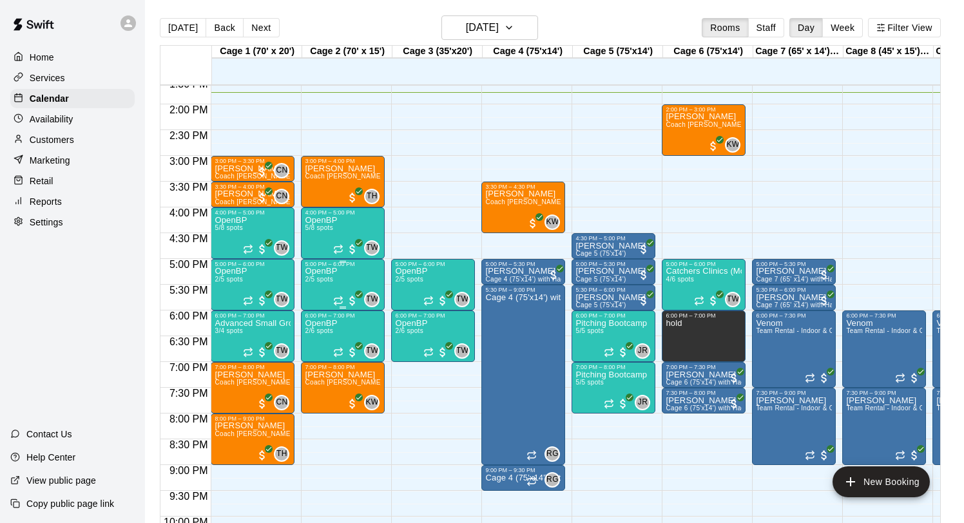
click at [334, 277] on div "OpenBP 2/5 spots" at bounding box center [321, 528] width 32 height 523
click at [316, 285] on icon "edit" at bounding box center [319, 282] width 12 height 12
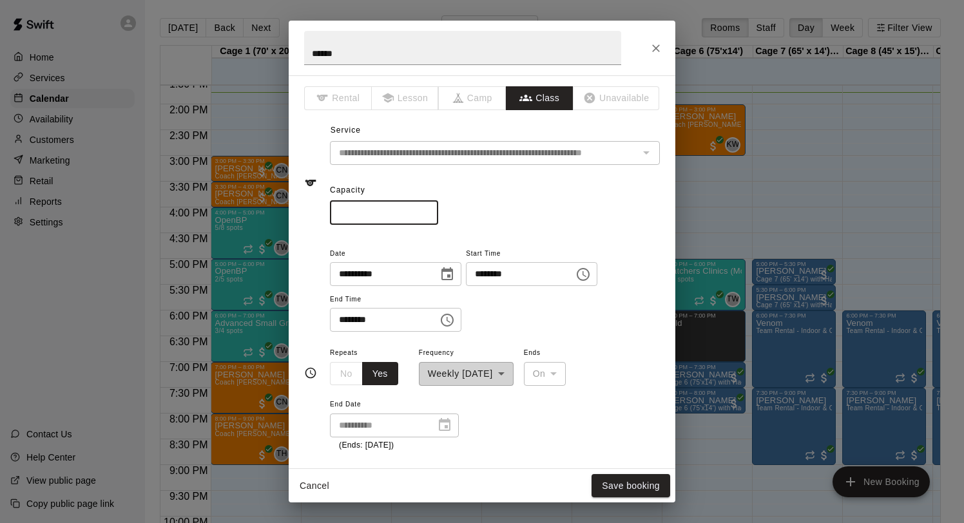
click at [428, 210] on input "*" at bounding box center [384, 213] width 108 height 24
type input "*"
click at [428, 210] on input "*" at bounding box center [384, 213] width 108 height 24
click at [618, 480] on button "Save booking" at bounding box center [631, 486] width 79 height 24
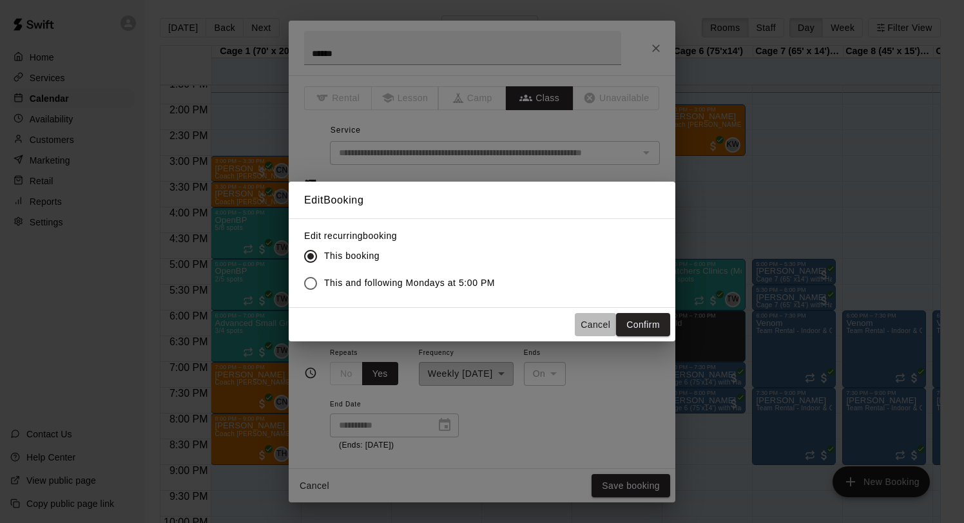
click at [584, 327] on button "Cancel" at bounding box center [595, 325] width 41 height 24
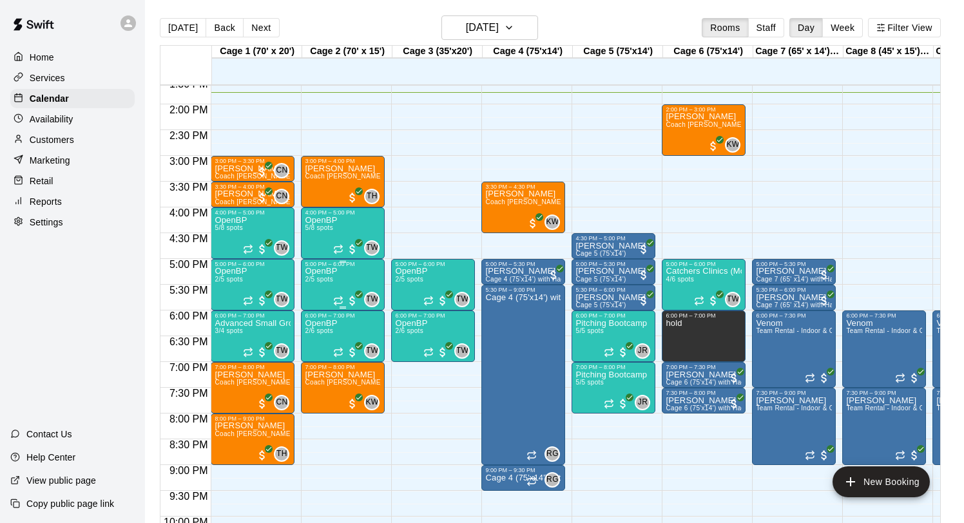
click at [333, 279] on span "2/5 spots" at bounding box center [319, 279] width 28 height 7
click at [319, 289] on icon "edit" at bounding box center [319, 290] width 12 height 12
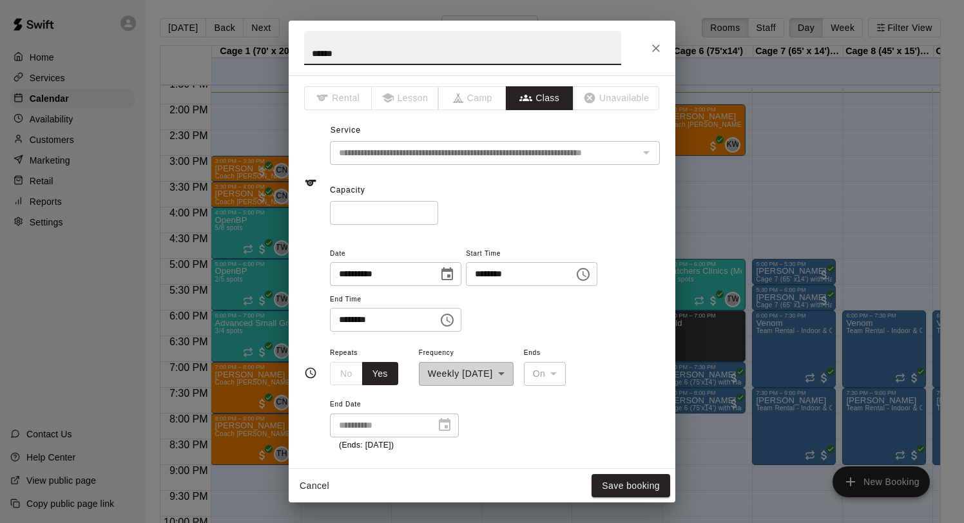
click at [426, 209] on input "*" at bounding box center [384, 213] width 108 height 24
type input "*"
click at [426, 209] on input "*" at bounding box center [384, 213] width 108 height 24
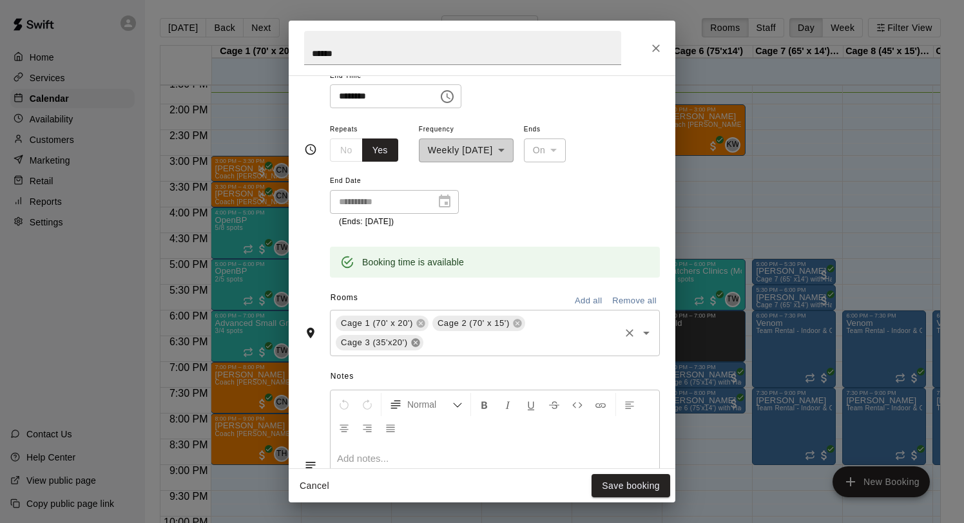
click at [418, 344] on icon at bounding box center [415, 342] width 8 height 8
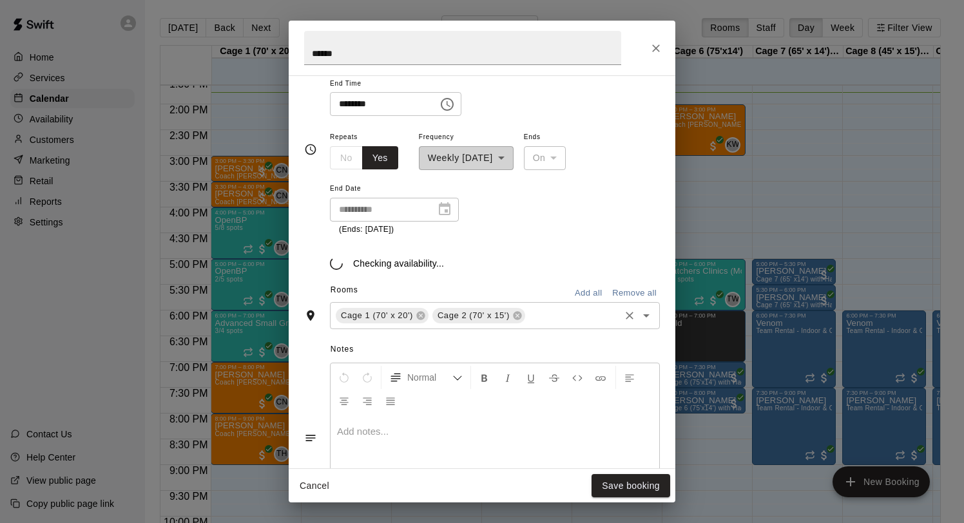
scroll to position [224, 0]
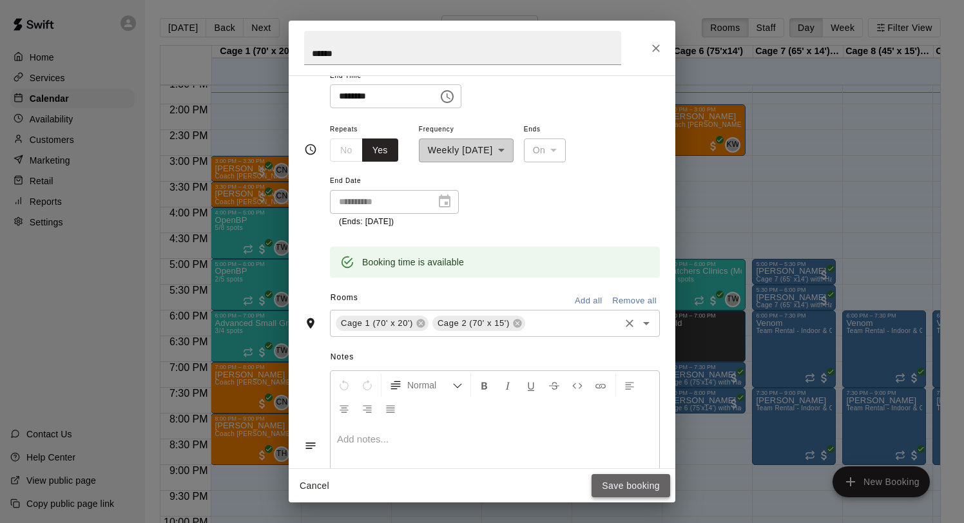
click at [630, 488] on button "Save booking" at bounding box center [631, 486] width 79 height 24
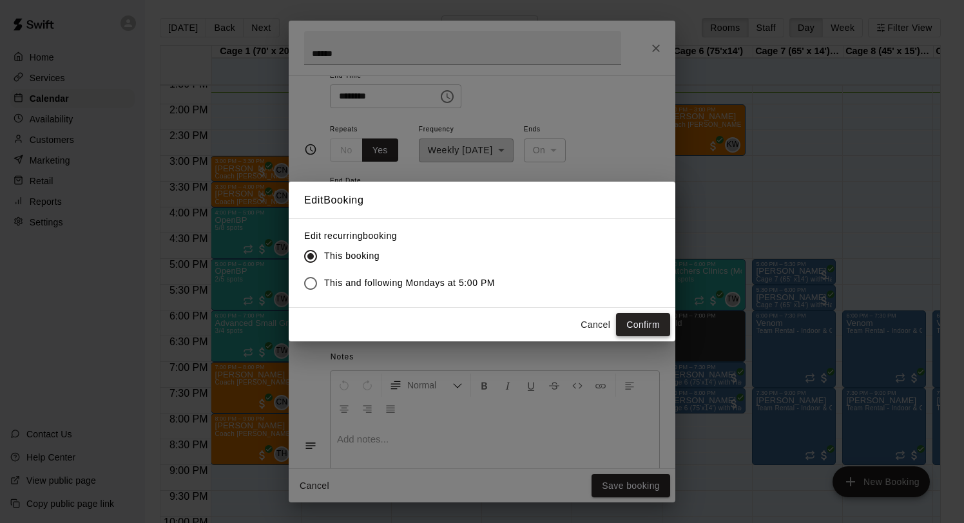
click at [643, 330] on button "Confirm" at bounding box center [643, 325] width 54 height 24
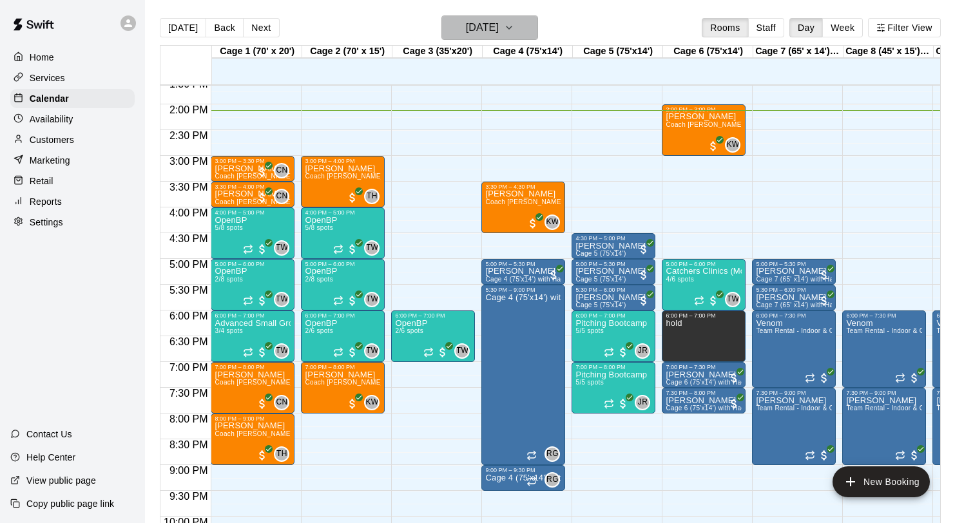
click at [509, 39] on button "Monday Oct 13" at bounding box center [490, 27] width 97 height 24
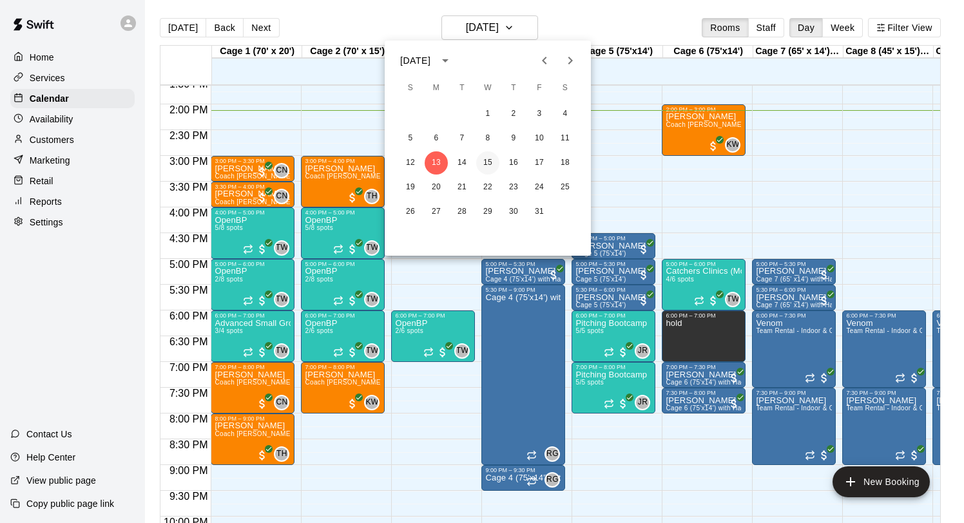
click at [487, 162] on button "15" at bounding box center [487, 162] width 23 height 23
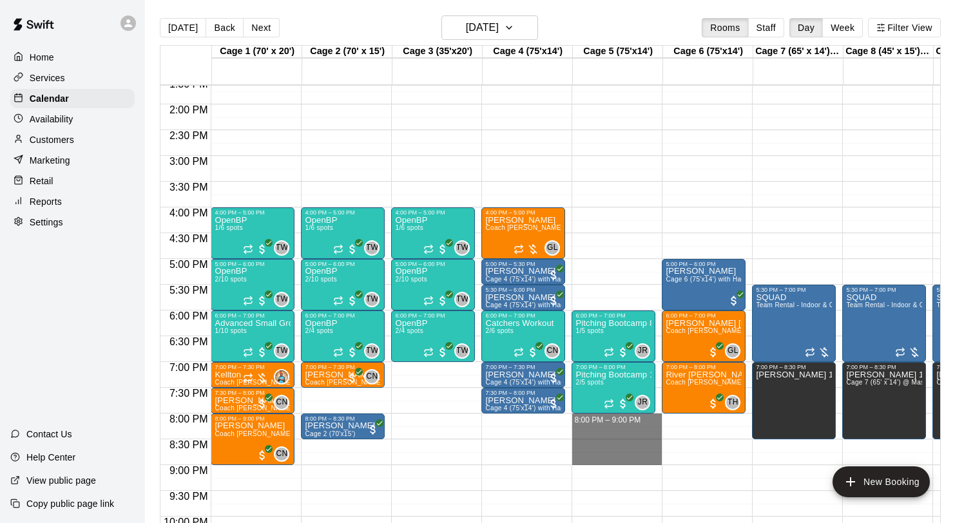
drag, startPoint x: 614, startPoint y: 418, endPoint x: 612, endPoint y: 457, distance: 38.8
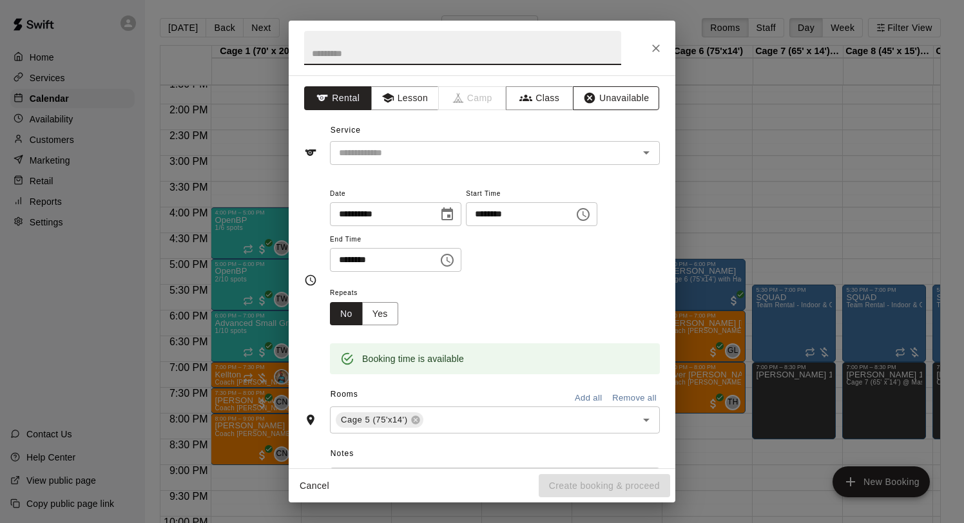
click at [604, 95] on button "Unavailable" at bounding box center [616, 98] width 86 height 24
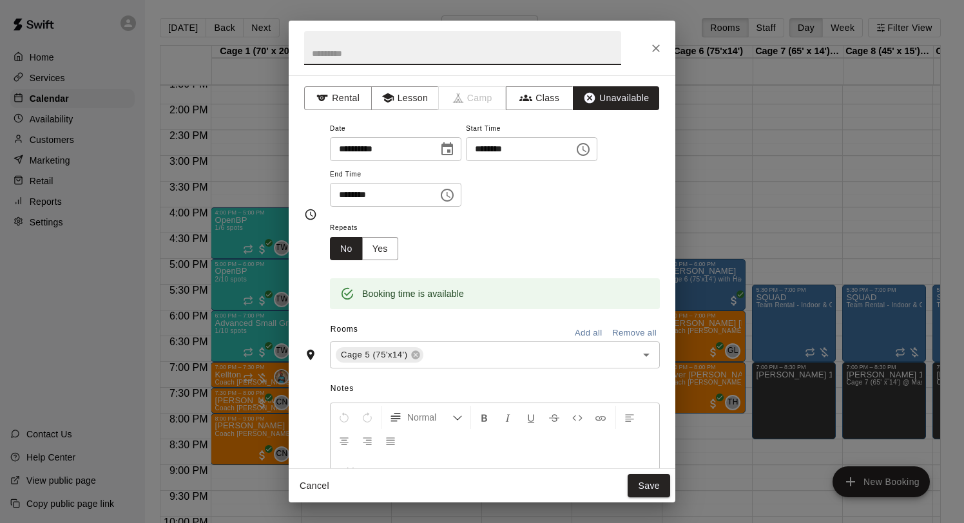
click at [403, 52] on input "text" at bounding box center [462, 48] width 317 height 34
type input "**********"
click at [637, 482] on button "Save" at bounding box center [649, 486] width 43 height 24
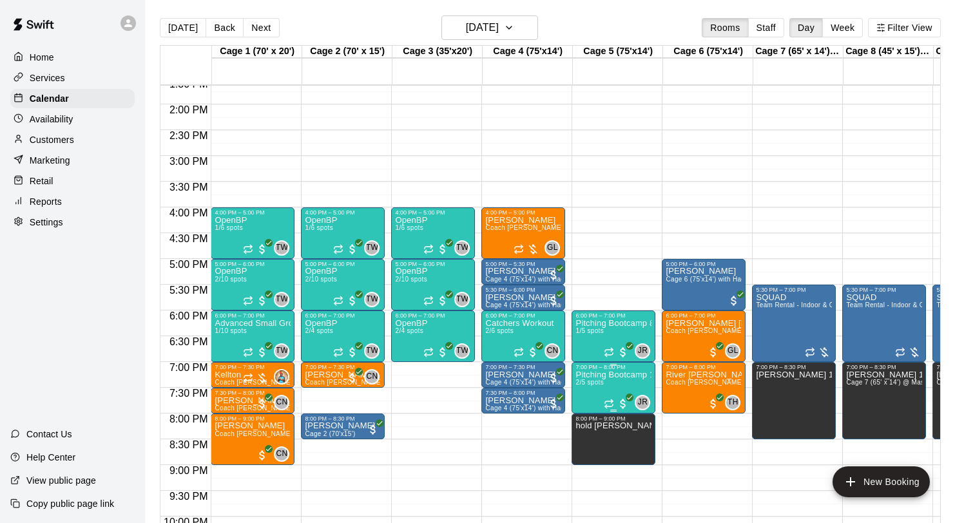
click at [587, 408] on img "edit" at bounding box center [589, 415] width 15 height 15
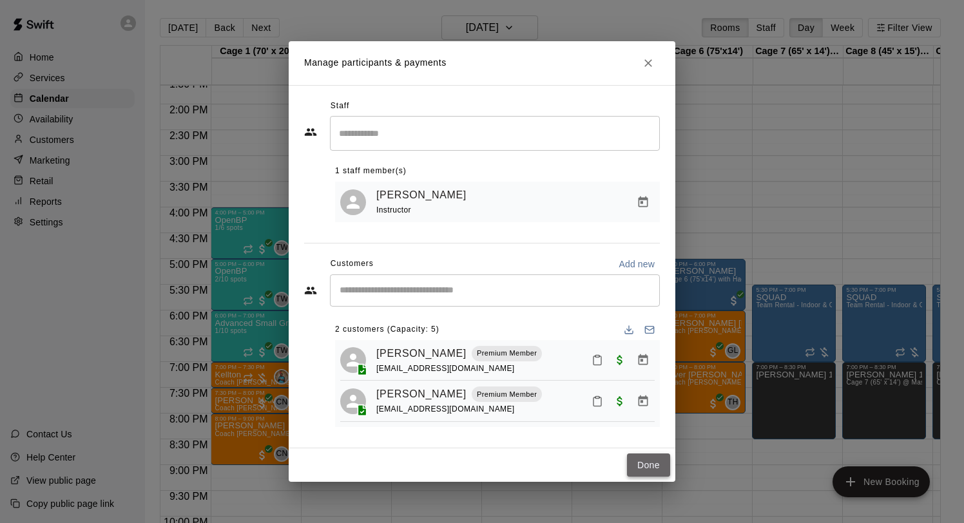
click at [644, 469] on button "Done" at bounding box center [648, 466] width 43 height 24
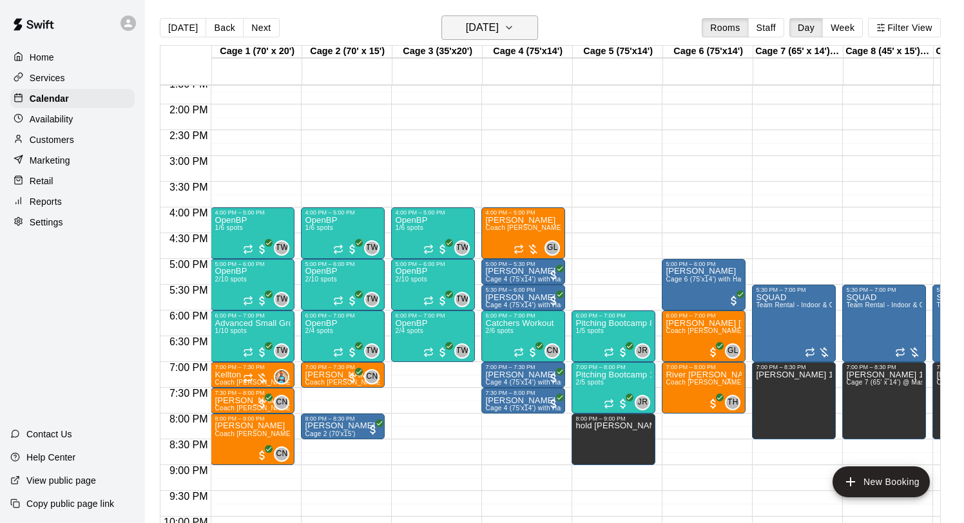
click at [478, 26] on h6 "Wednesday Oct 15" at bounding box center [482, 28] width 33 height 18
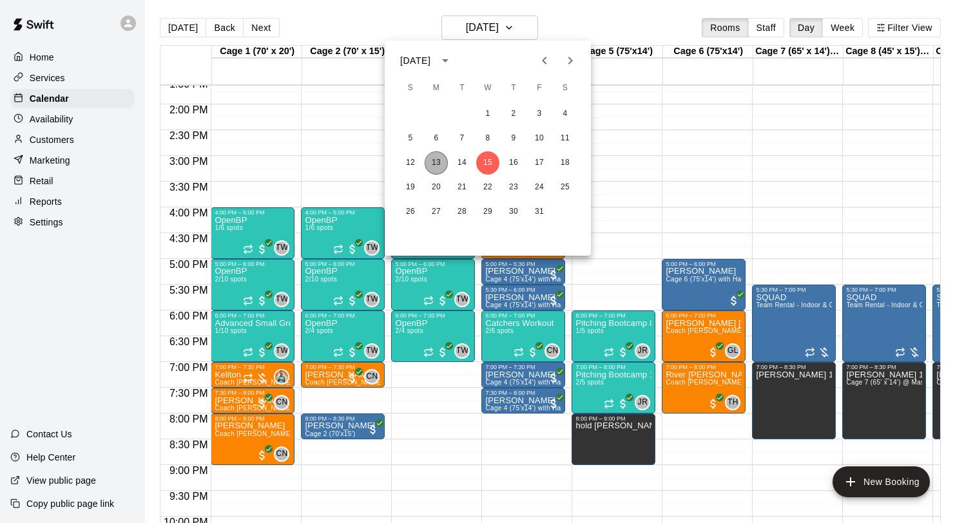
click at [429, 166] on button "13" at bounding box center [436, 162] width 23 height 23
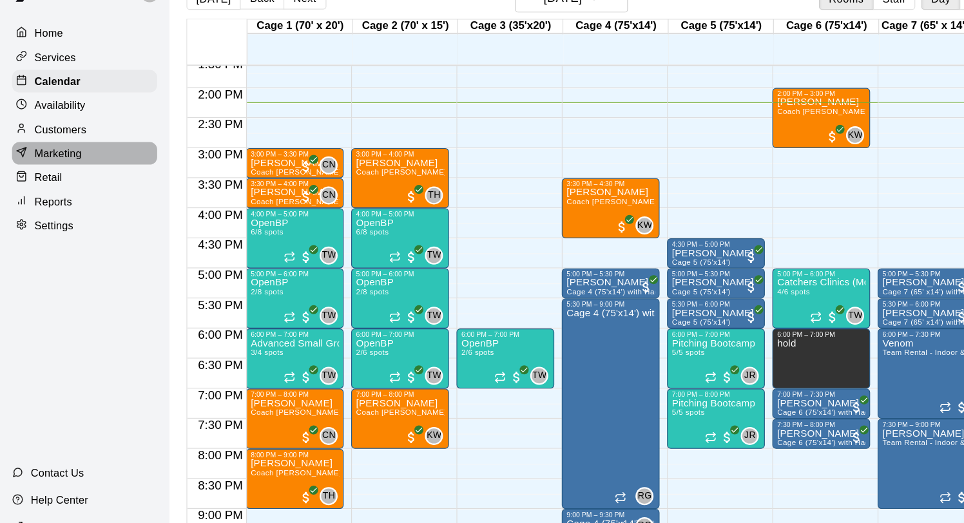
click at [58, 160] on p "Marketing" at bounding box center [50, 160] width 41 height 13
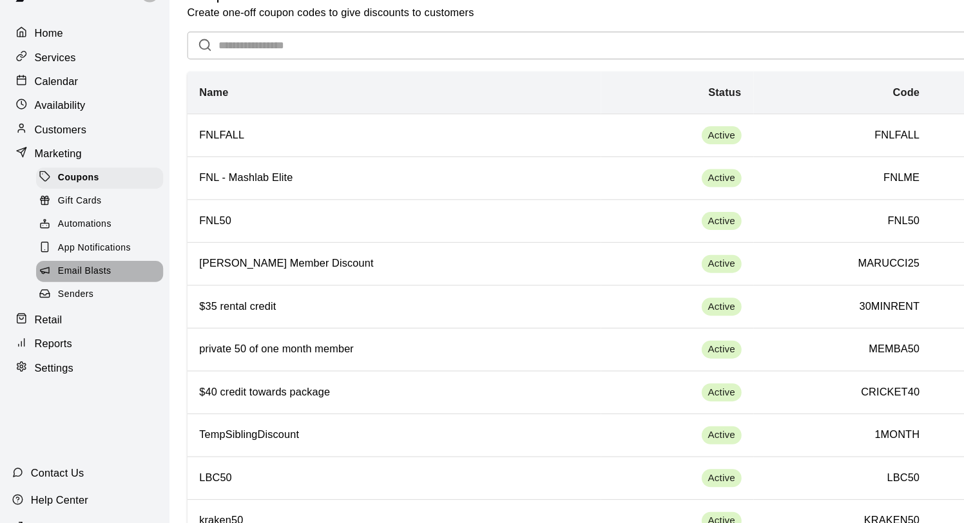
click at [86, 268] on div "Email Blasts" at bounding box center [85, 262] width 109 height 18
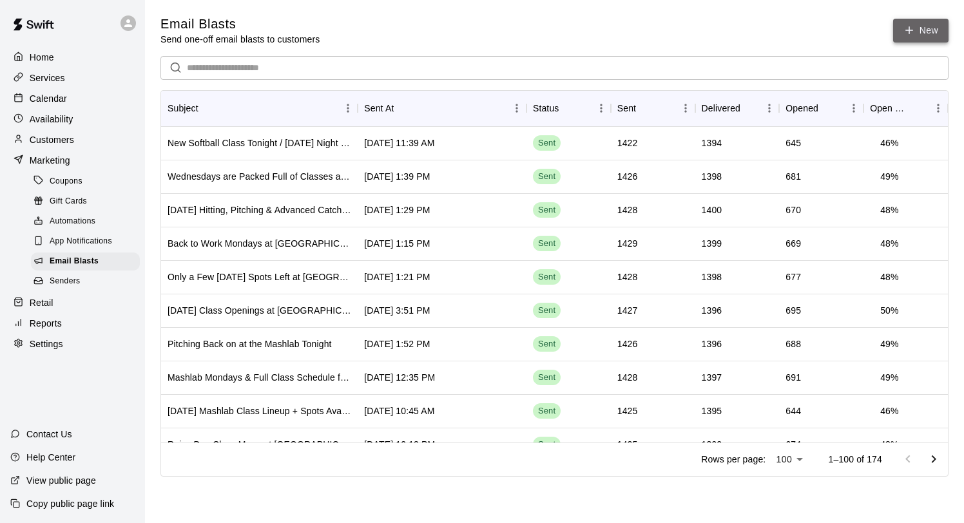
click at [904, 30] on icon at bounding box center [910, 30] width 12 height 12
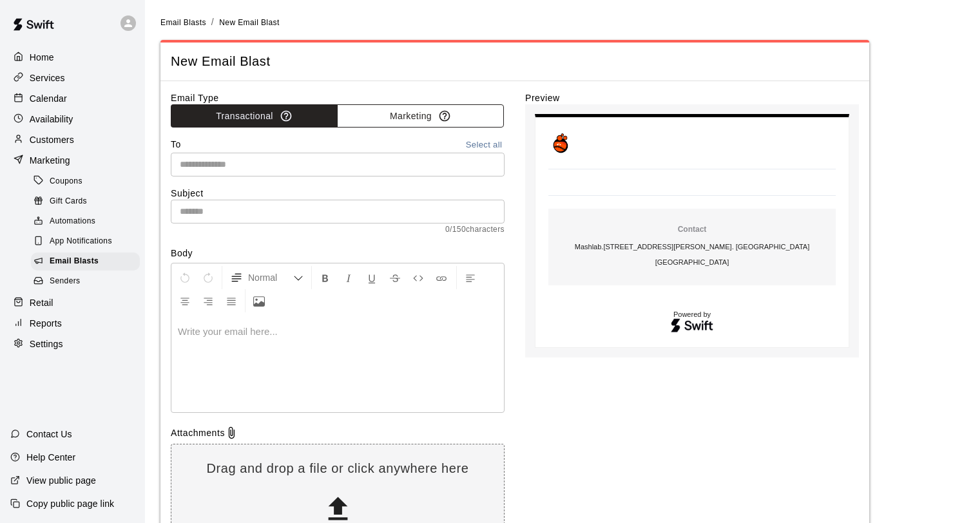
click at [395, 116] on button "Marketing" at bounding box center [420, 116] width 167 height 24
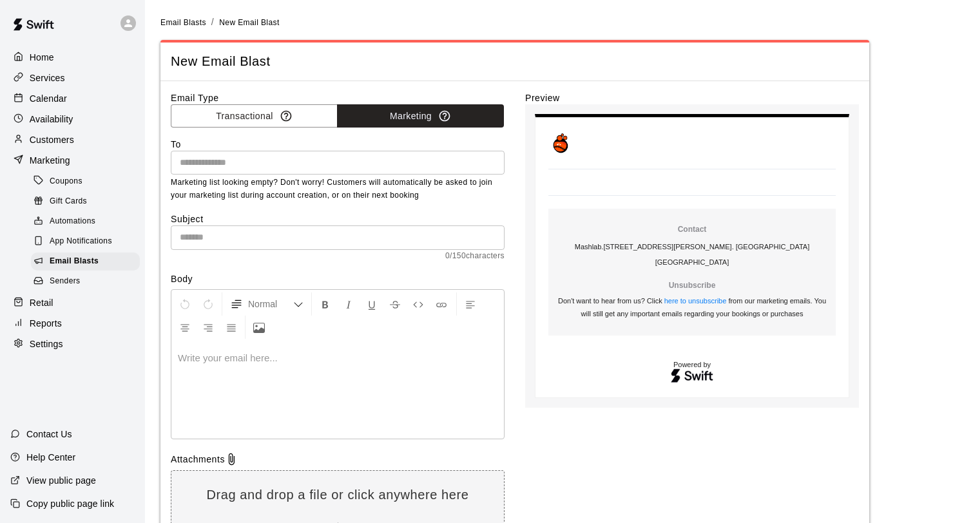
click at [362, 158] on input "text" at bounding box center [337, 163] width 324 height 16
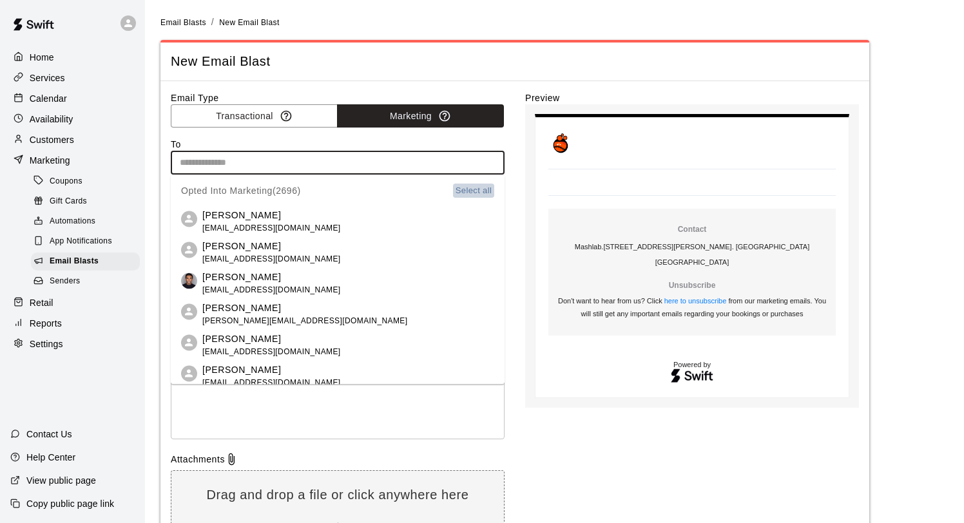
click at [480, 190] on button "Select all" at bounding box center [473, 190] width 41 height 15
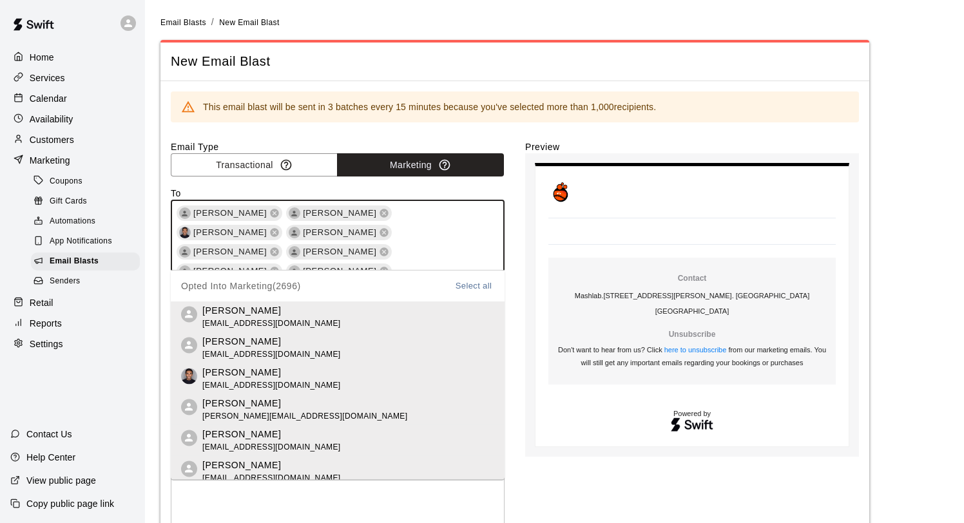
scroll to position [18076, 0]
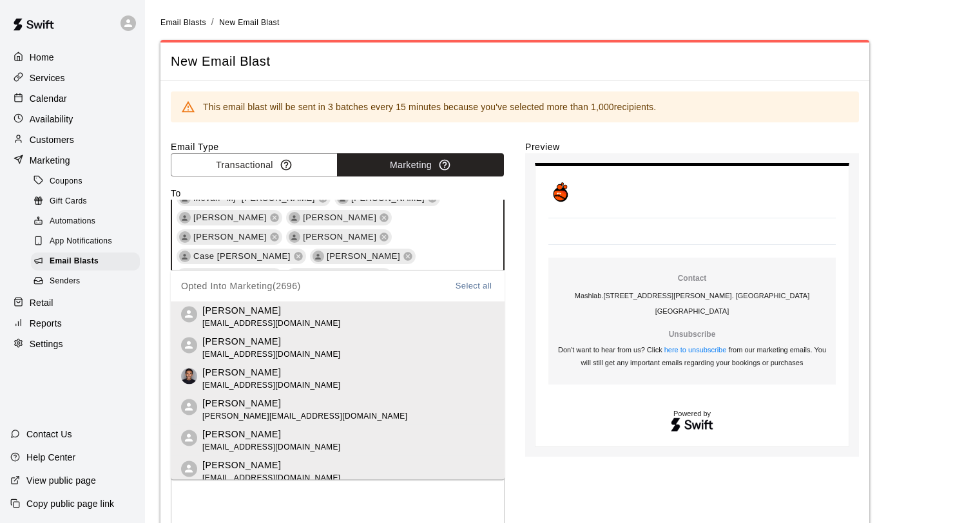
click at [514, 183] on div "Email Type Transactional Marketing To Johnny Ybarra Mason Copeland Jeet Mehta C…" at bounding box center [515, 409] width 688 height 536
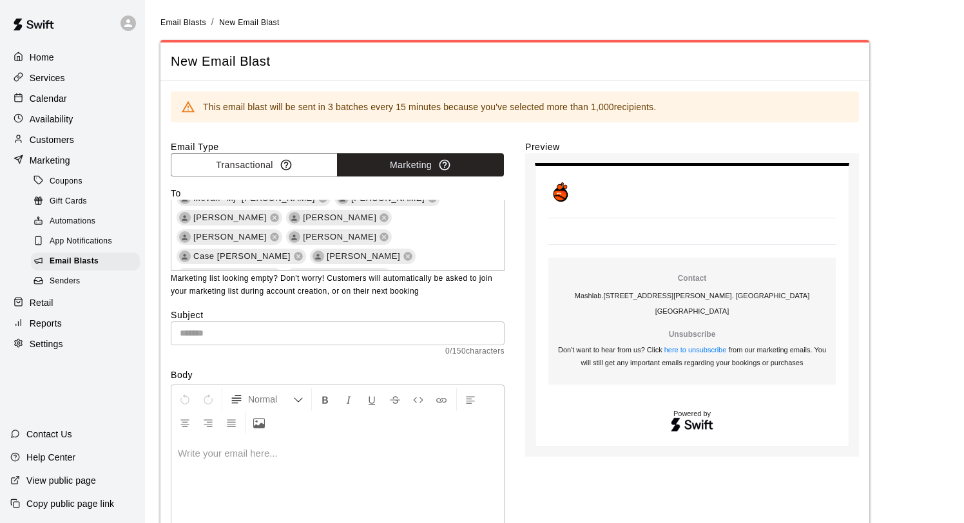
click at [342, 335] on input "text" at bounding box center [338, 334] width 334 height 24
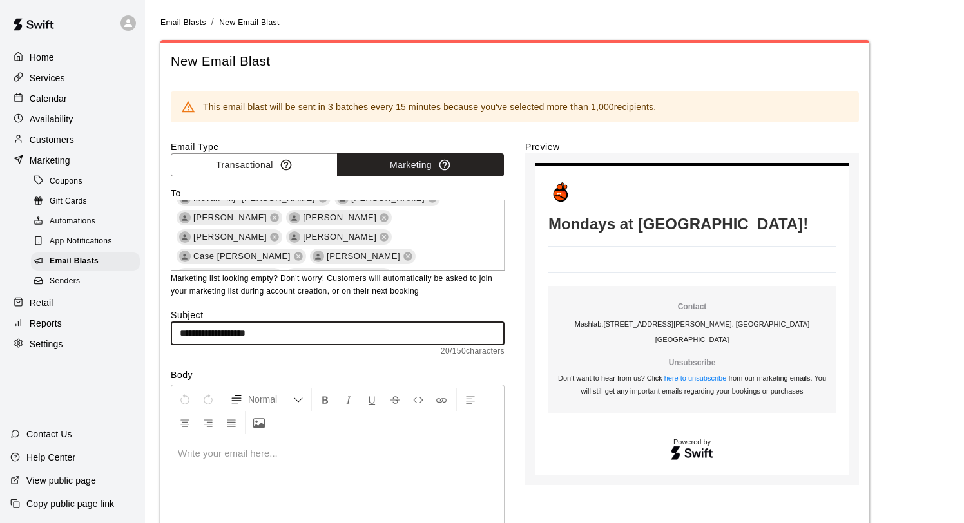
type input "**********"
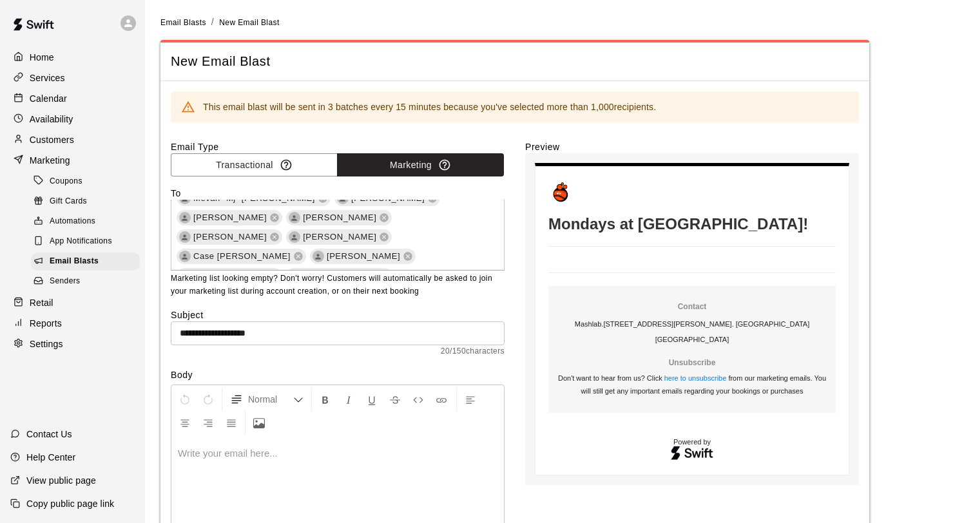
click at [265, 474] on div at bounding box center [337, 486] width 333 height 97
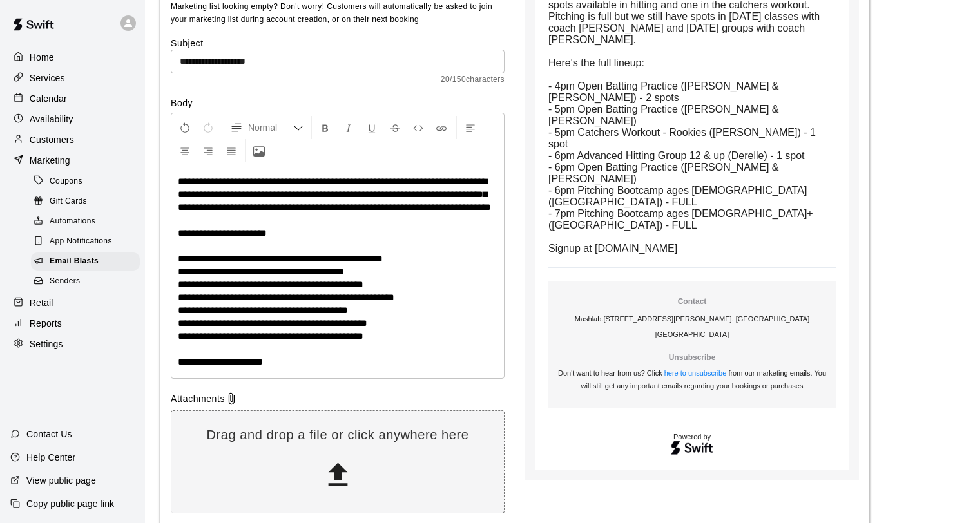
scroll to position [277, 0]
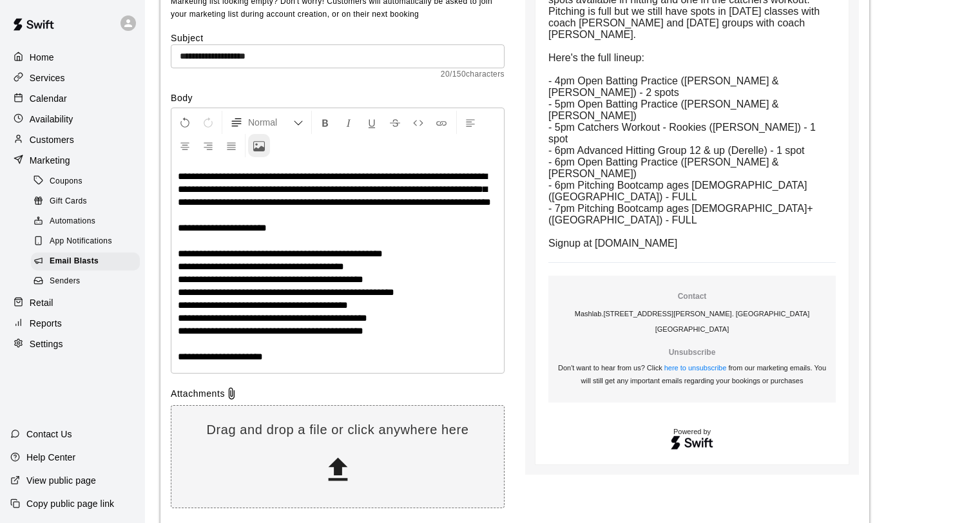
click at [260, 146] on icon "Upload Image" at bounding box center [259, 147] width 12 height 12
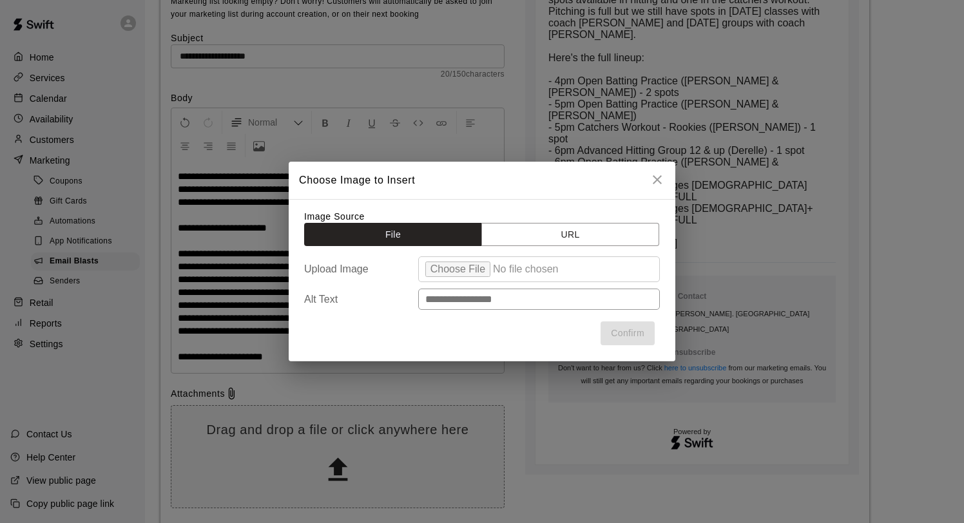
click at [451, 269] on input "file" at bounding box center [539, 270] width 242 height 26
type input "**********"
click at [639, 333] on button "Confirm" at bounding box center [628, 334] width 54 height 24
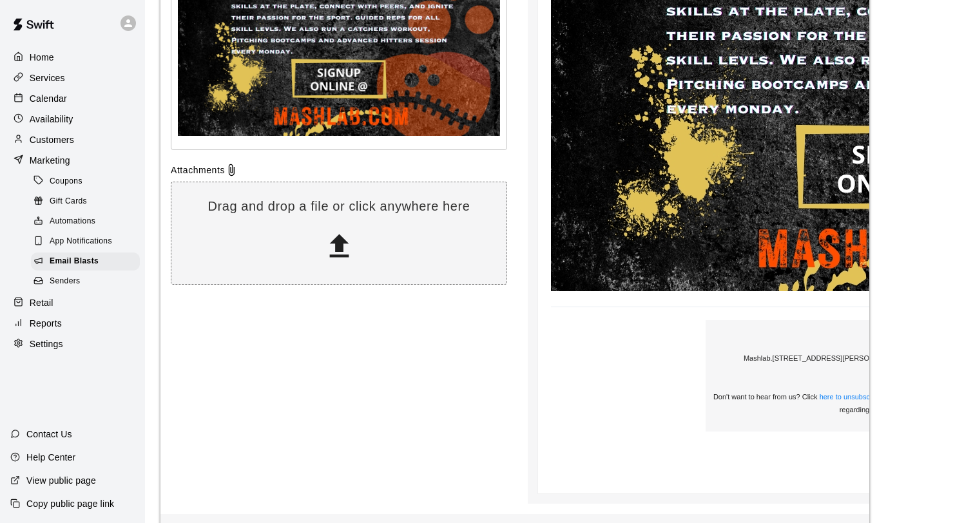
scroll to position [886, 0]
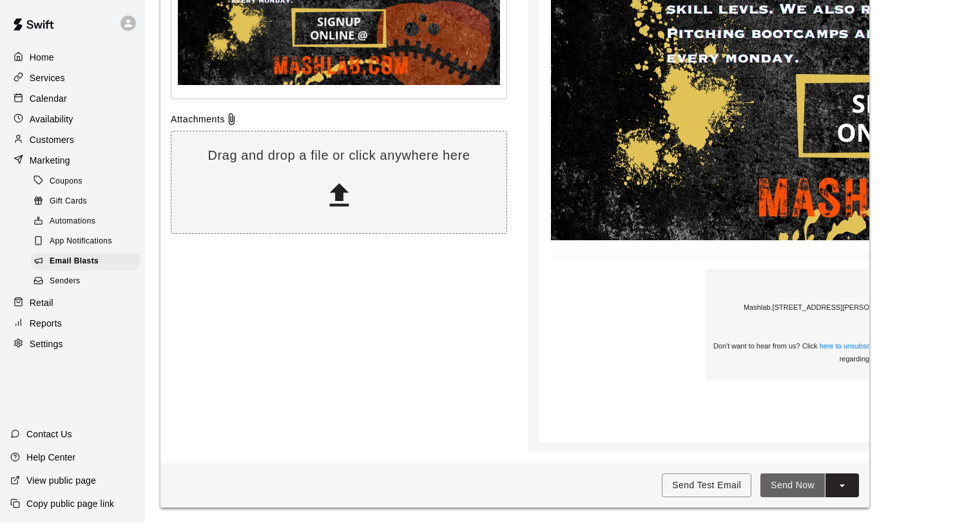
click at [784, 481] on button "Send Now" at bounding box center [793, 486] width 64 height 24
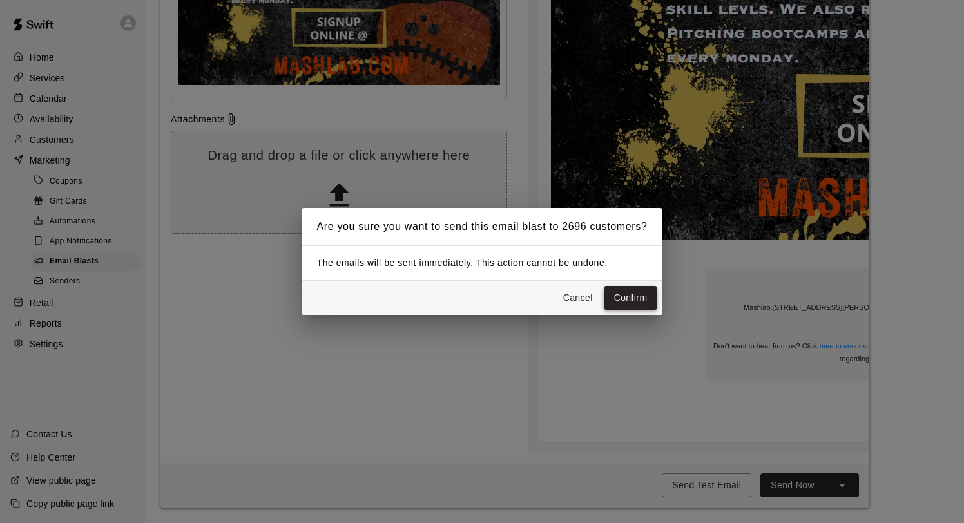
click at [624, 294] on button "Confirm" at bounding box center [631, 298] width 54 height 24
